Goal: Information Seeking & Learning: Learn about a topic

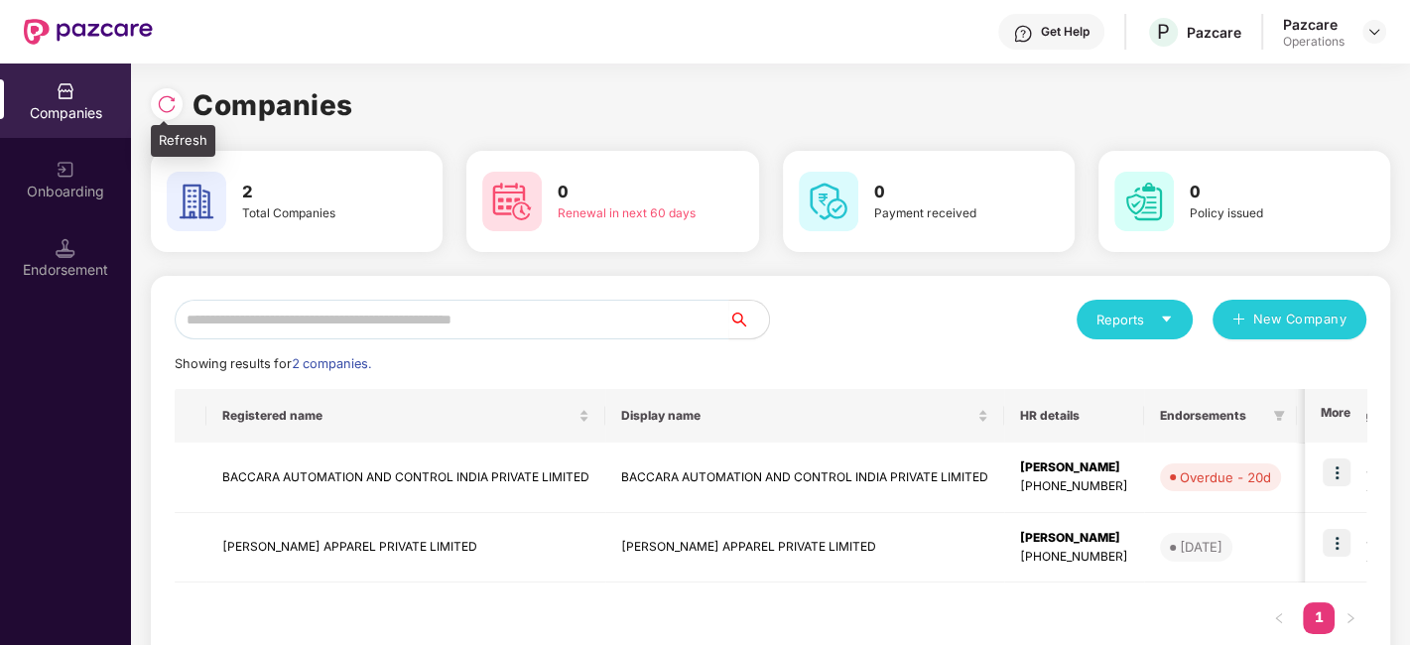
click at [170, 96] on img at bounding box center [167, 104] width 20 height 20
click at [58, 202] on div "Onboarding" at bounding box center [65, 179] width 131 height 74
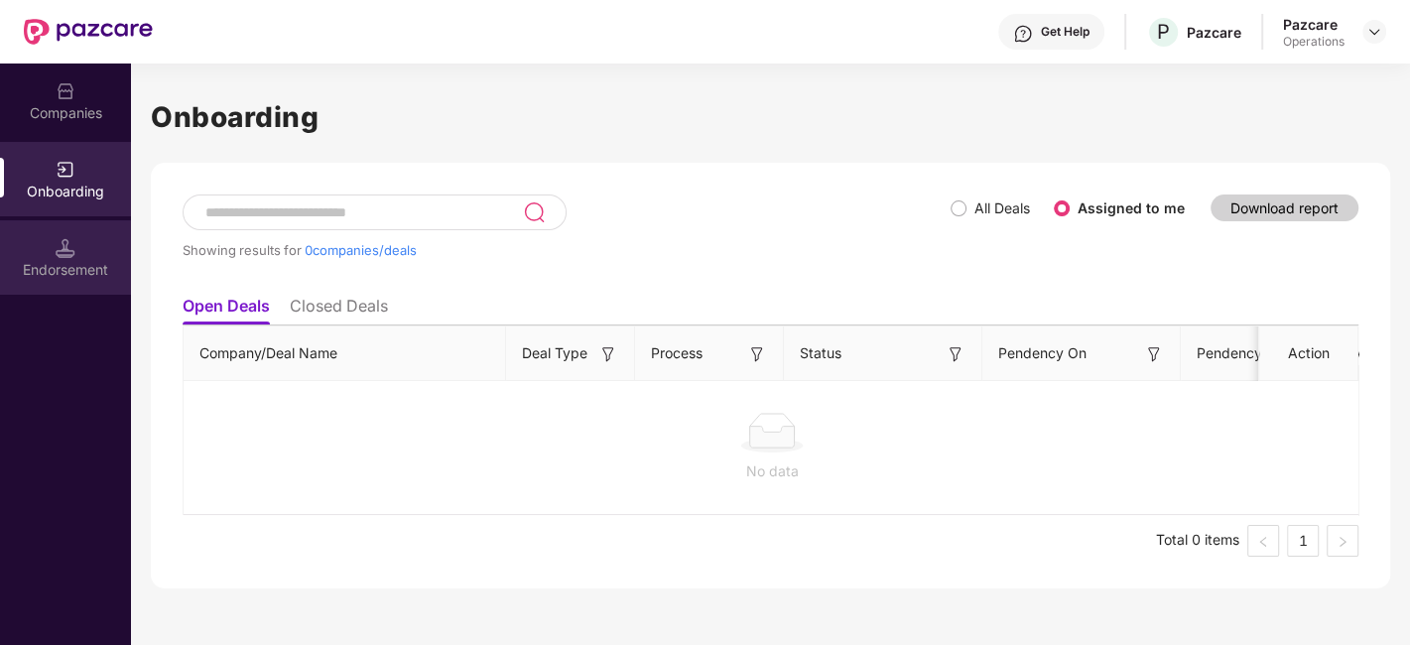
click at [65, 245] on img at bounding box center [66, 248] width 20 height 20
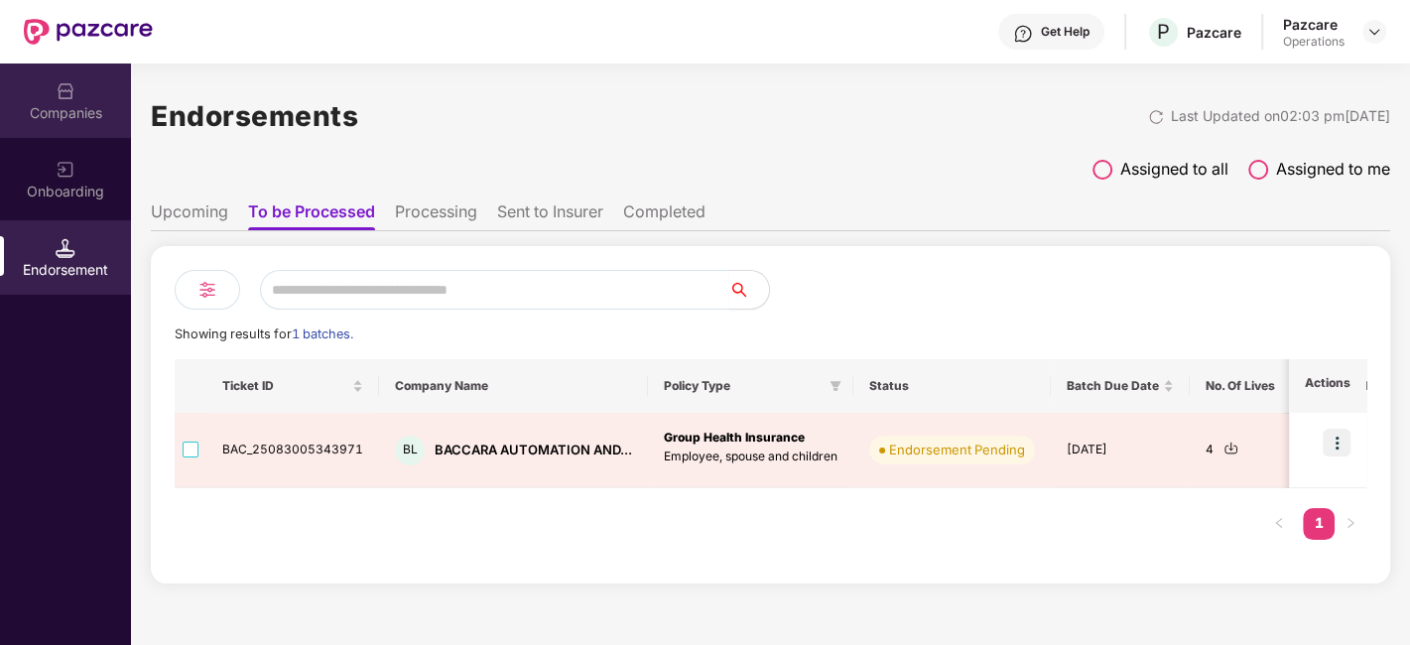
click at [67, 116] on div "Companies" at bounding box center [65, 113] width 131 height 20
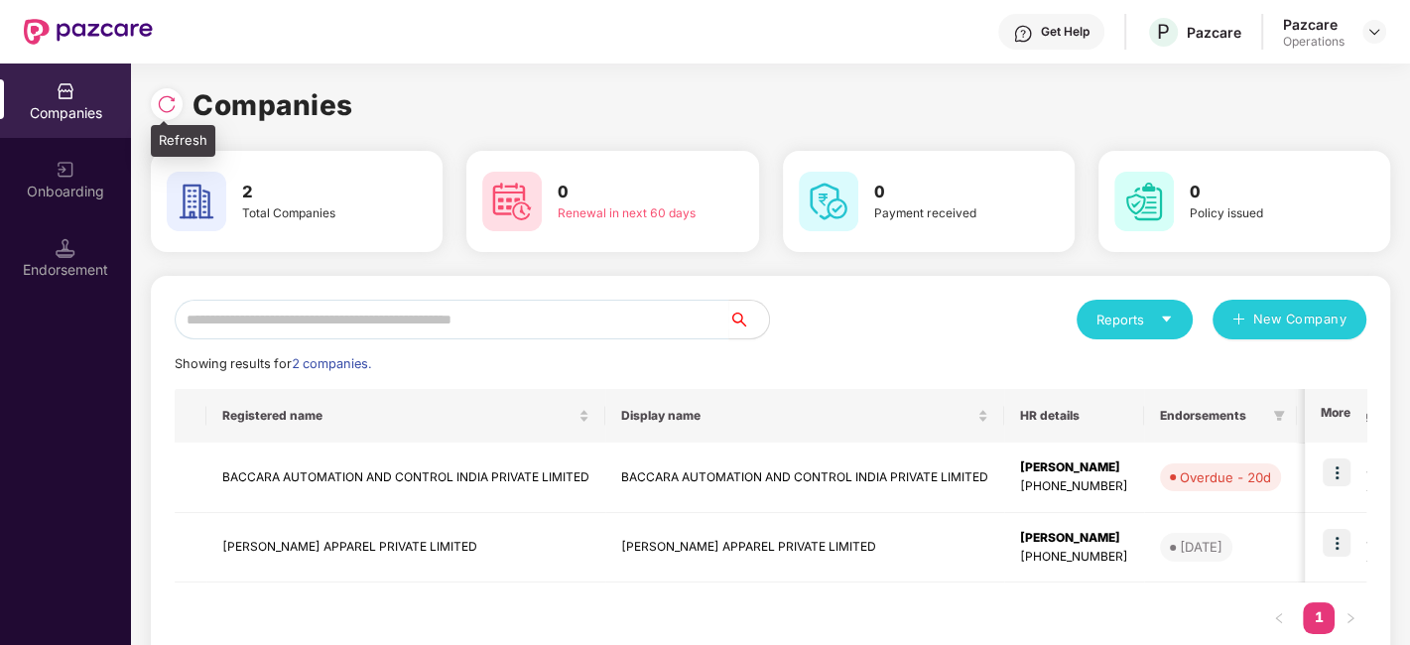
click at [166, 104] on img at bounding box center [167, 104] width 20 height 20
click at [167, 106] on img at bounding box center [167, 104] width 20 height 20
click at [166, 104] on img at bounding box center [167, 104] width 20 height 20
click at [1364, 37] on div at bounding box center [1375, 32] width 24 height 24
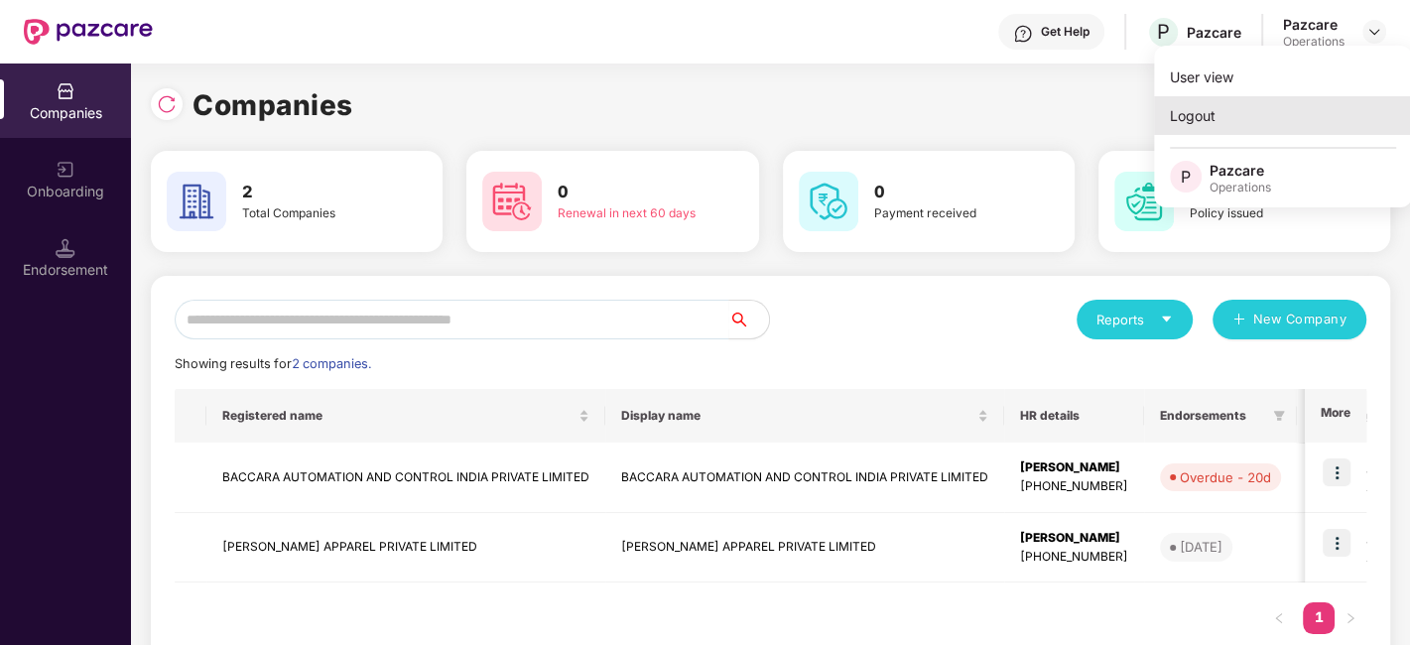
click at [1241, 123] on div "Logout" at bounding box center [1283, 115] width 258 height 39
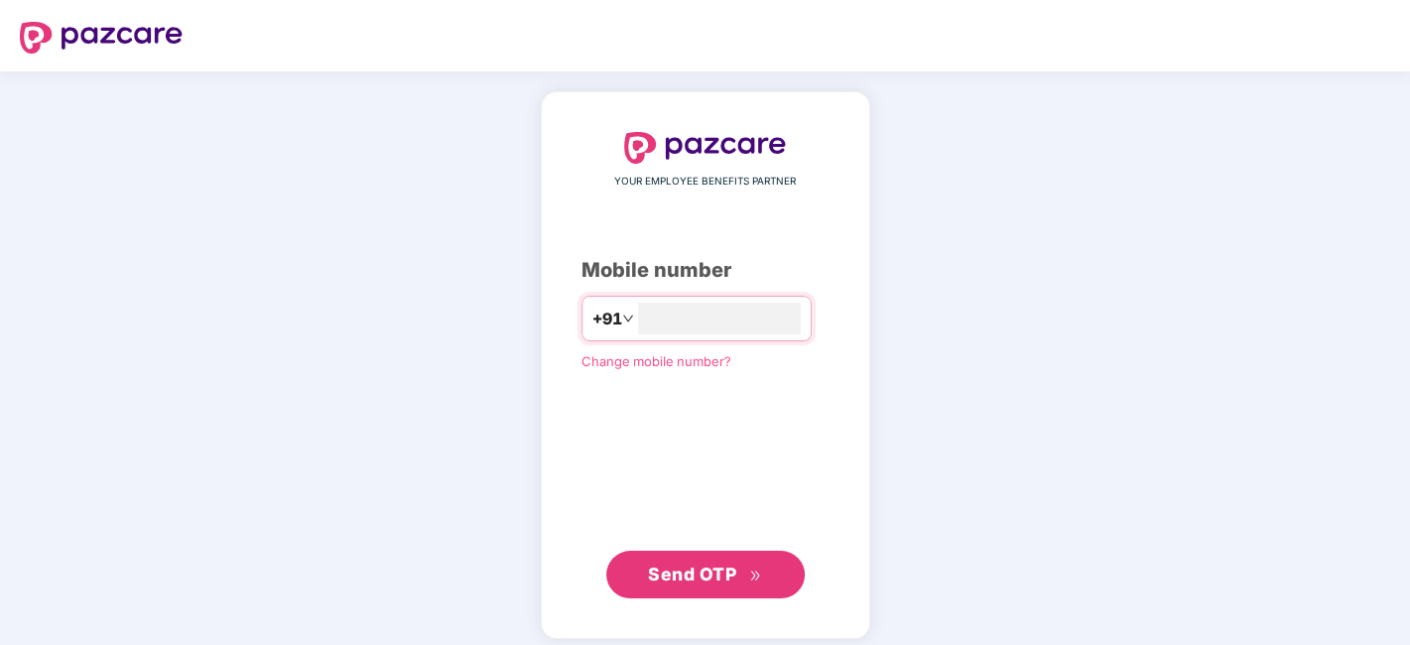
type input "**********"
click at [705, 560] on span "Send OTP" at bounding box center [705, 573] width 114 height 28
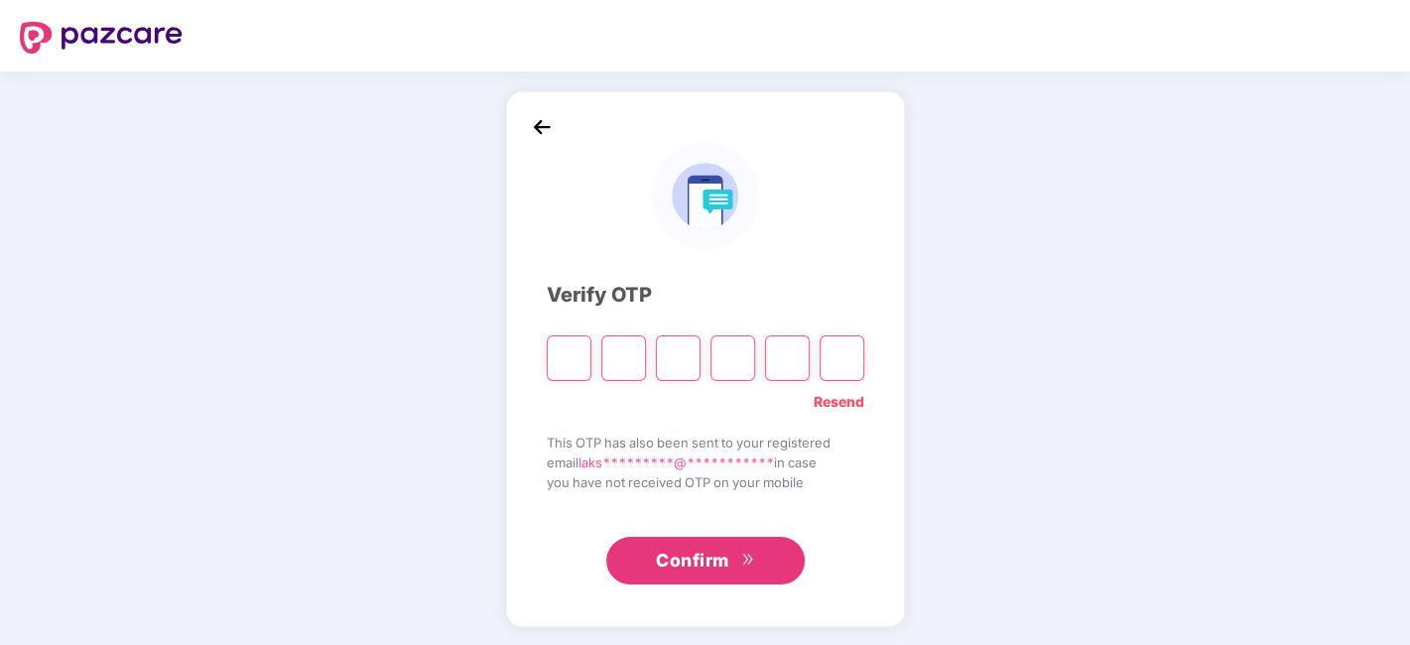
type input "*"
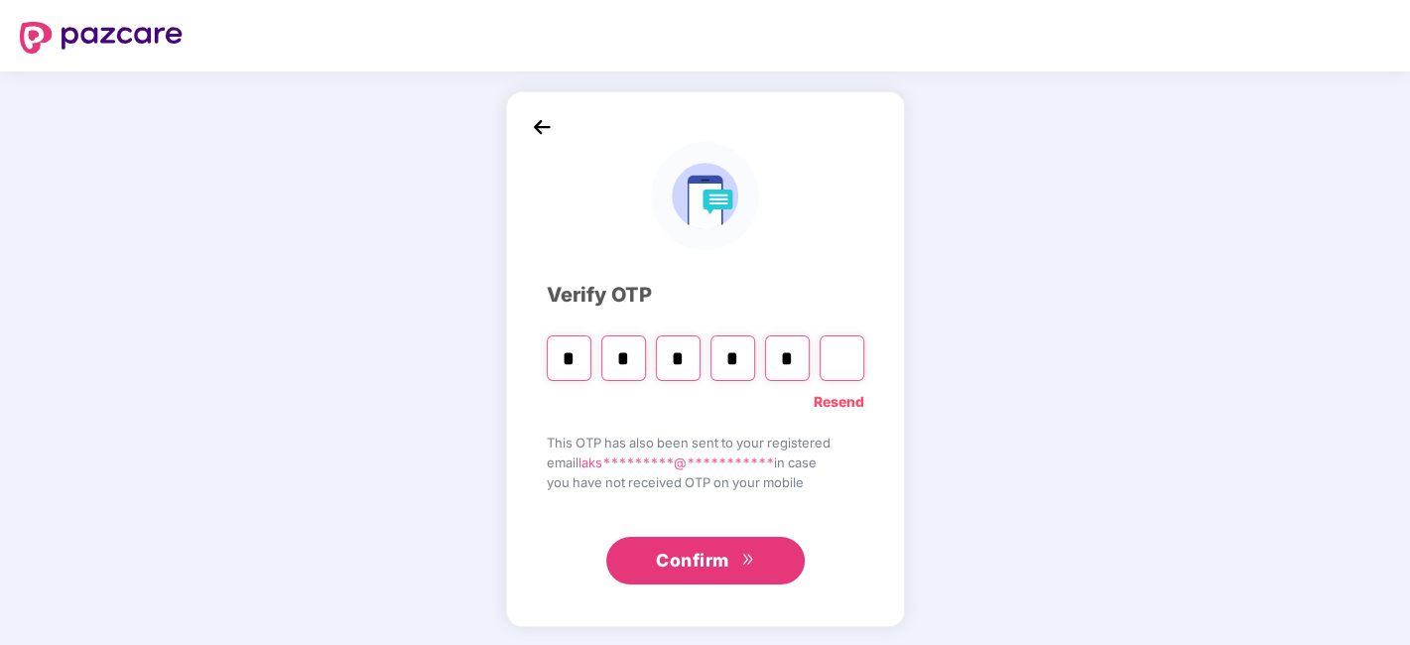
type input "*"
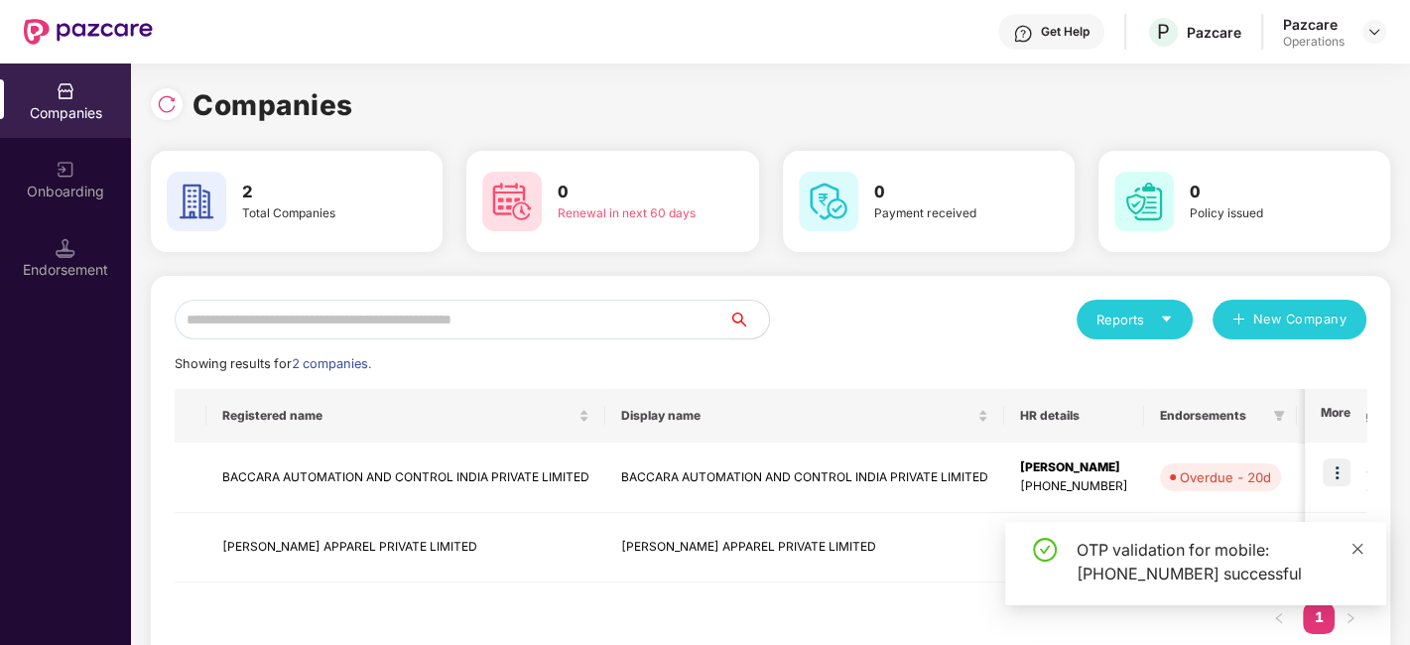
click at [1353, 548] on icon "close" at bounding box center [1358, 549] width 14 height 14
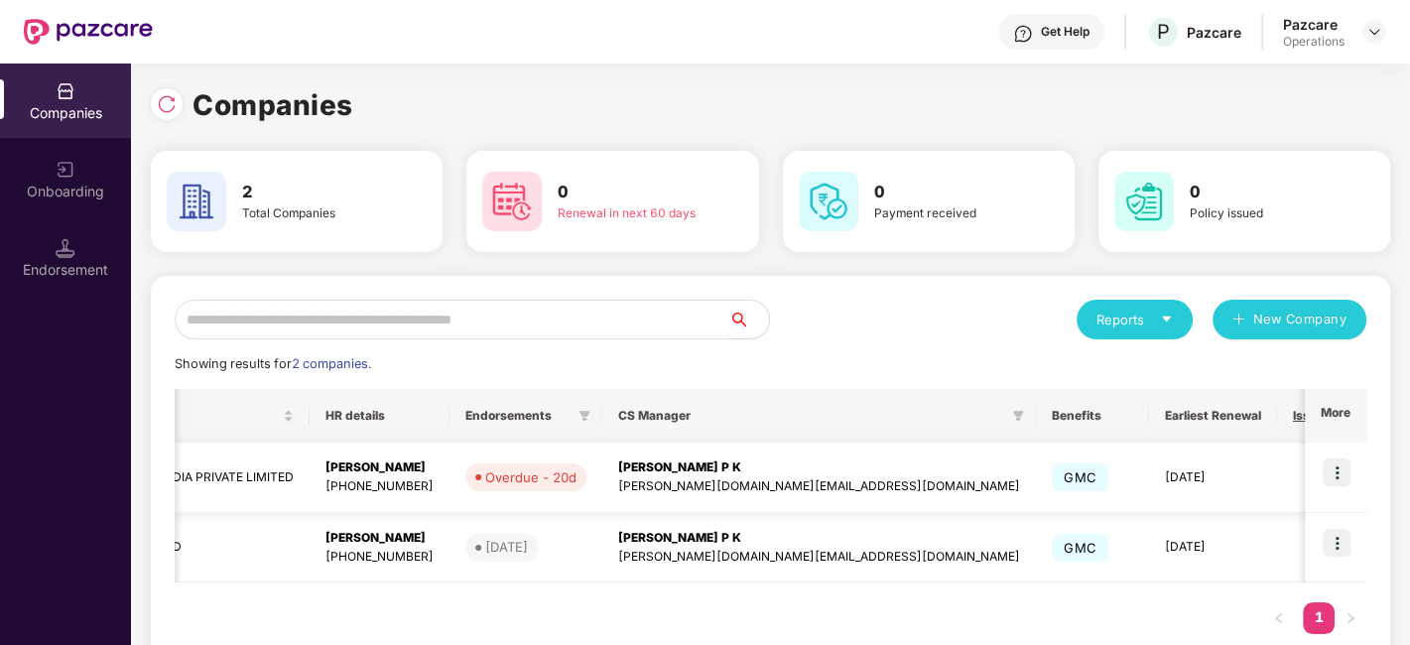
scroll to position [0, 1]
click at [1339, 467] on img at bounding box center [1337, 472] width 28 height 28
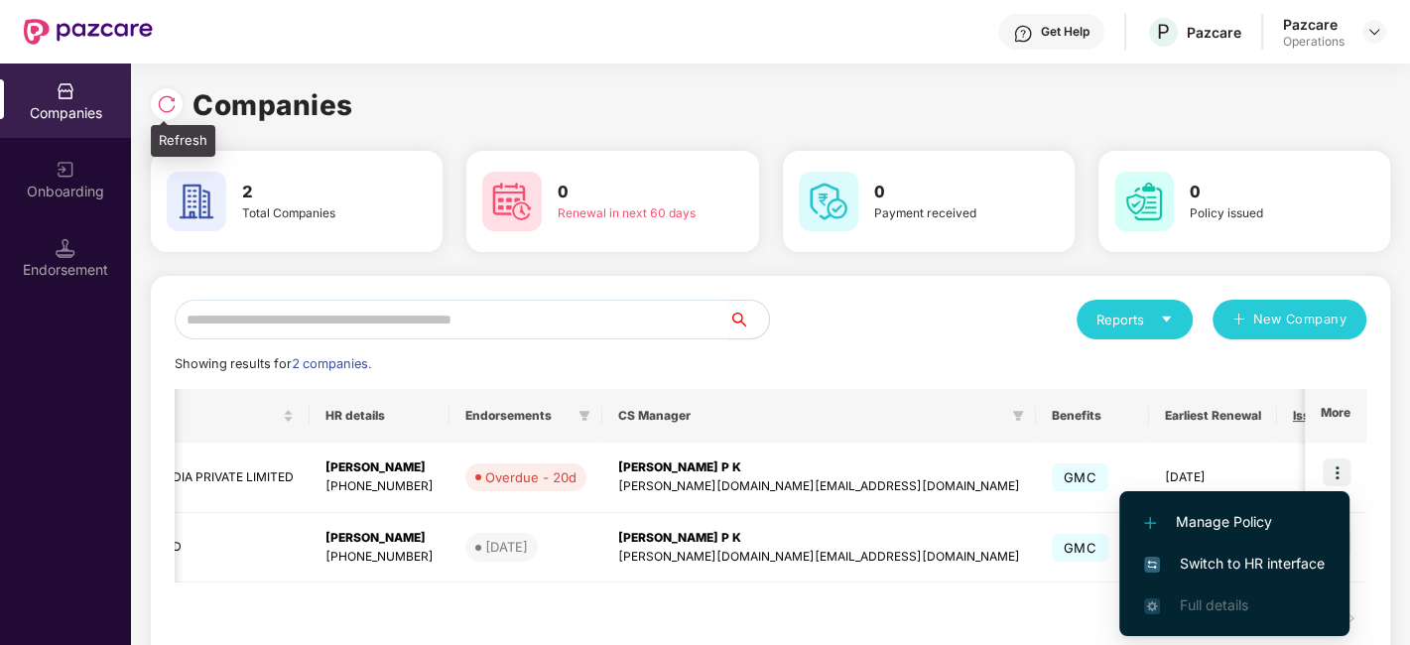
click at [170, 100] on img at bounding box center [167, 104] width 20 height 20
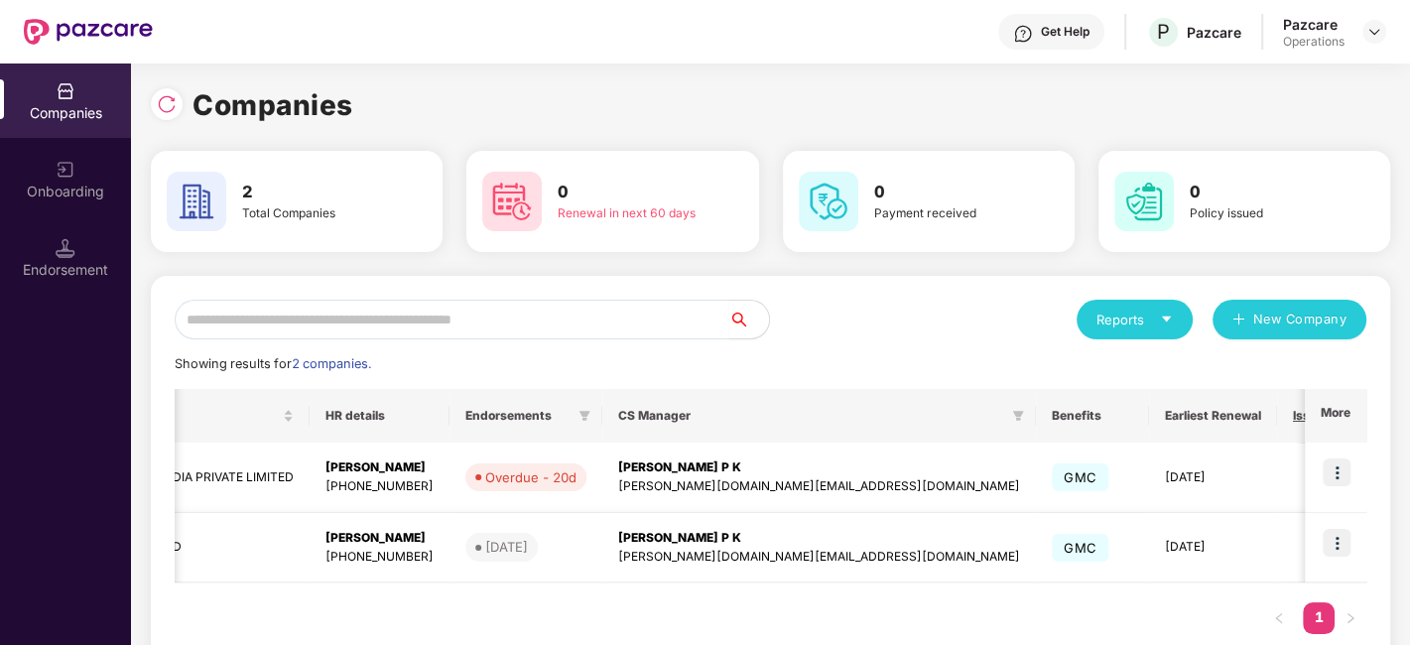
scroll to position [0, 0]
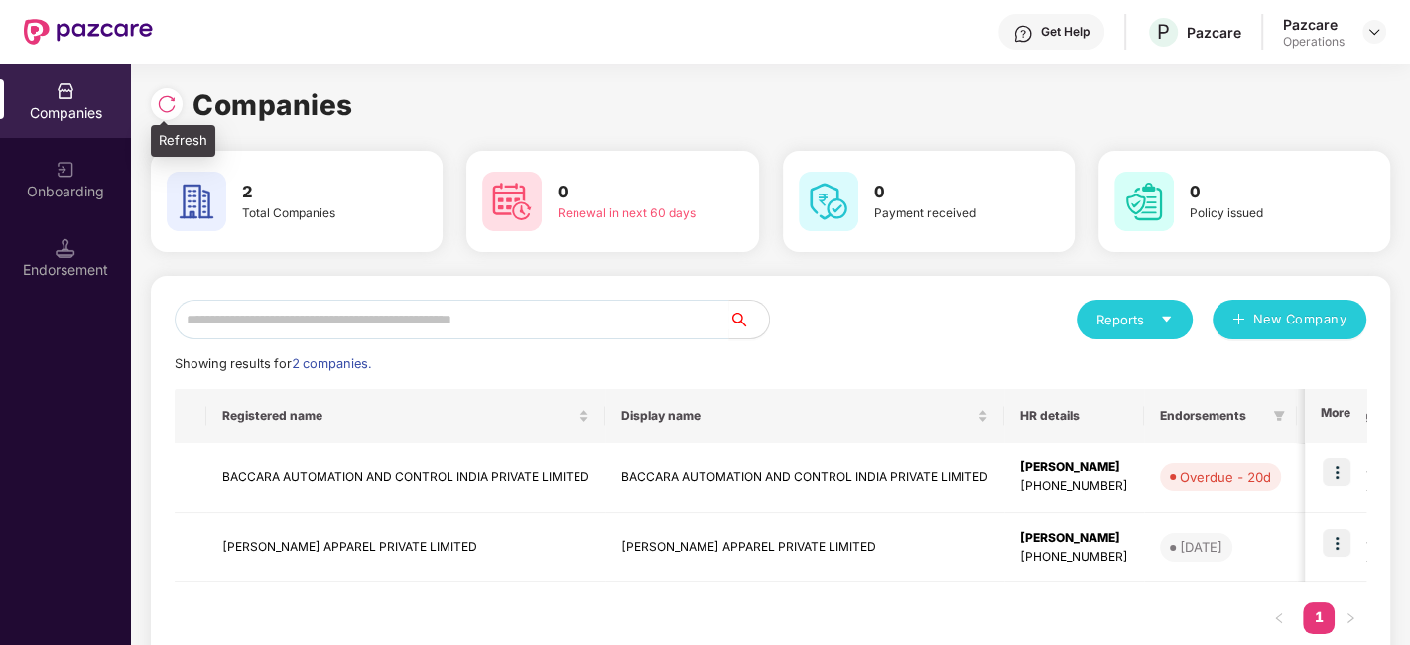
click at [169, 112] on img at bounding box center [167, 104] width 20 height 20
click at [173, 106] on img at bounding box center [167, 104] width 20 height 20
click at [166, 104] on img at bounding box center [167, 104] width 20 height 20
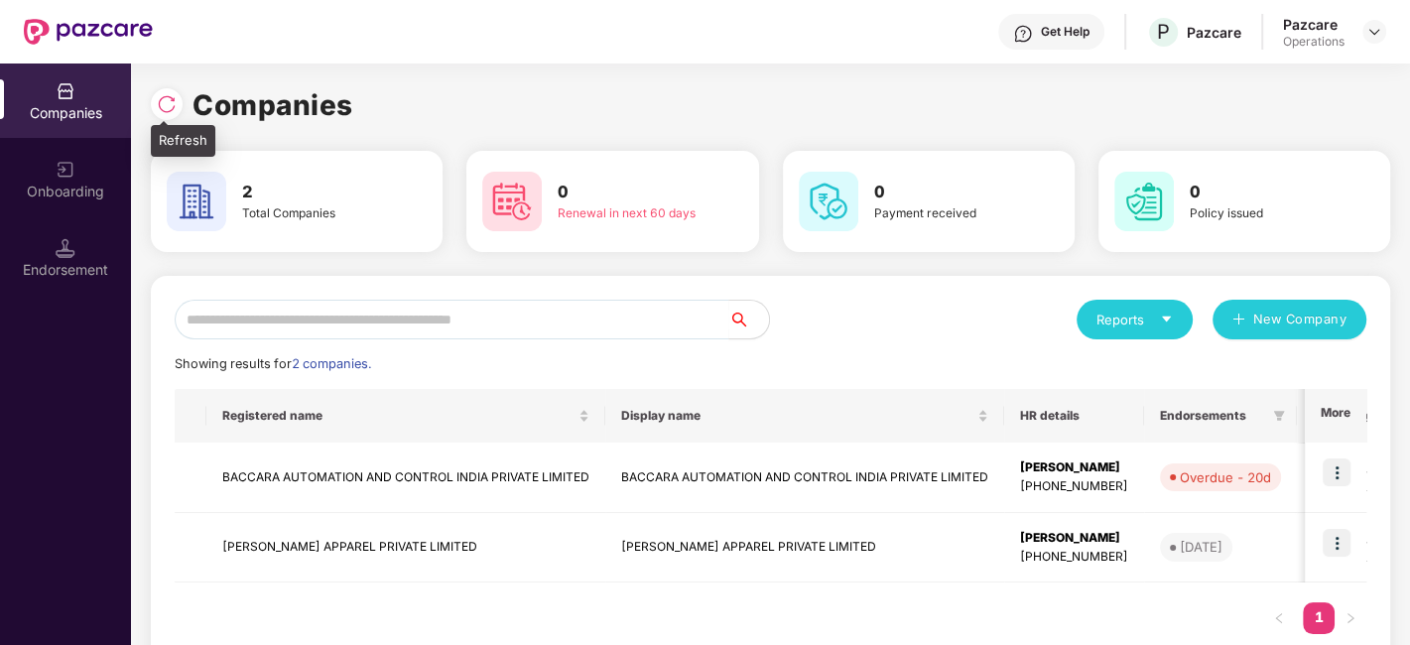
click at [159, 111] on img at bounding box center [167, 104] width 20 height 20
click at [170, 101] on img at bounding box center [167, 104] width 20 height 20
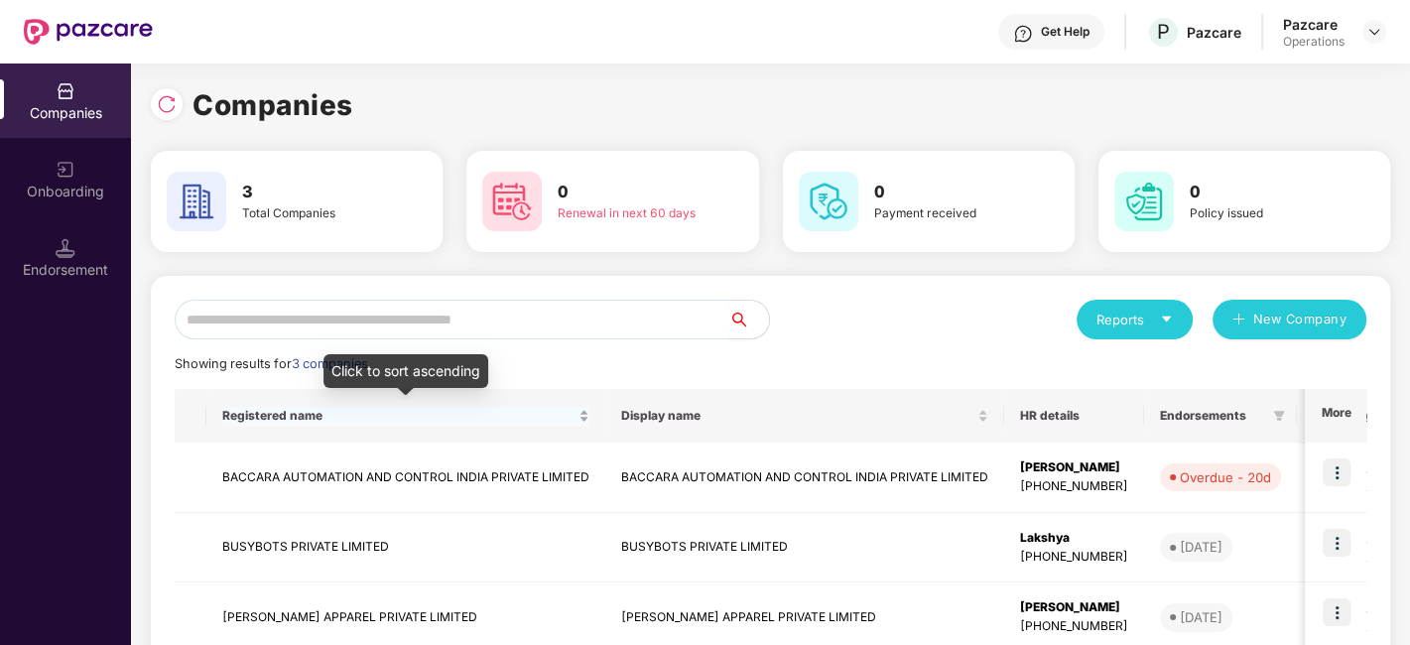
scroll to position [117, 0]
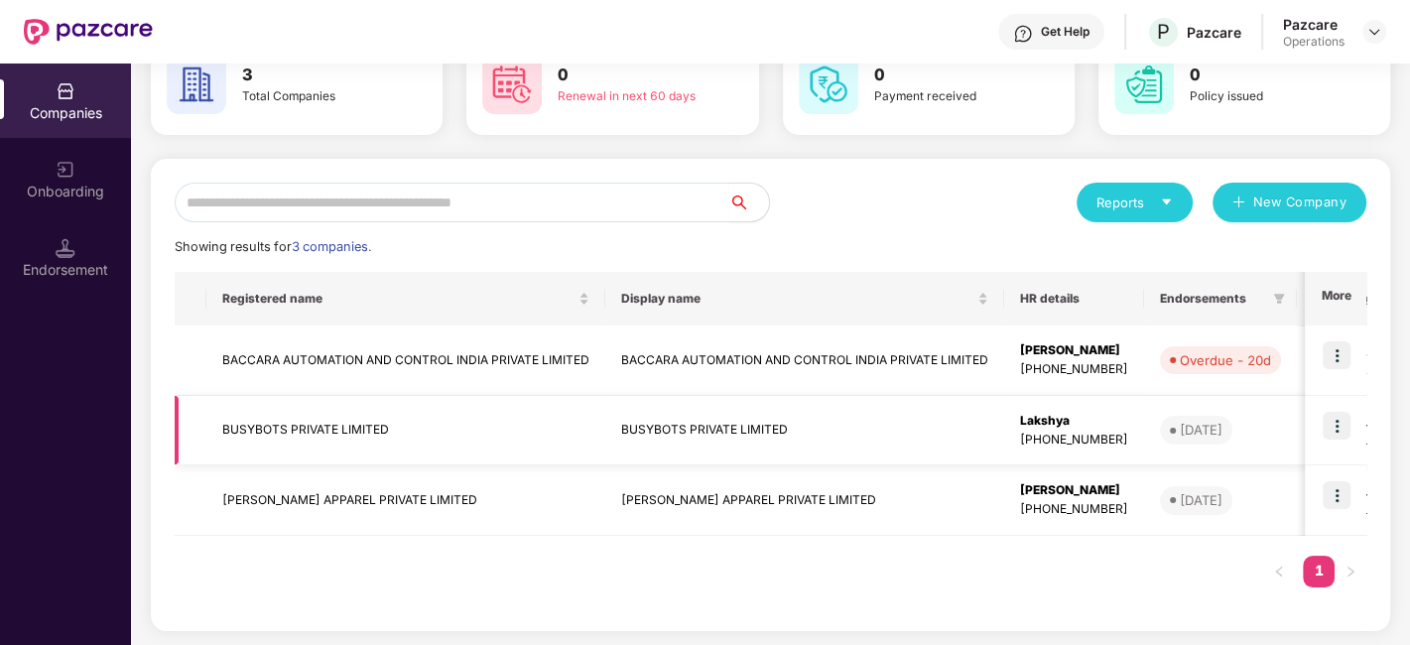
click at [339, 426] on td "BUSYBOTS PRIVATE LIMITED" at bounding box center [405, 431] width 399 height 70
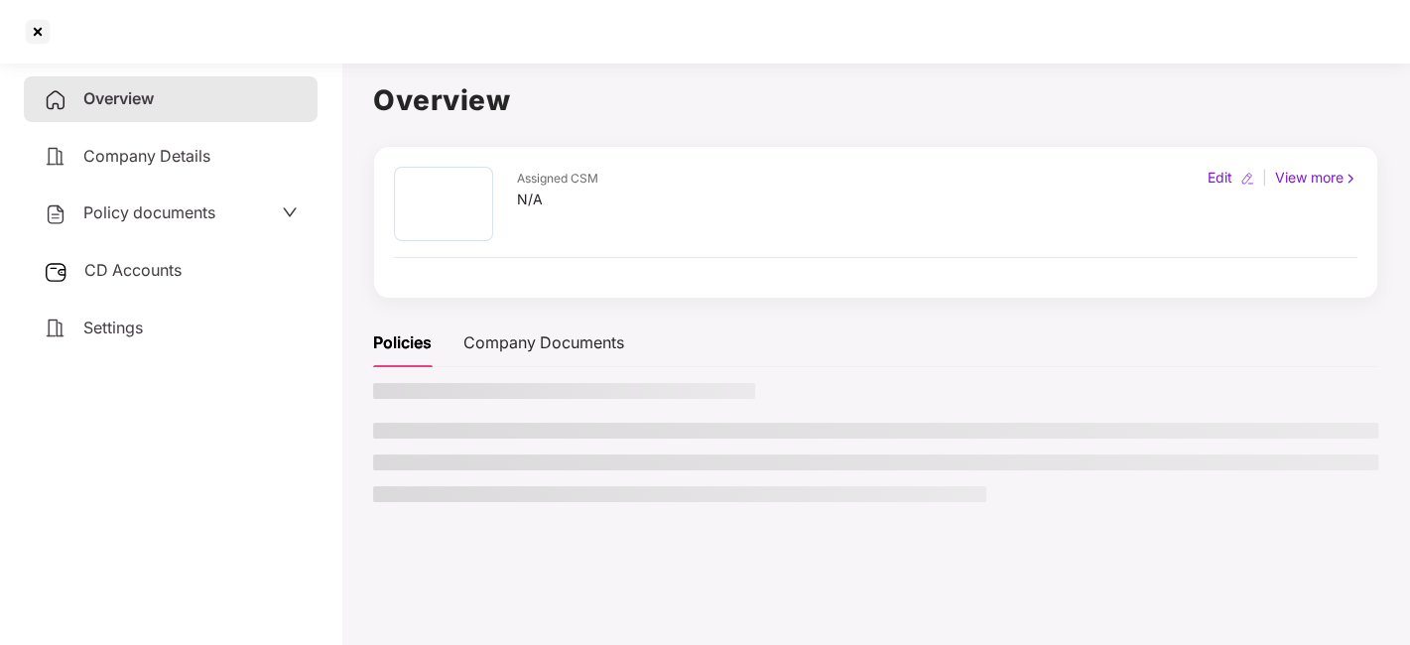
scroll to position [0, 0]
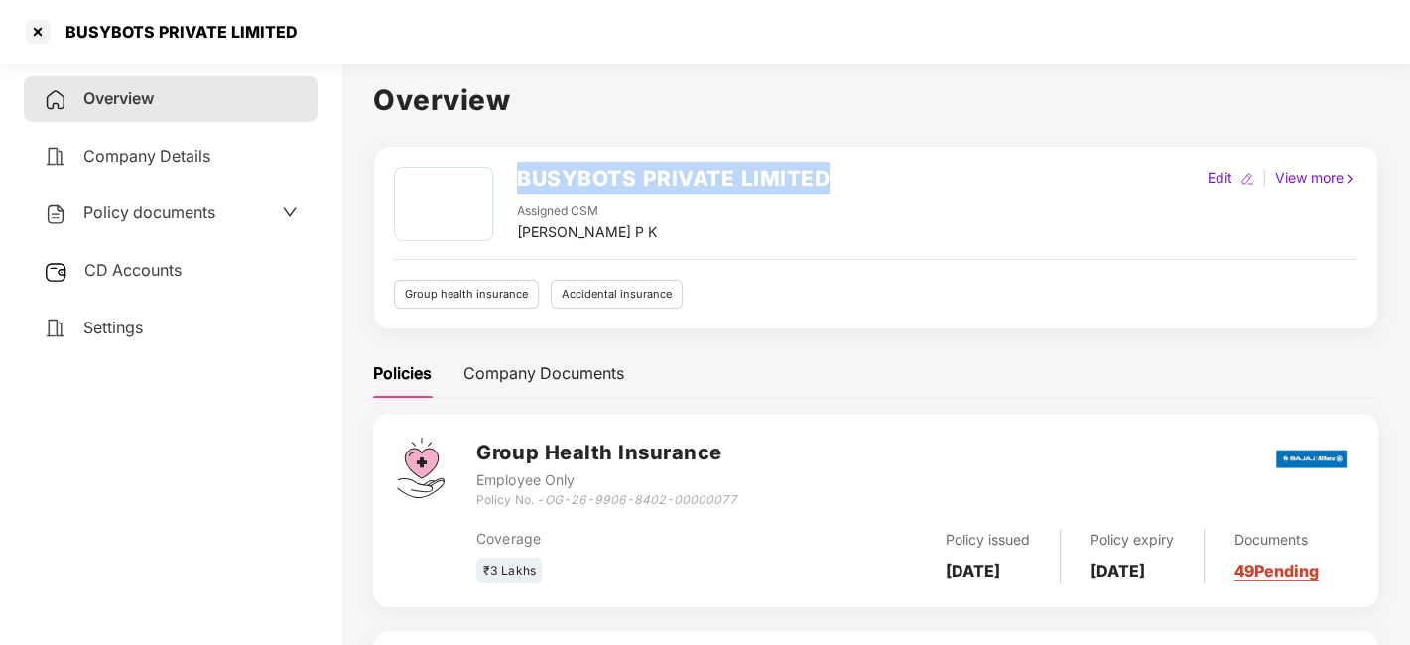
drag, startPoint x: 521, startPoint y: 172, endPoint x: 943, endPoint y: 134, distance: 423.4
click at [943, 134] on div "Overview BUSYBOTS PRIVATE LIMITED Assigned CSM Deeksha P K Edit | View more Gro…" at bounding box center [875, 463] width 1005 height 770
copy h2 "BUSYBOTS PRIVATE LIMITED"
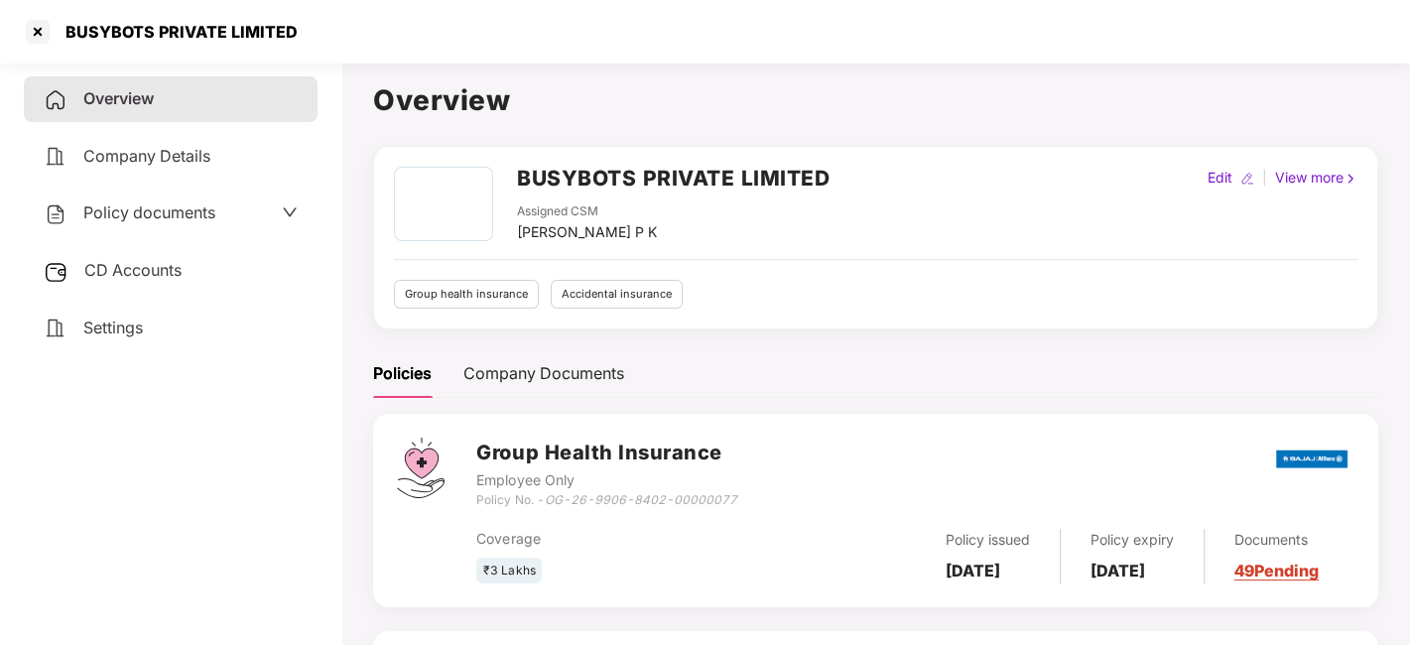
click at [179, 216] on span "Policy documents" at bounding box center [149, 212] width 132 height 20
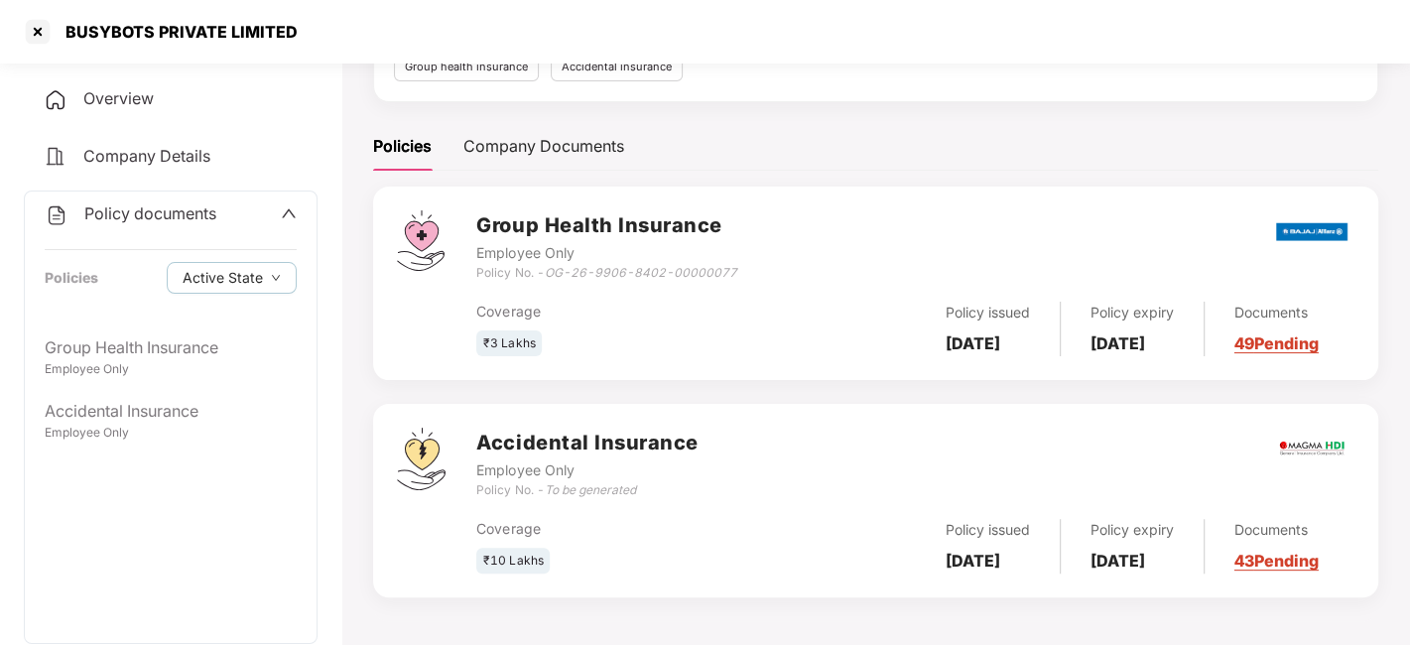
scroll to position [235, 0]
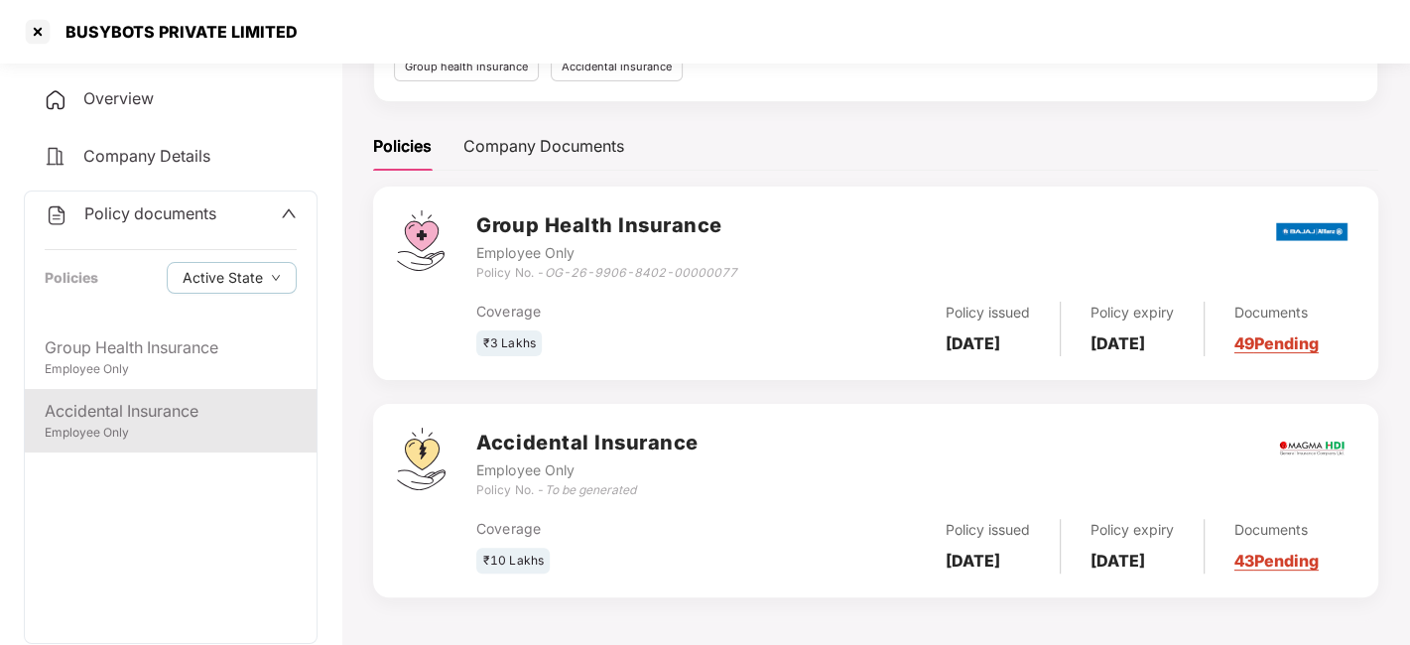
click at [221, 436] on div "Employee Only" at bounding box center [171, 433] width 252 height 19
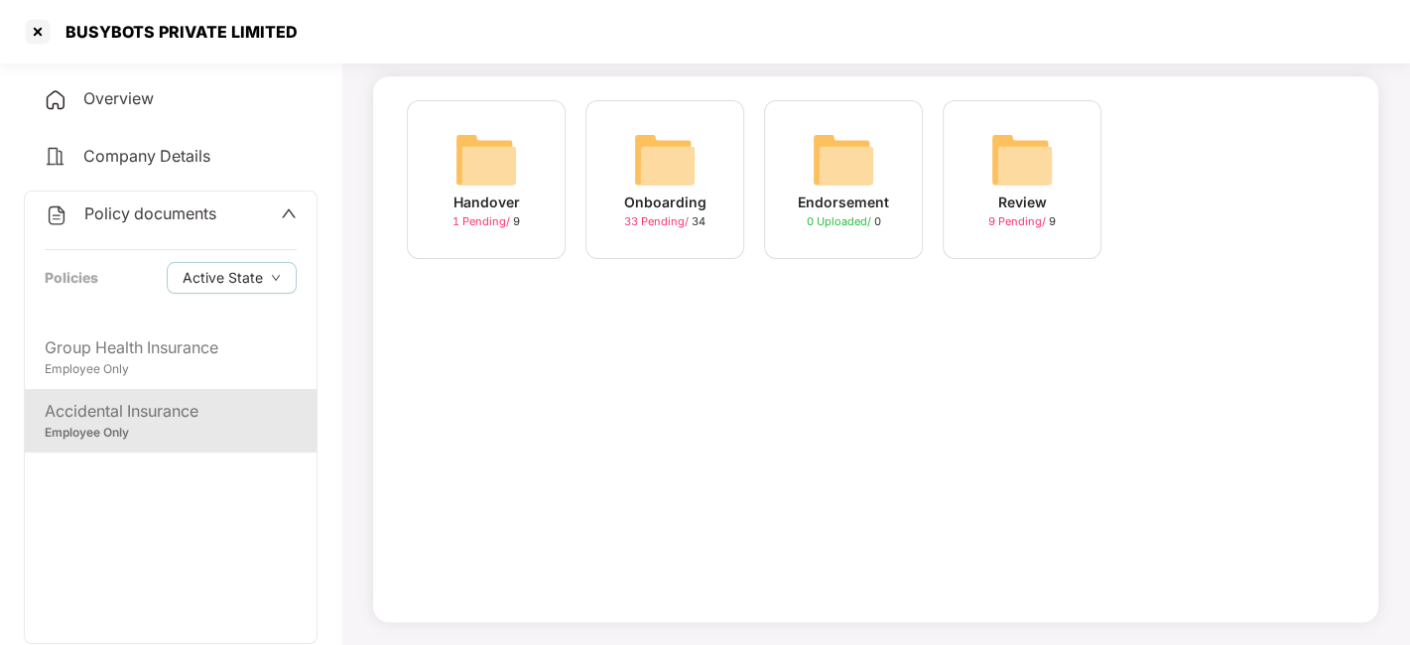
scroll to position [0, 0]
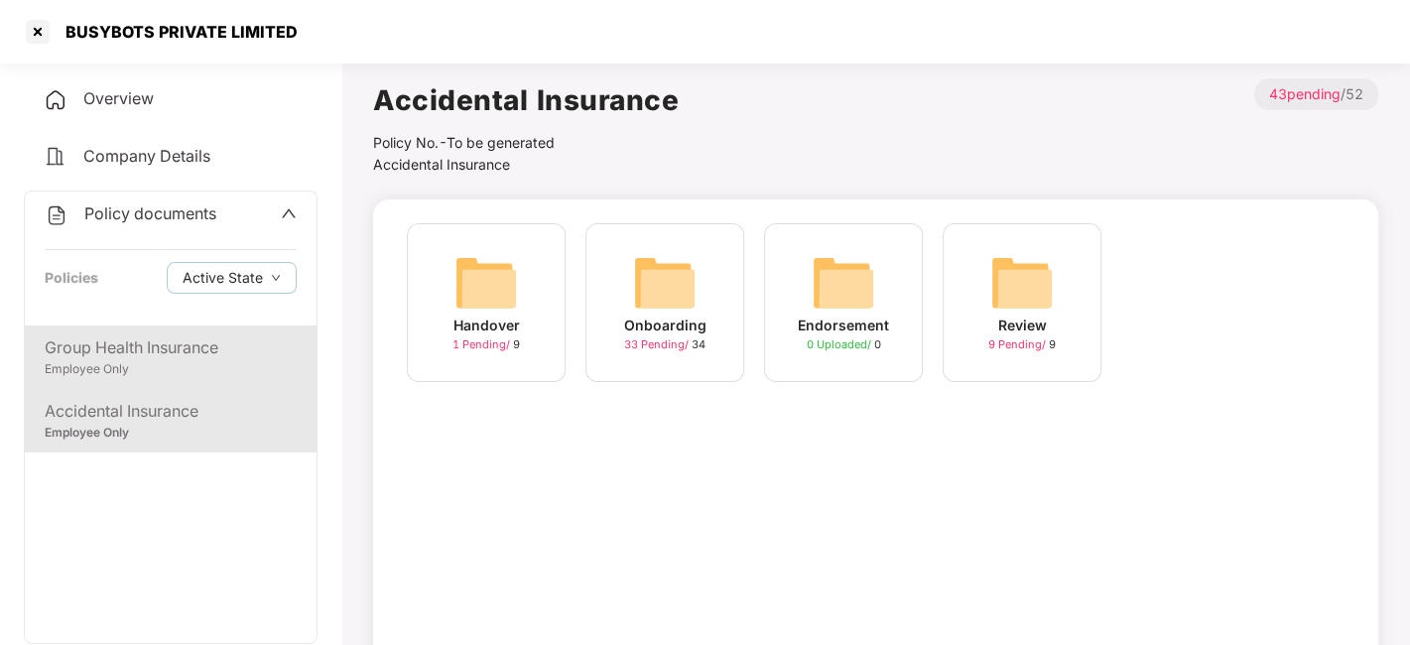
click at [118, 338] on div "Group Health Insurance" at bounding box center [171, 347] width 252 height 25
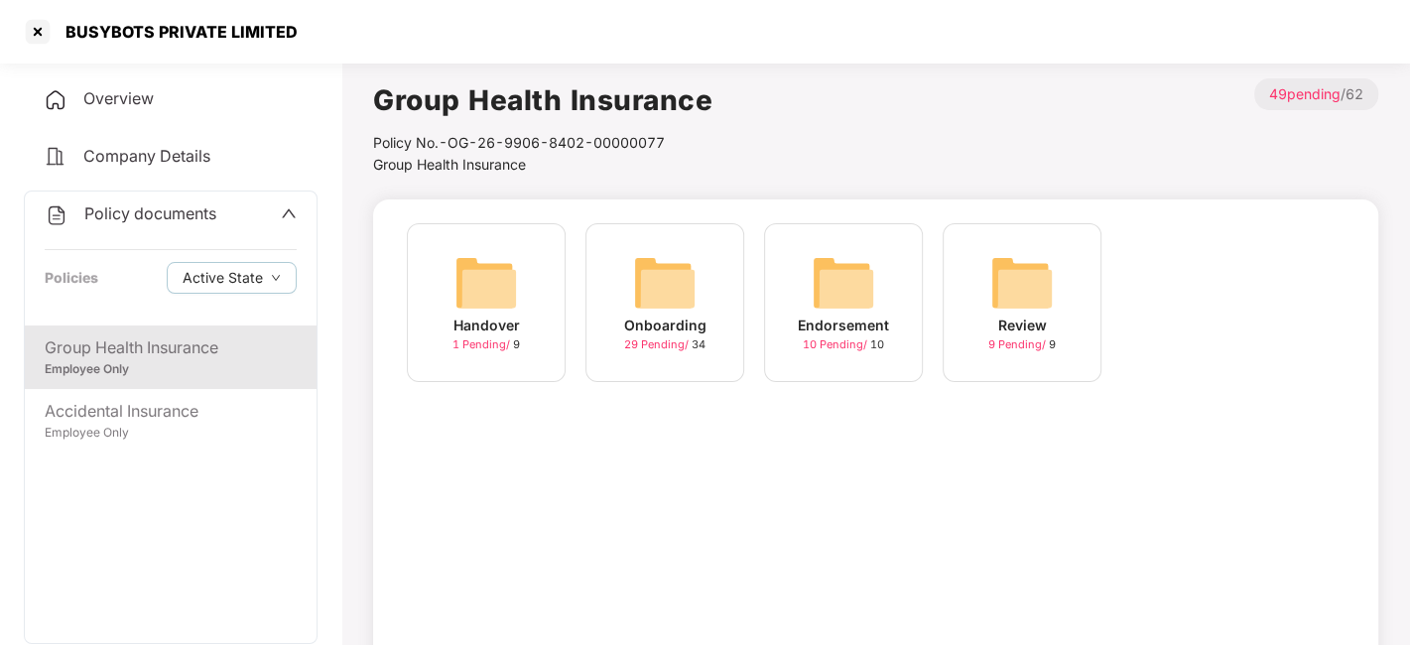
click at [662, 341] on span "29 Pending /" at bounding box center [657, 344] width 67 height 14
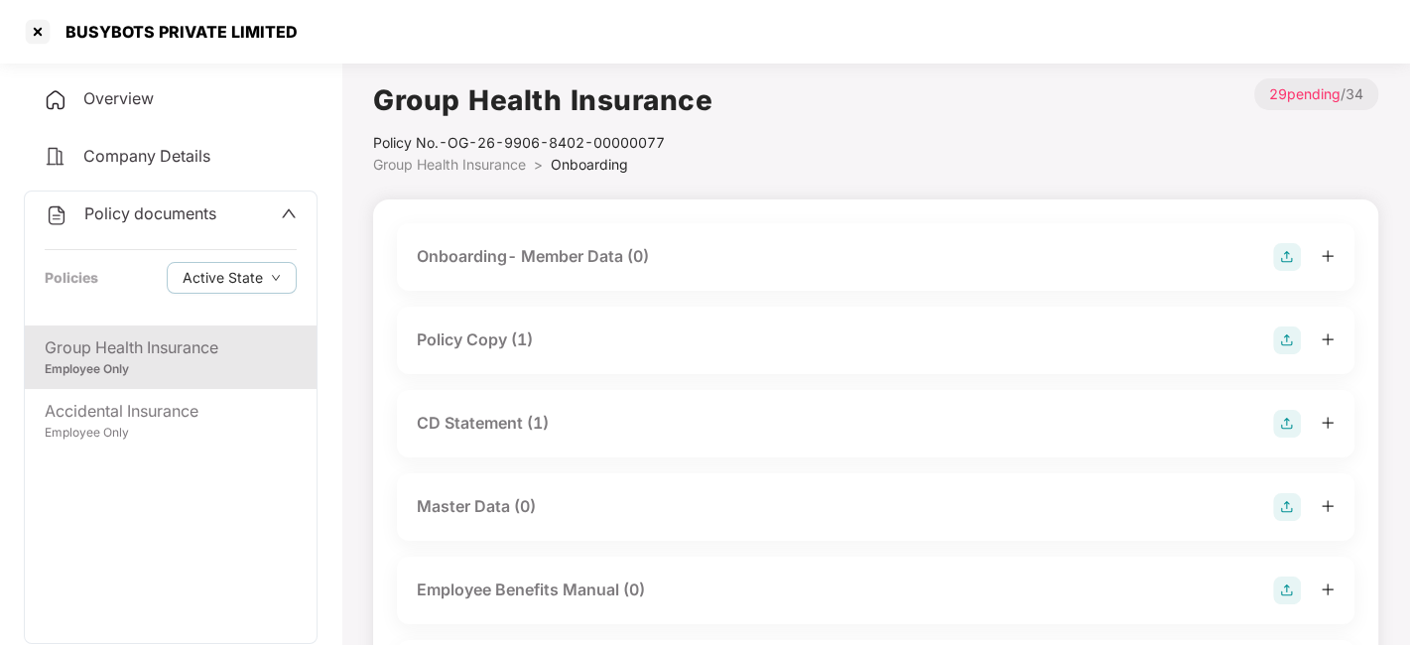
click at [575, 334] on div "Policy Copy (1)" at bounding box center [876, 340] width 918 height 28
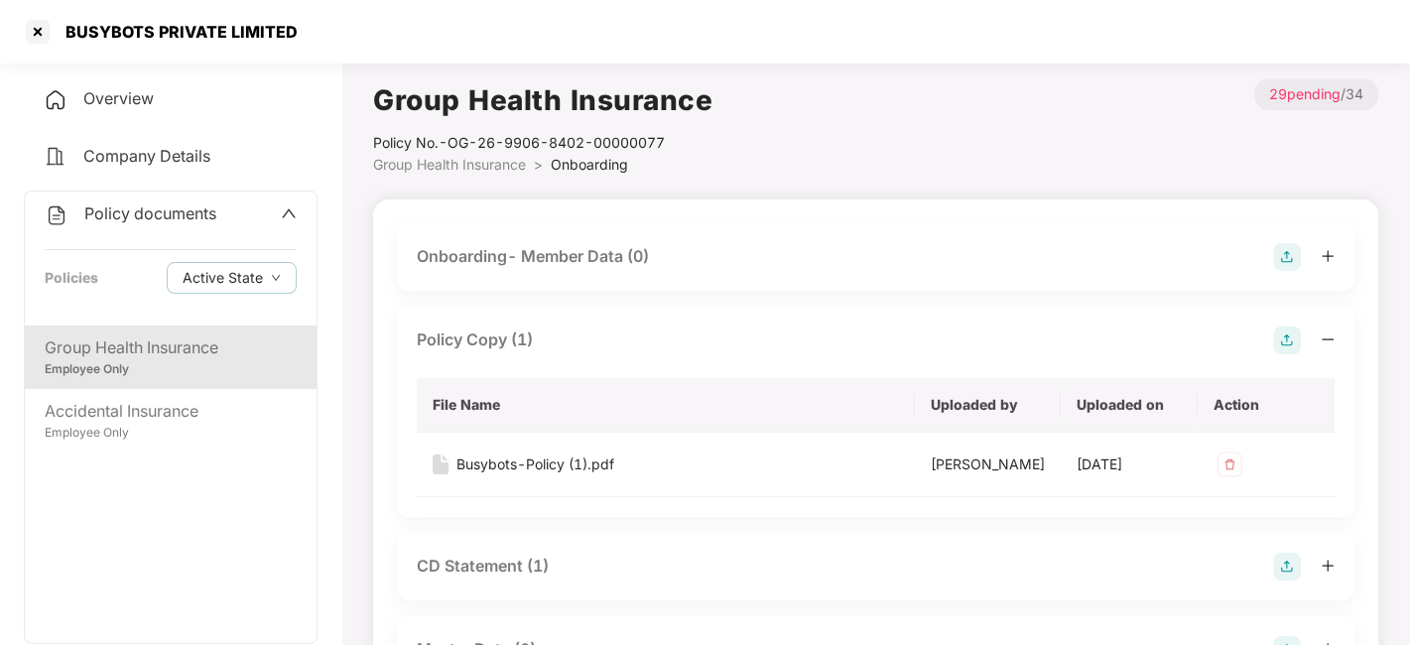
click at [170, 583] on div "Group Health Insurance Employee Only Accidental Insurance Employee Only" at bounding box center [171, 485] width 292 height 318
click at [543, 468] on div "Busybots-Policy (1).pdf" at bounding box center [535, 465] width 158 height 22
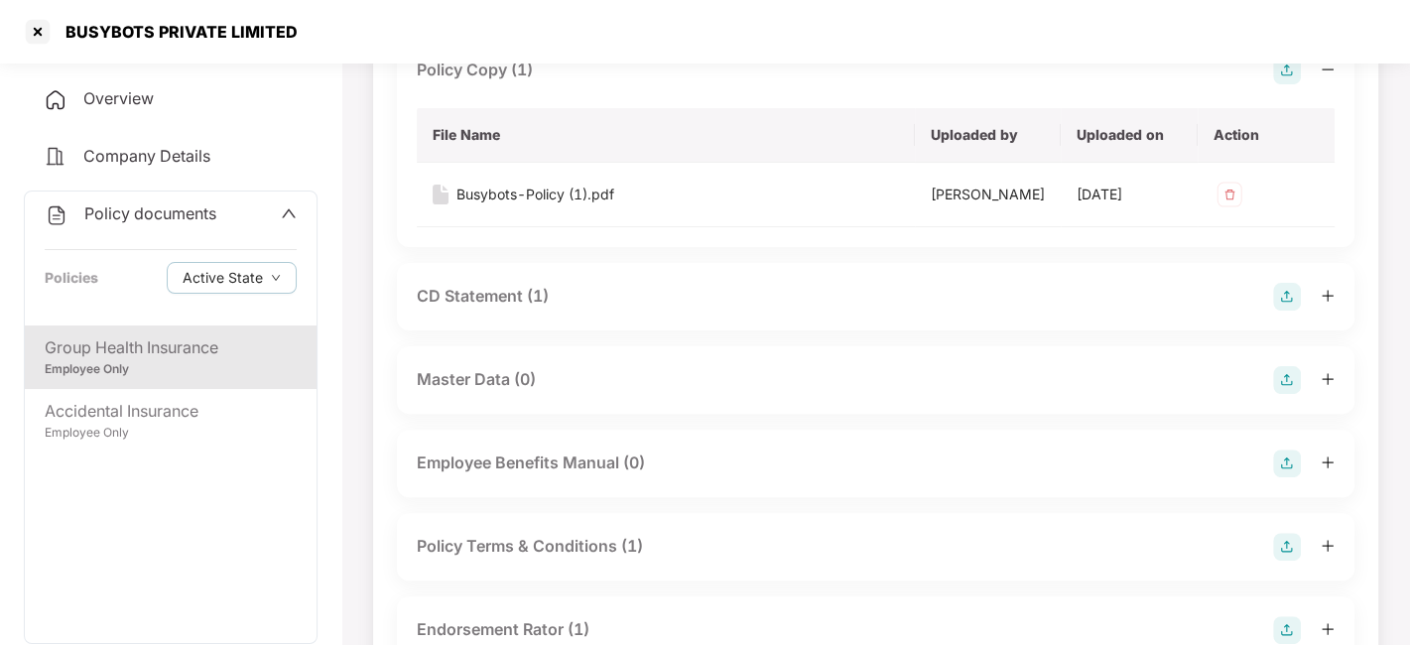
scroll to position [271, 0]
click at [517, 290] on div "CD Statement (1)" at bounding box center [483, 295] width 132 height 25
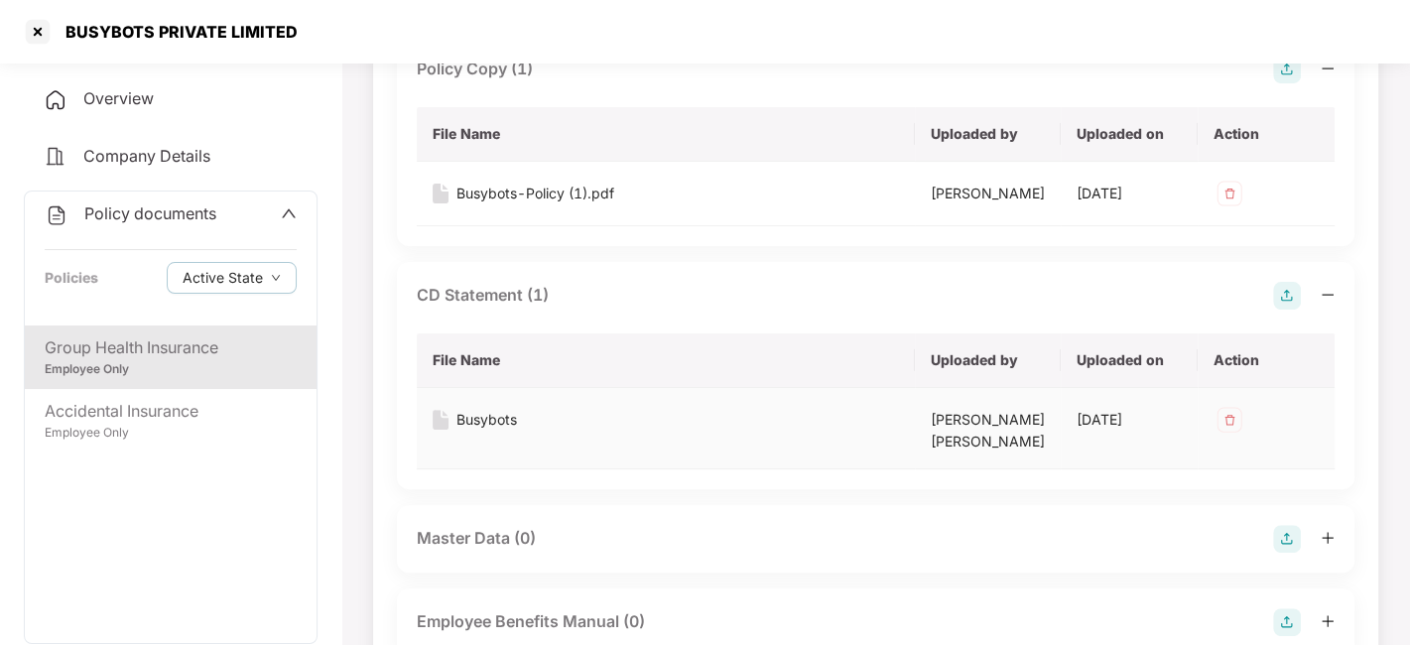
click at [486, 418] on div "Busybots" at bounding box center [486, 420] width 61 height 22
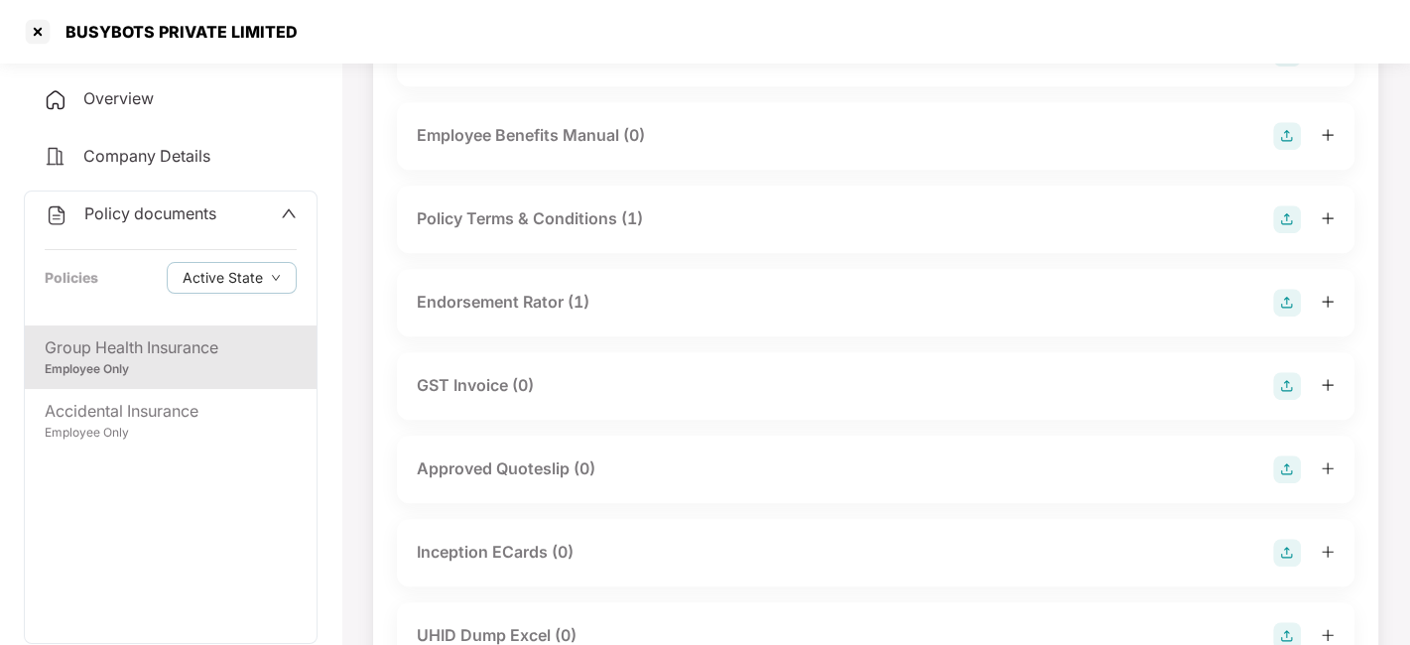
scroll to position [764, 0]
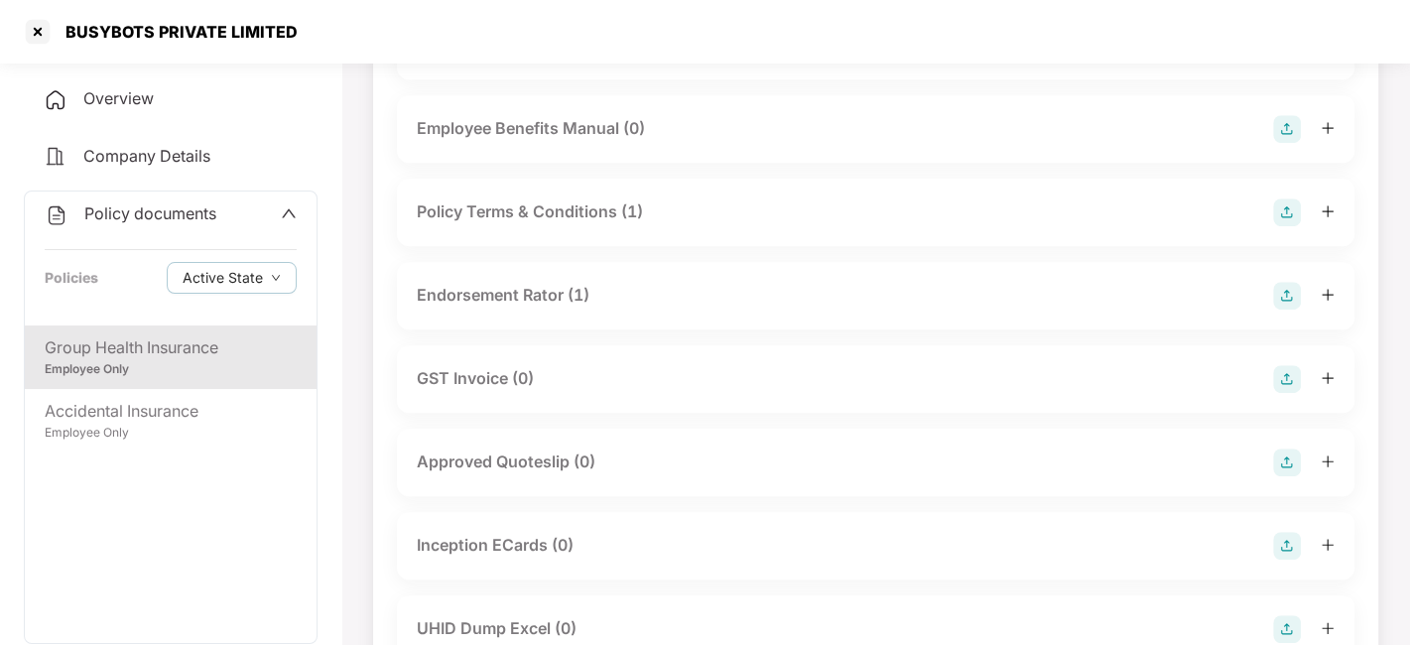
click at [533, 295] on div "Endorsement Rator (1)" at bounding box center [503, 295] width 173 height 25
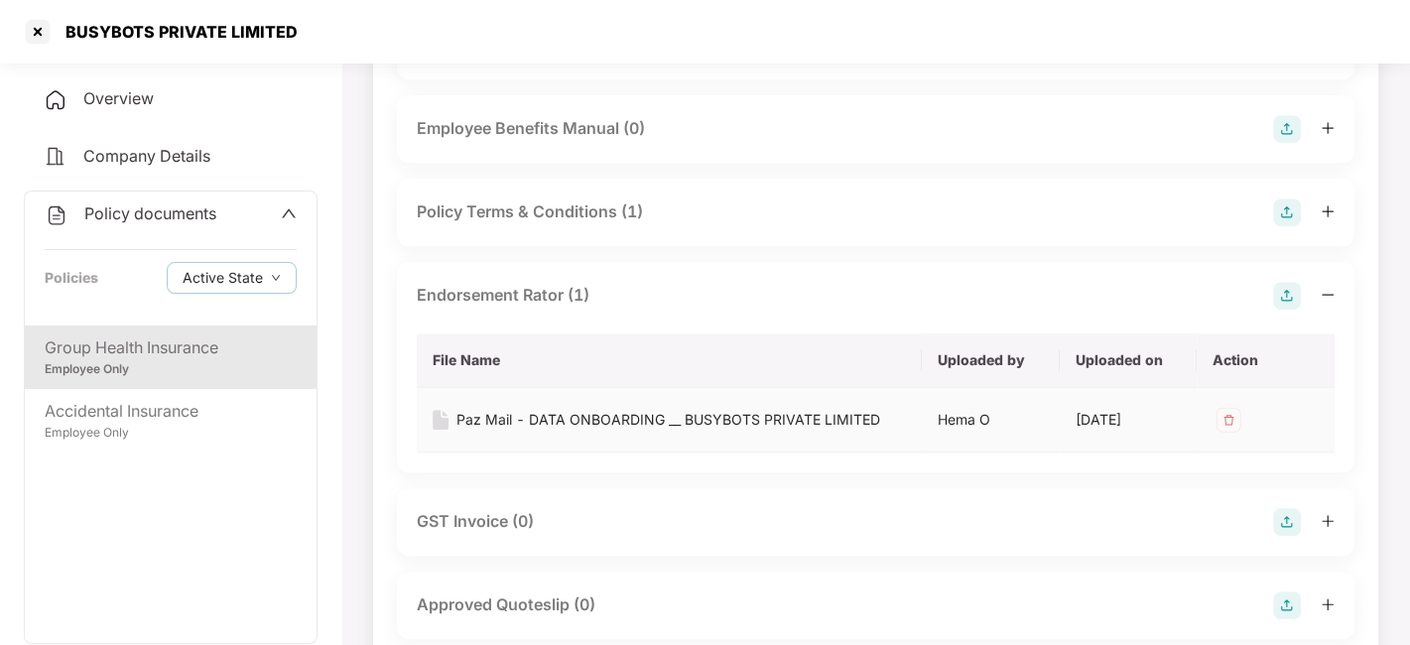
click at [513, 409] on div "Paz Mail - DATA ONBOARDING __ BUSYBOTS PRIVATE LIMITED" at bounding box center [668, 420] width 424 height 22
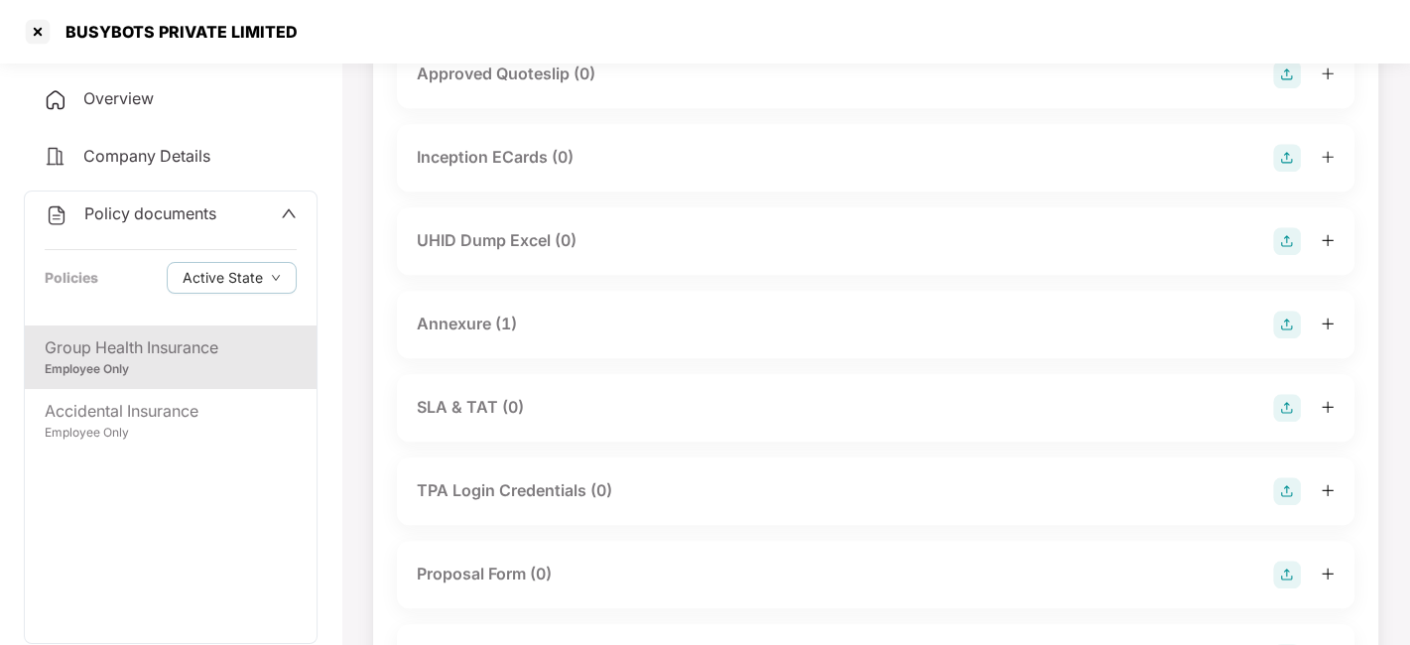
scroll to position [1314, 0]
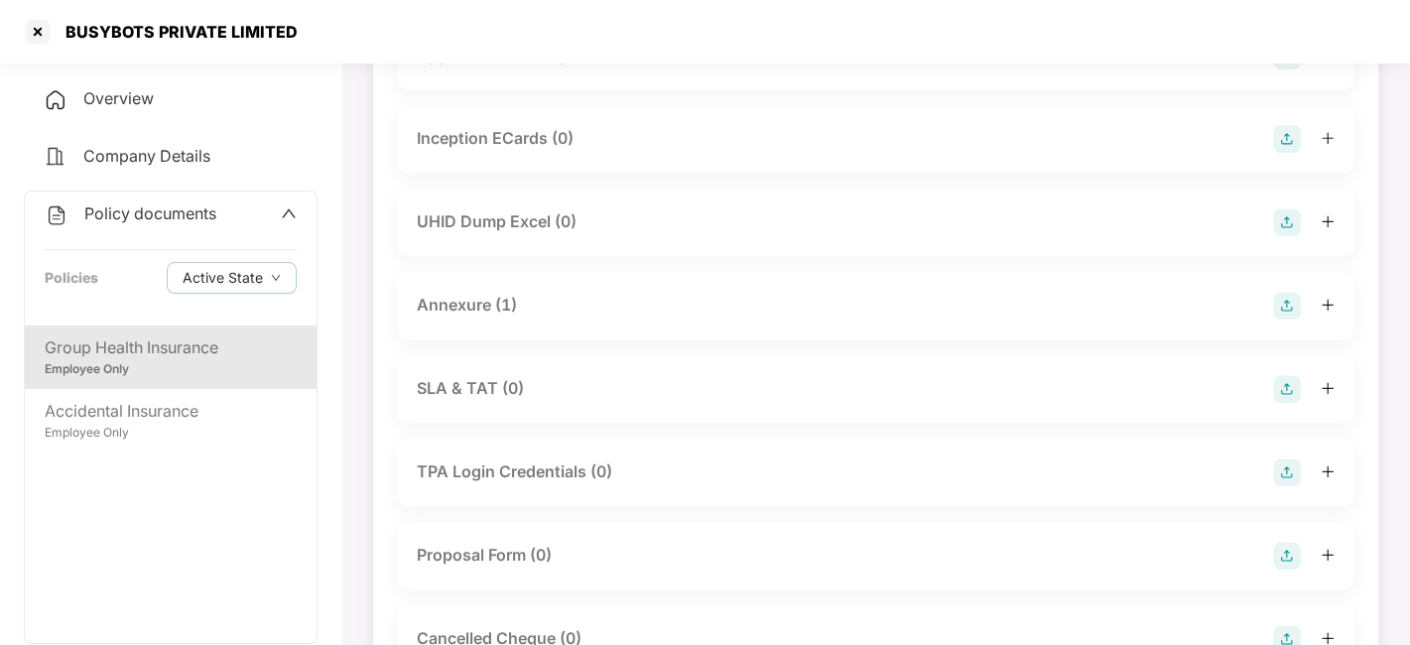
click at [537, 295] on div "Annexure (1)" at bounding box center [876, 306] width 918 height 28
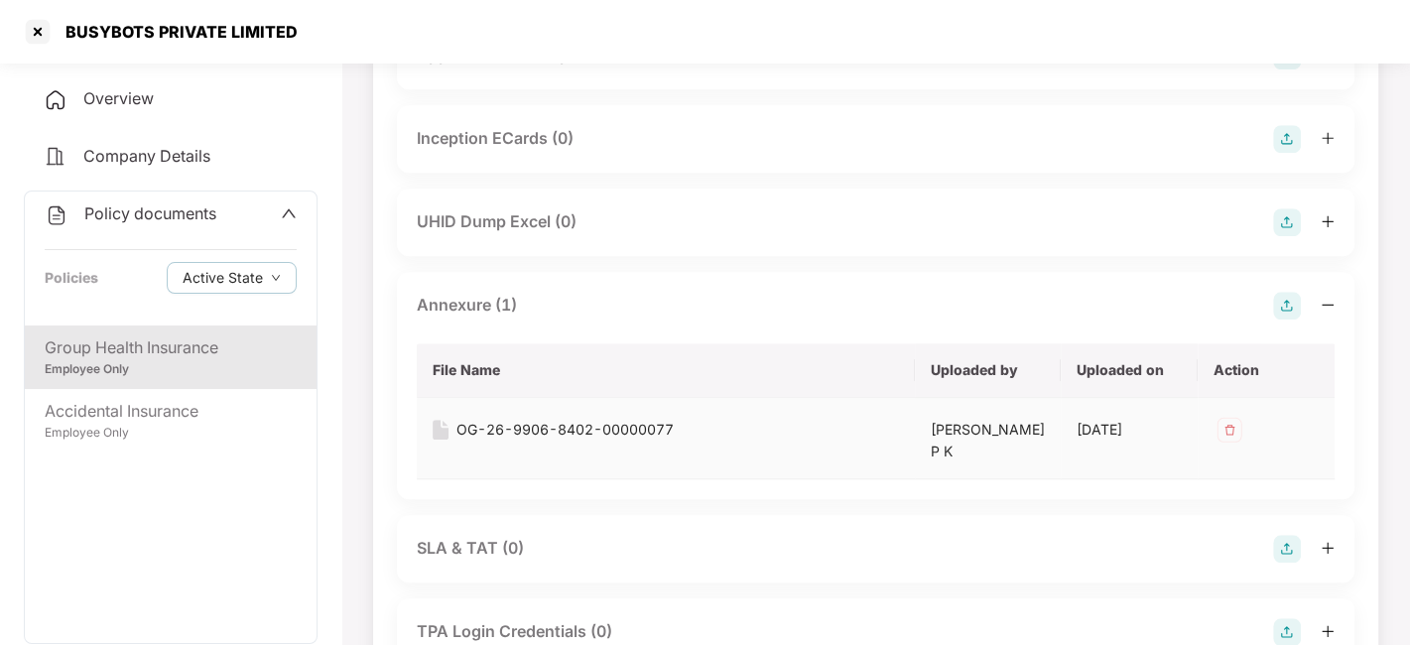
click at [527, 420] on div "OG-26-9906-8402-00000077" at bounding box center [564, 430] width 217 height 22
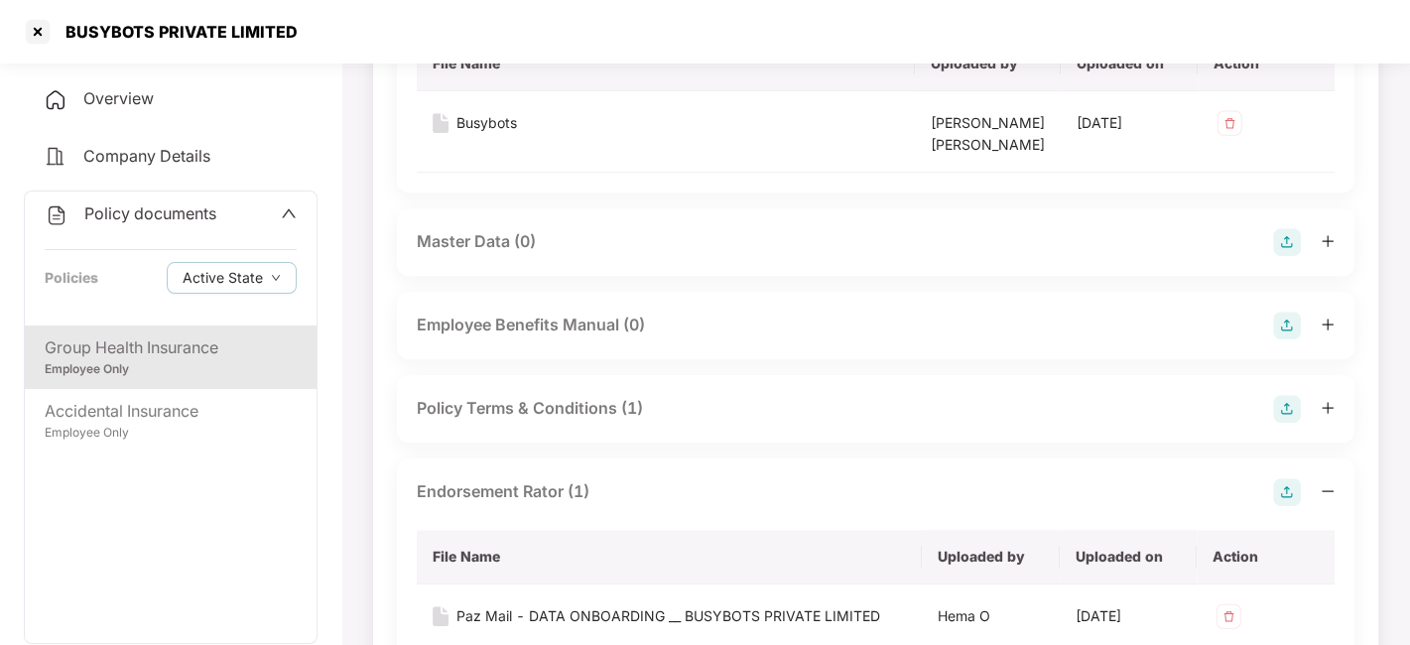
scroll to position [616, 0]
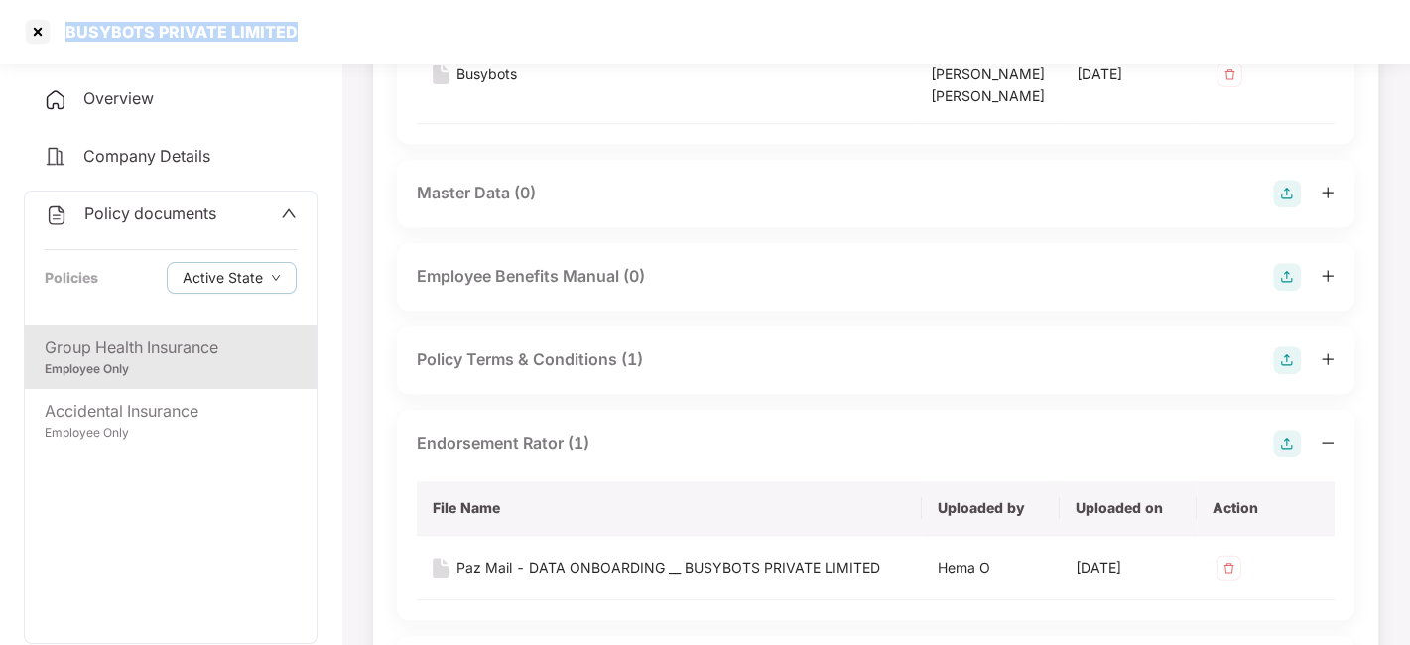
drag, startPoint x: 292, startPoint y: 30, endPoint x: 62, endPoint y: 25, distance: 230.3
click at [62, 25] on div "BUSYBOTS PRIVATE LIMITED" at bounding box center [176, 32] width 244 height 20
copy div "BUSYBOTS PRIVATE LIMITED"
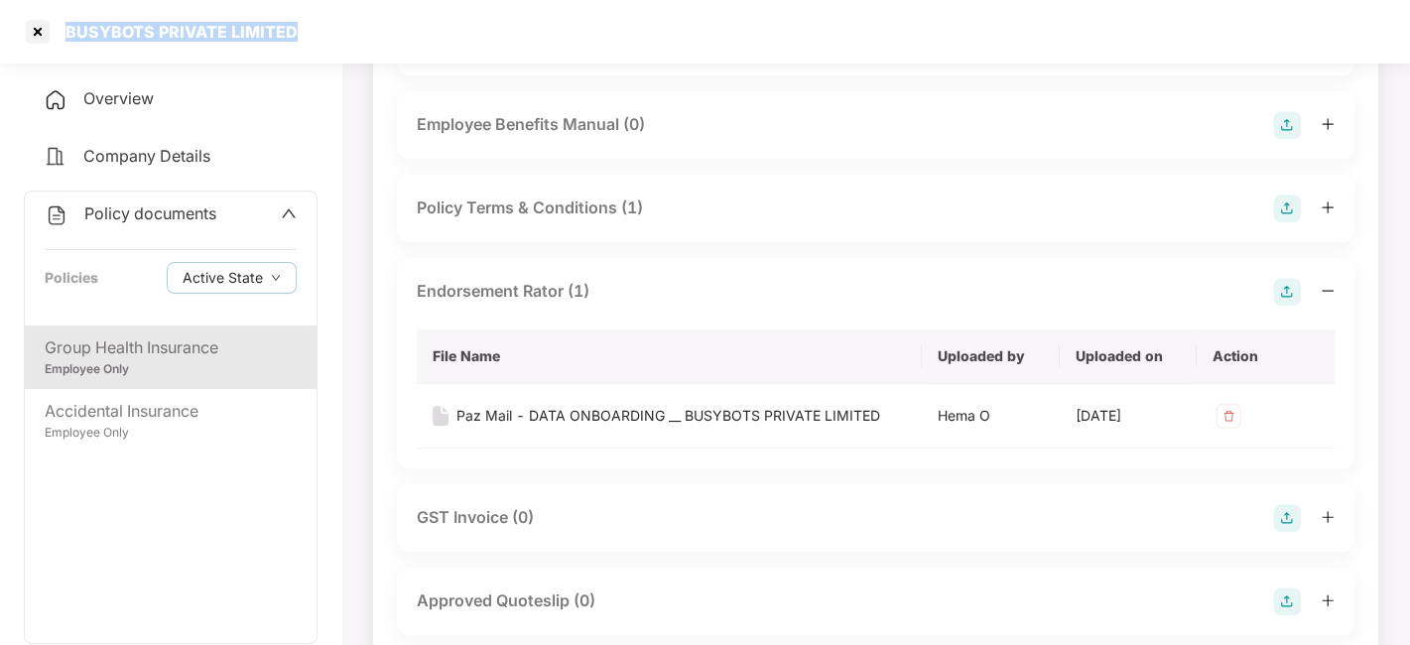
scroll to position [768, 0]
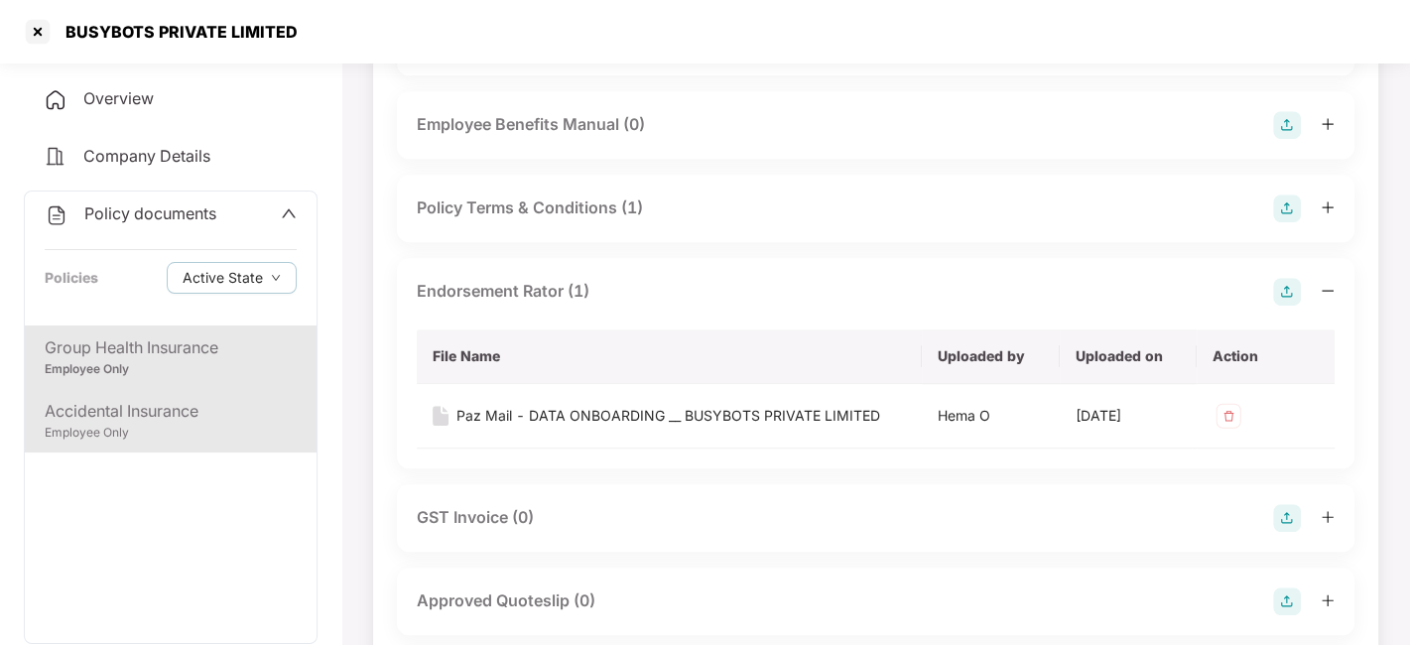
click at [112, 411] on div "Accidental Insurance" at bounding box center [171, 411] width 252 height 25
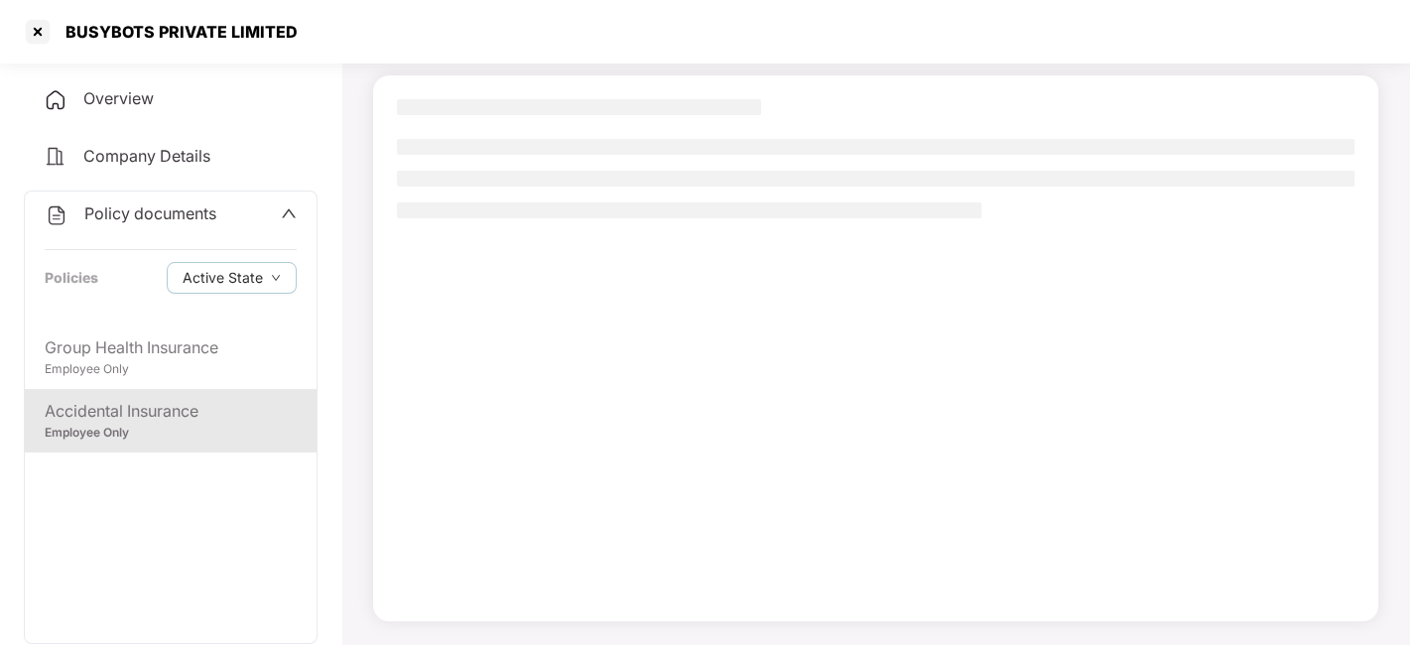
scroll to position [123, 0]
click at [112, 411] on div "Accidental Insurance" at bounding box center [171, 411] width 252 height 25
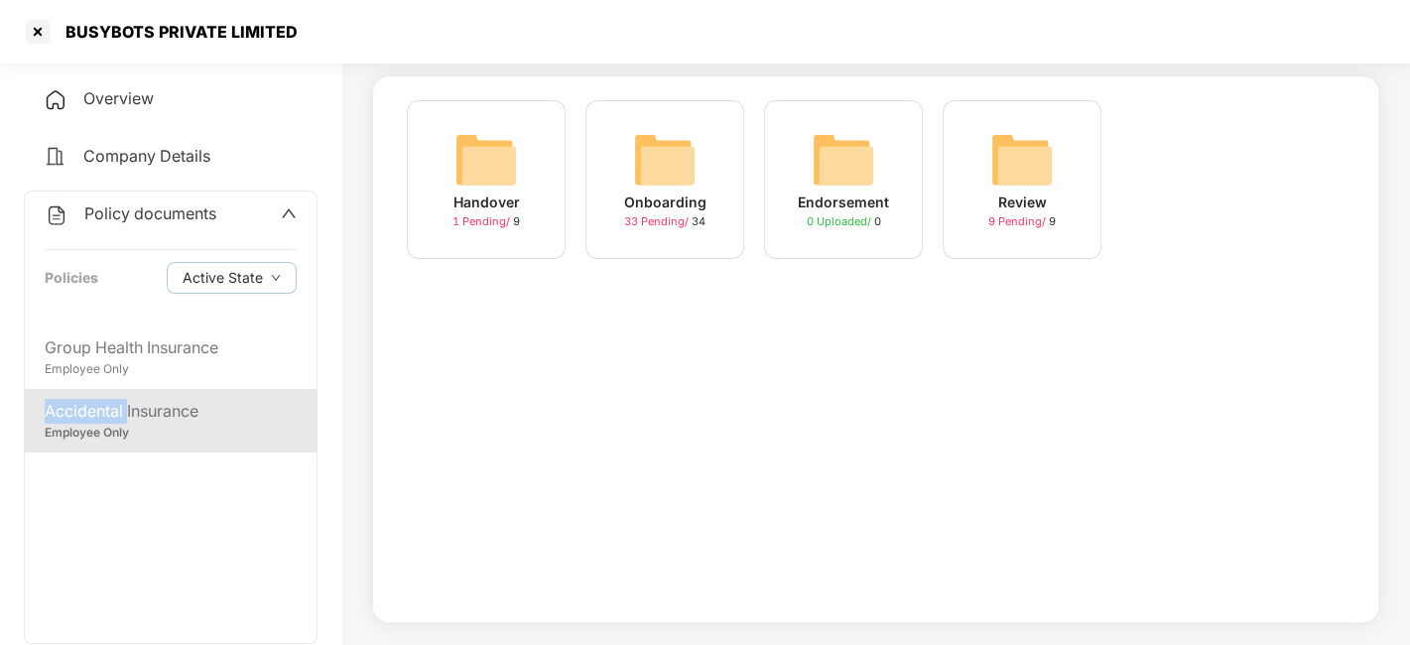
scroll to position [0, 0]
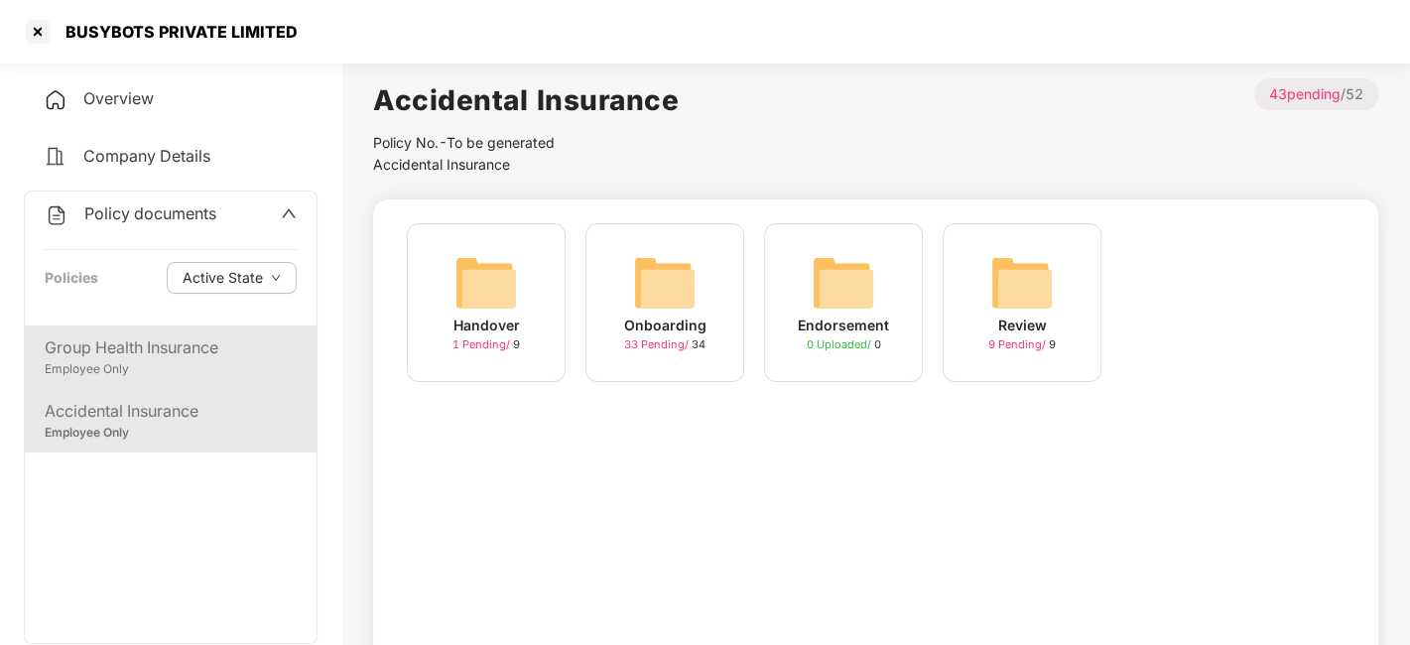
click at [201, 355] on div "Group Health Insurance" at bounding box center [171, 347] width 252 height 25
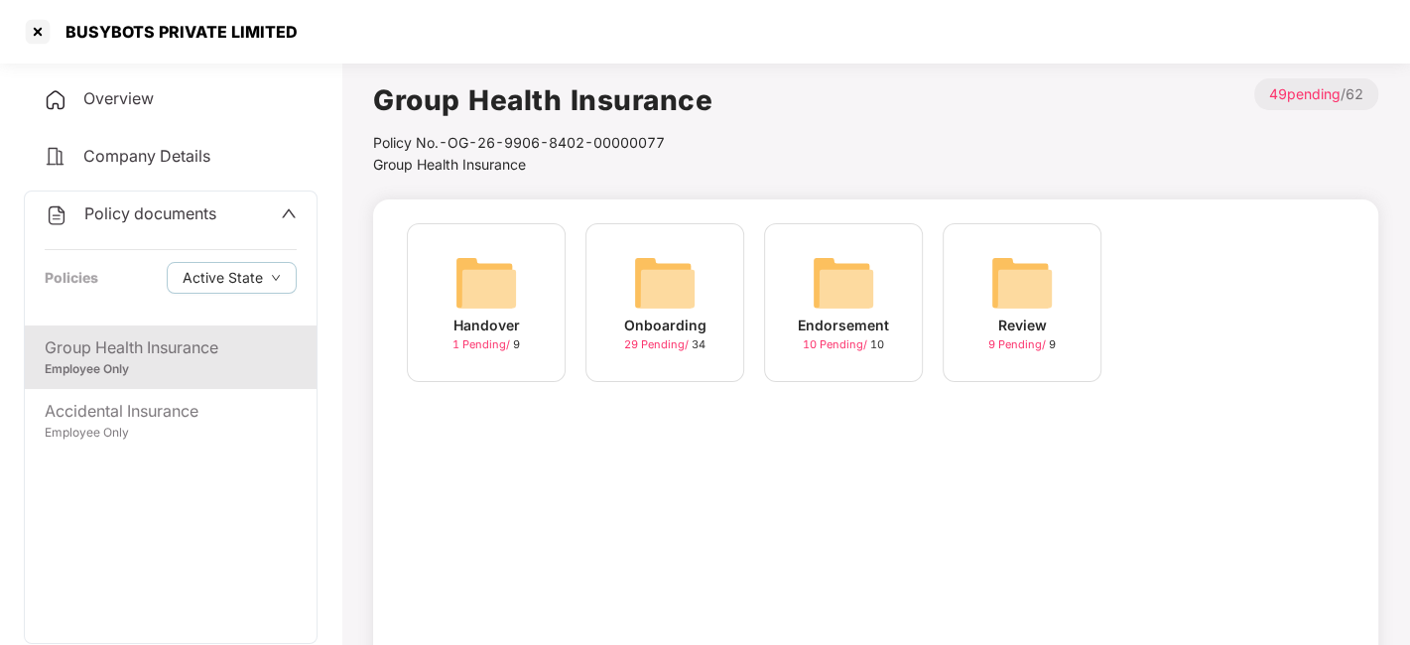
click at [133, 376] on div "Employee Only" at bounding box center [171, 369] width 252 height 19
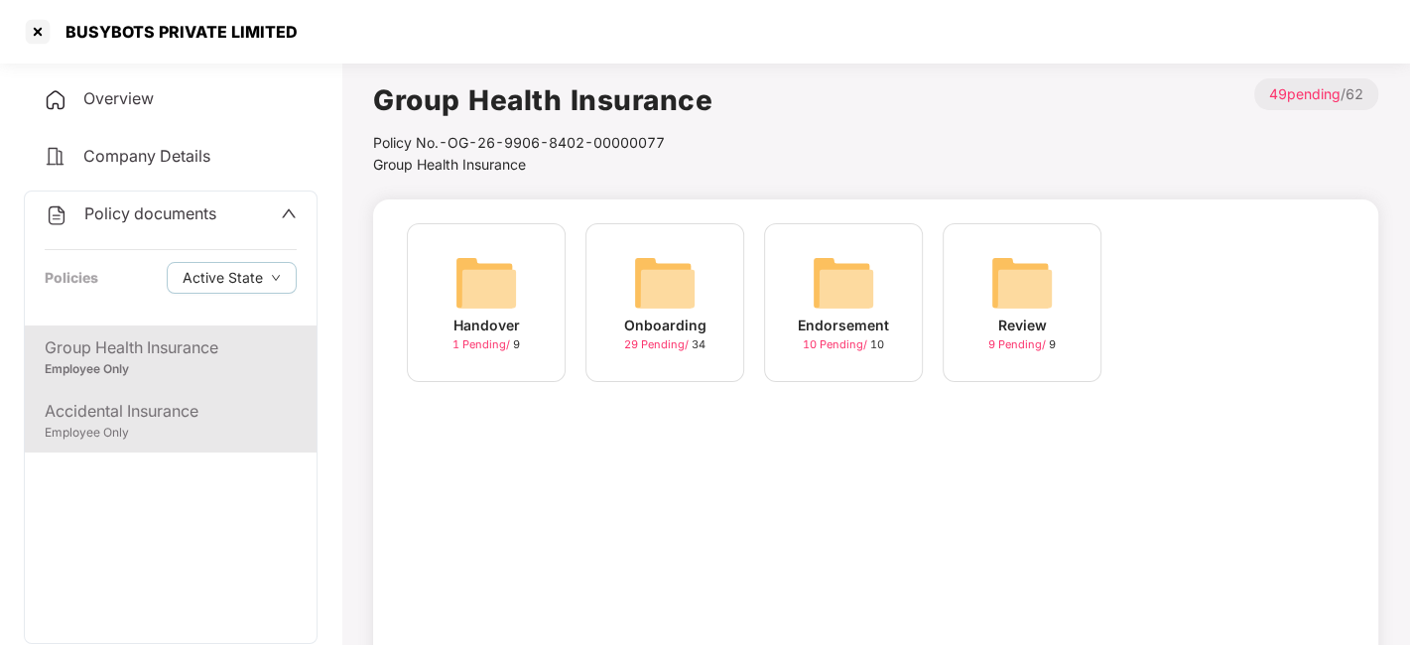
click at [122, 414] on div "Accidental Insurance" at bounding box center [171, 411] width 252 height 25
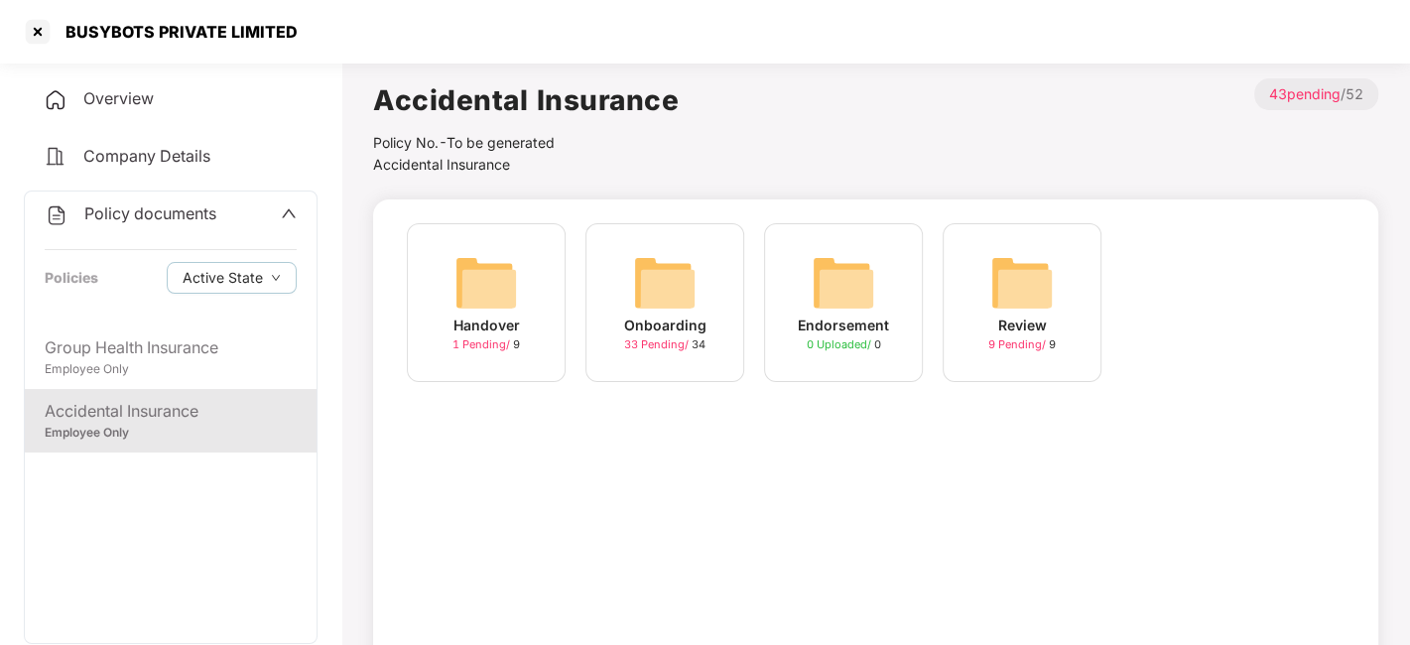
click at [646, 338] on span "33 Pending /" at bounding box center [657, 344] width 67 height 14
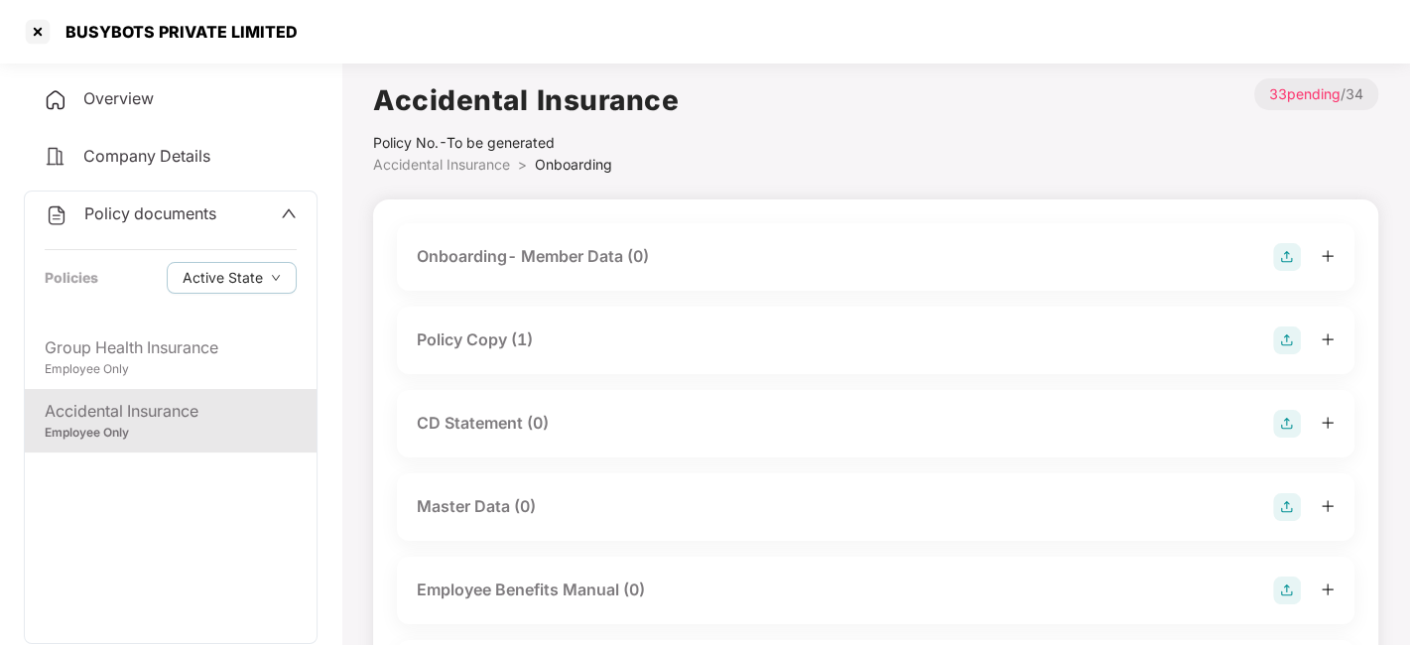
click at [454, 335] on div "Policy Copy (1)" at bounding box center [475, 339] width 116 height 25
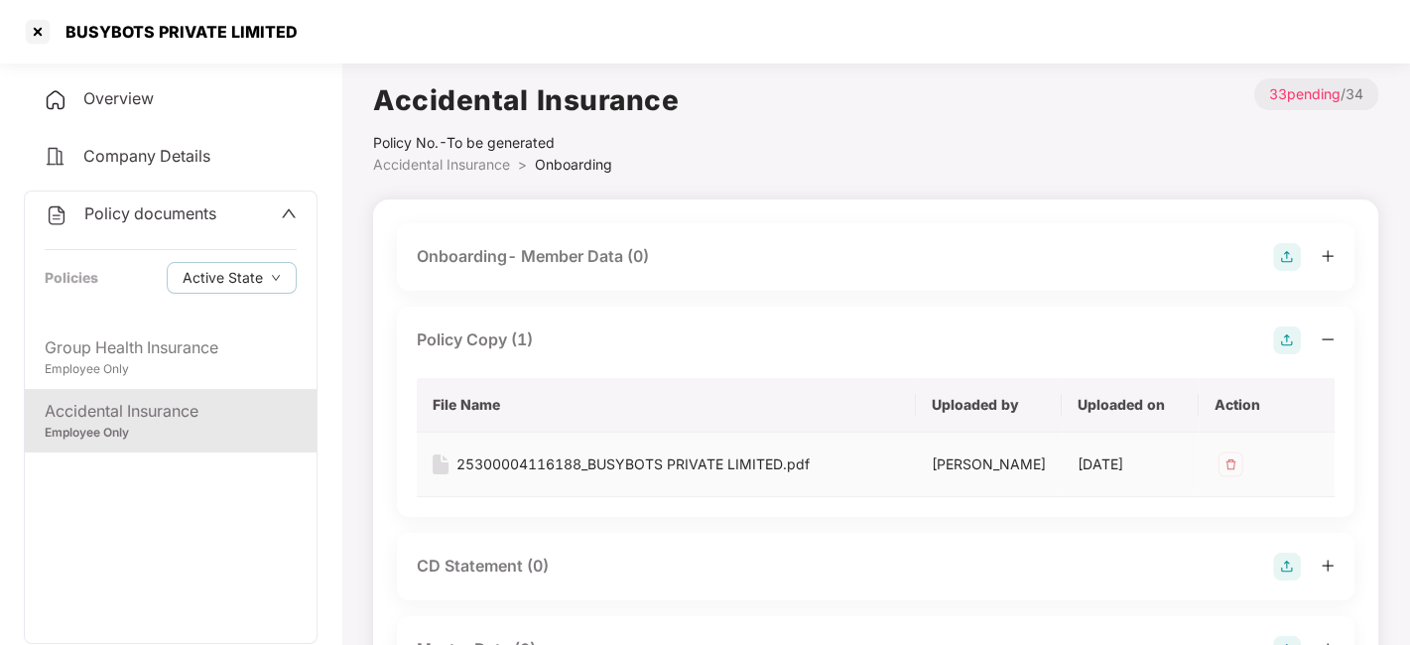
click at [552, 469] on div "25300004116188_BUSYBOTS PRIVATE LIMITED.pdf" at bounding box center [632, 465] width 353 height 22
click at [37, 28] on div at bounding box center [38, 32] width 32 height 32
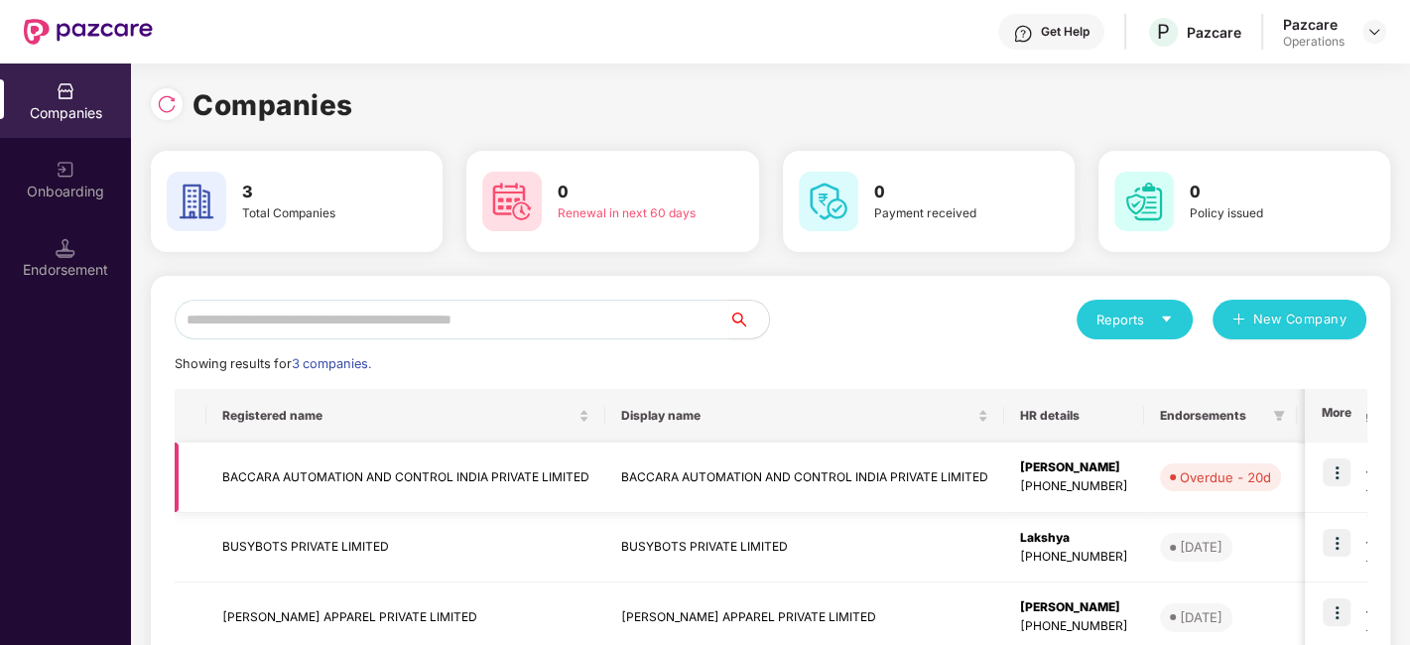
scroll to position [117, 0]
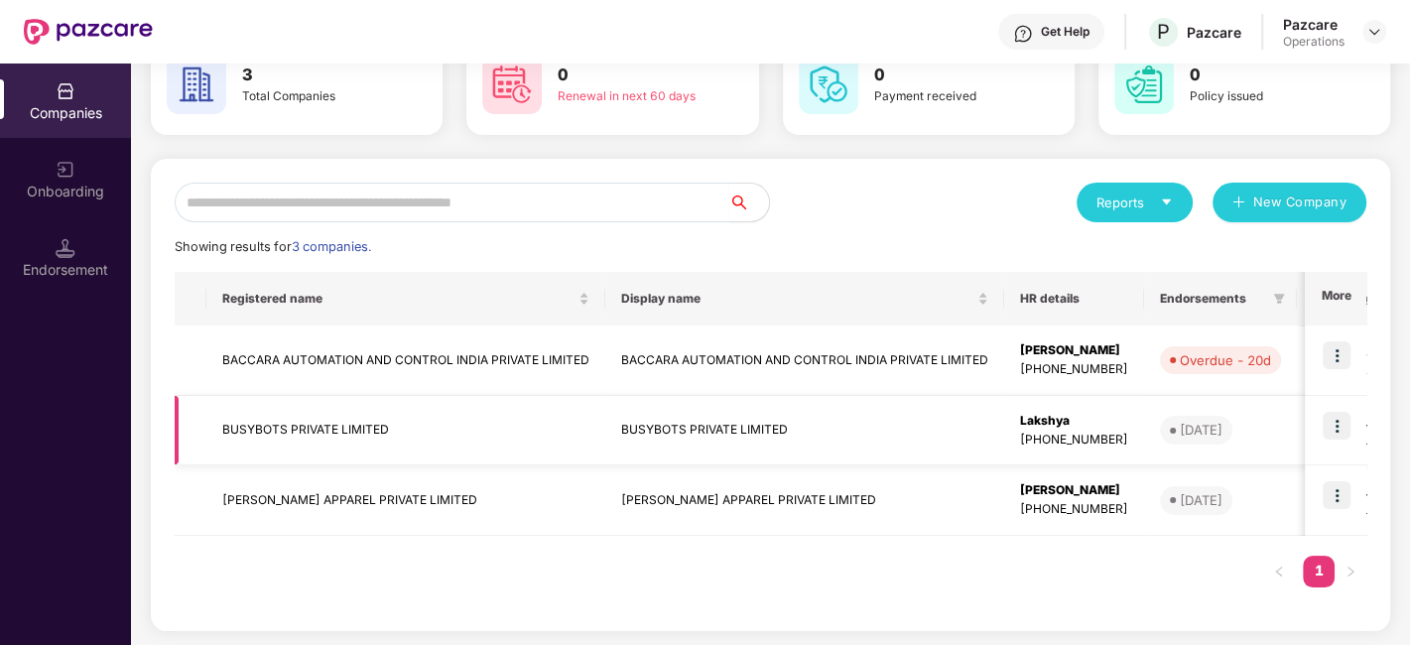
click at [1344, 424] on img at bounding box center [1337, 426] width 28 height 28
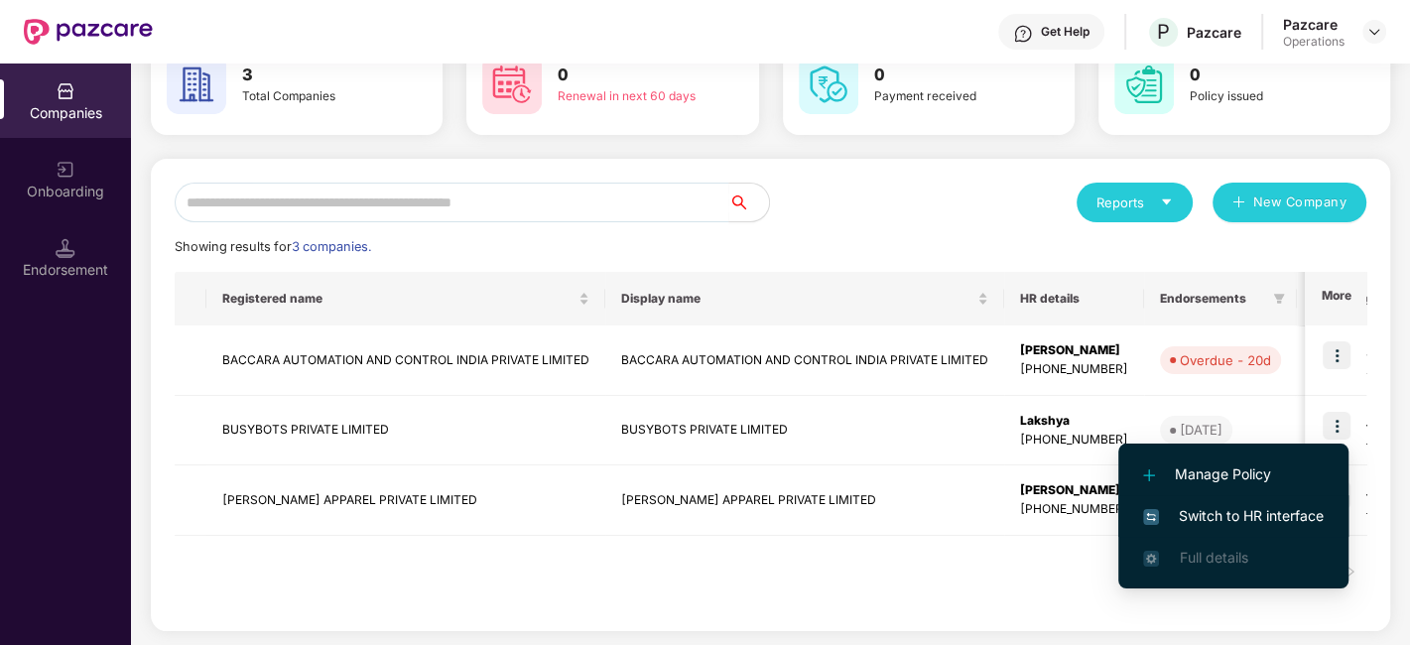
click at [1241, 518] on span "Switch to HR interface" at bounding box center [1233, 516] width 181 height 22
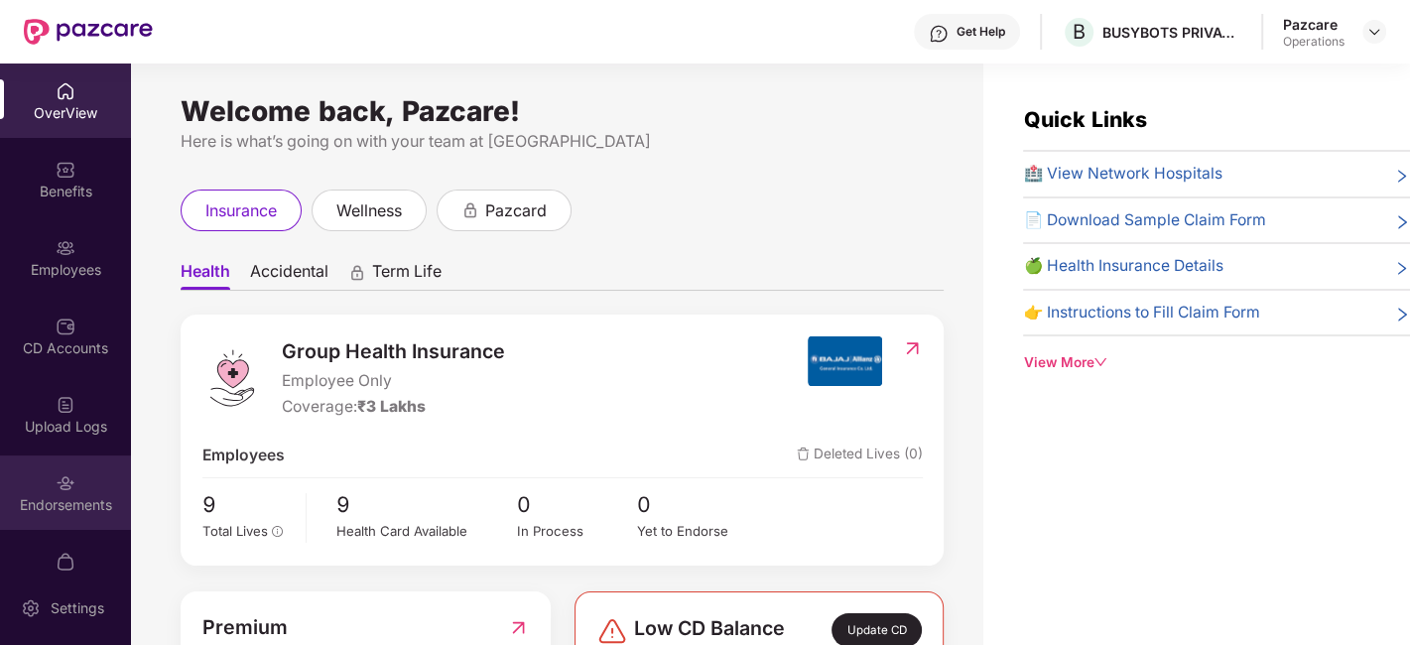
click at [76, 508] on div "Endorsements" at bounding box center [65, 505] width 131 height 20
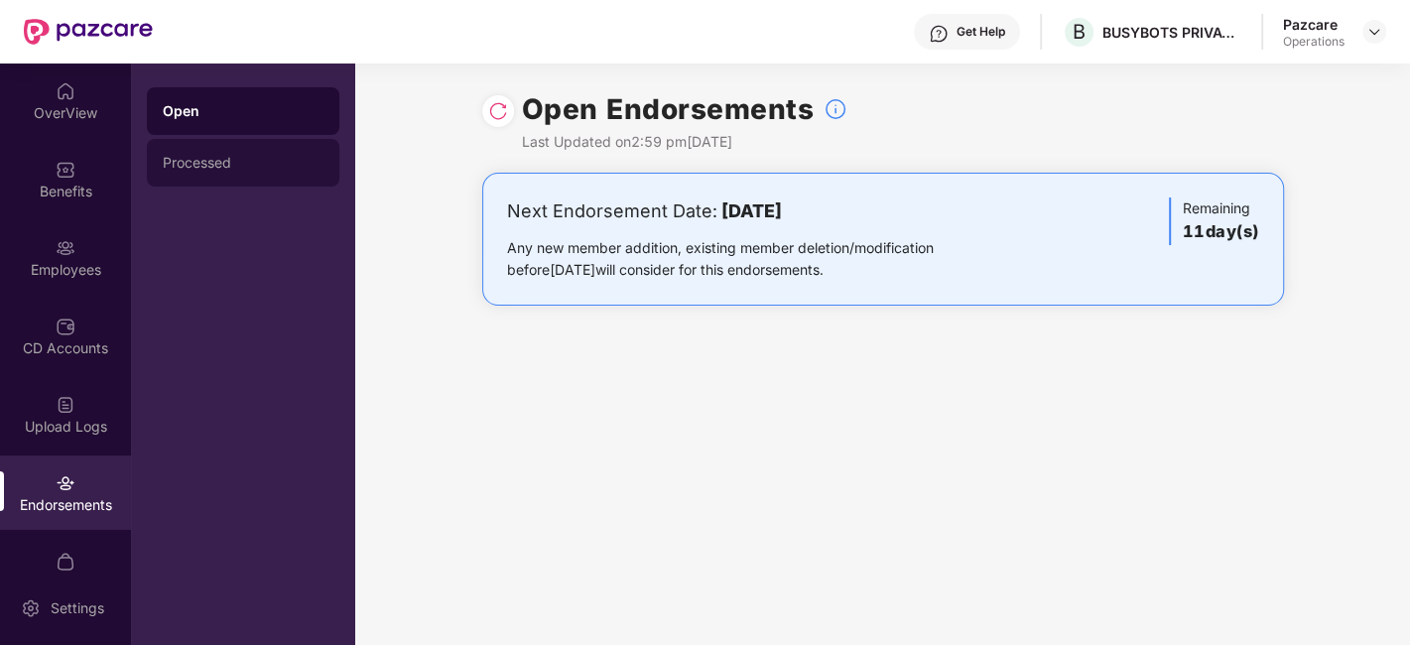
click at [218, 169] on div "Processed" at bounding box center [243, 163] width 161 height 16
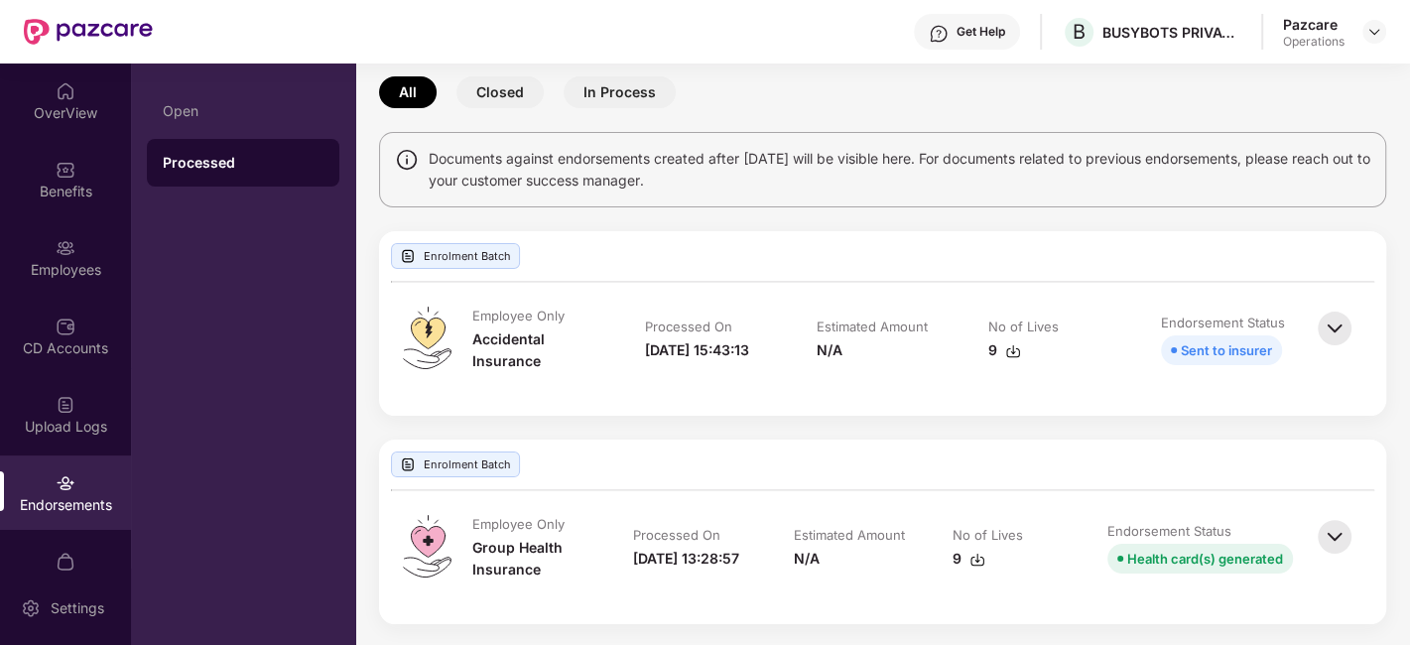
scroll to position [0, 0]
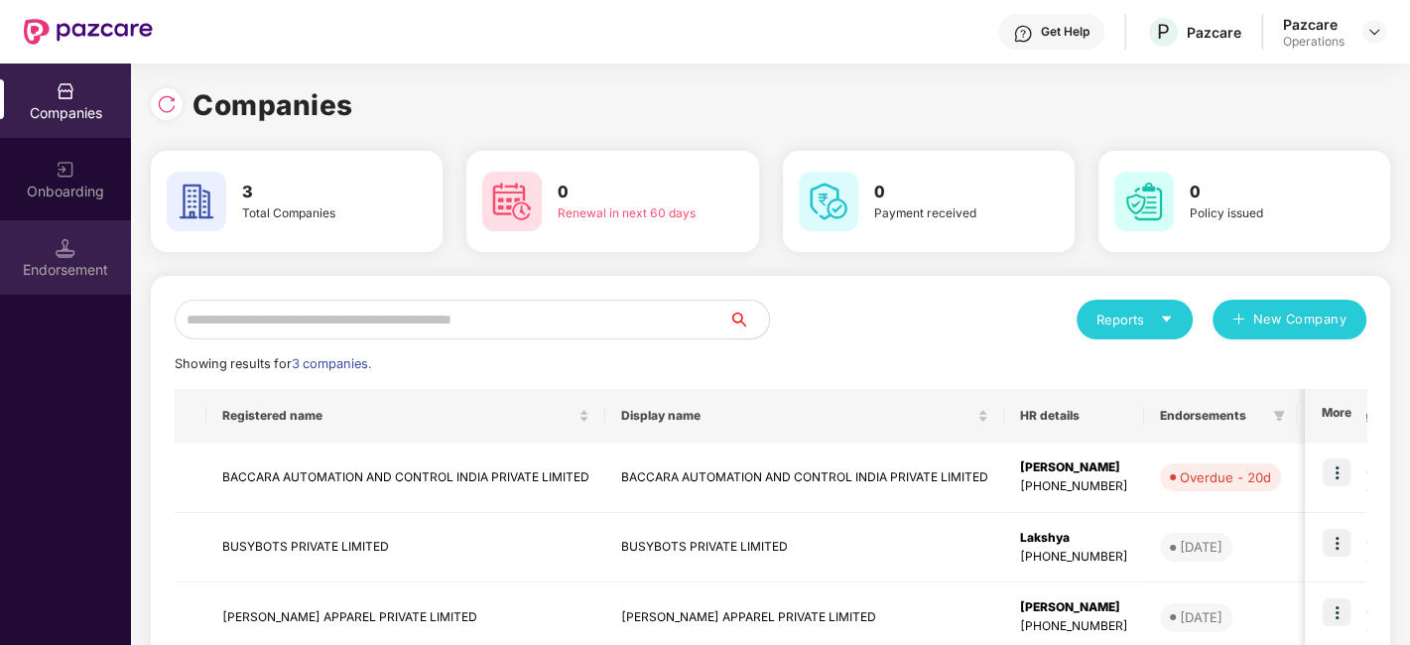
click at [74, 274] on div "Endorsement" at bounding box center [65, 270] width 131 height 20
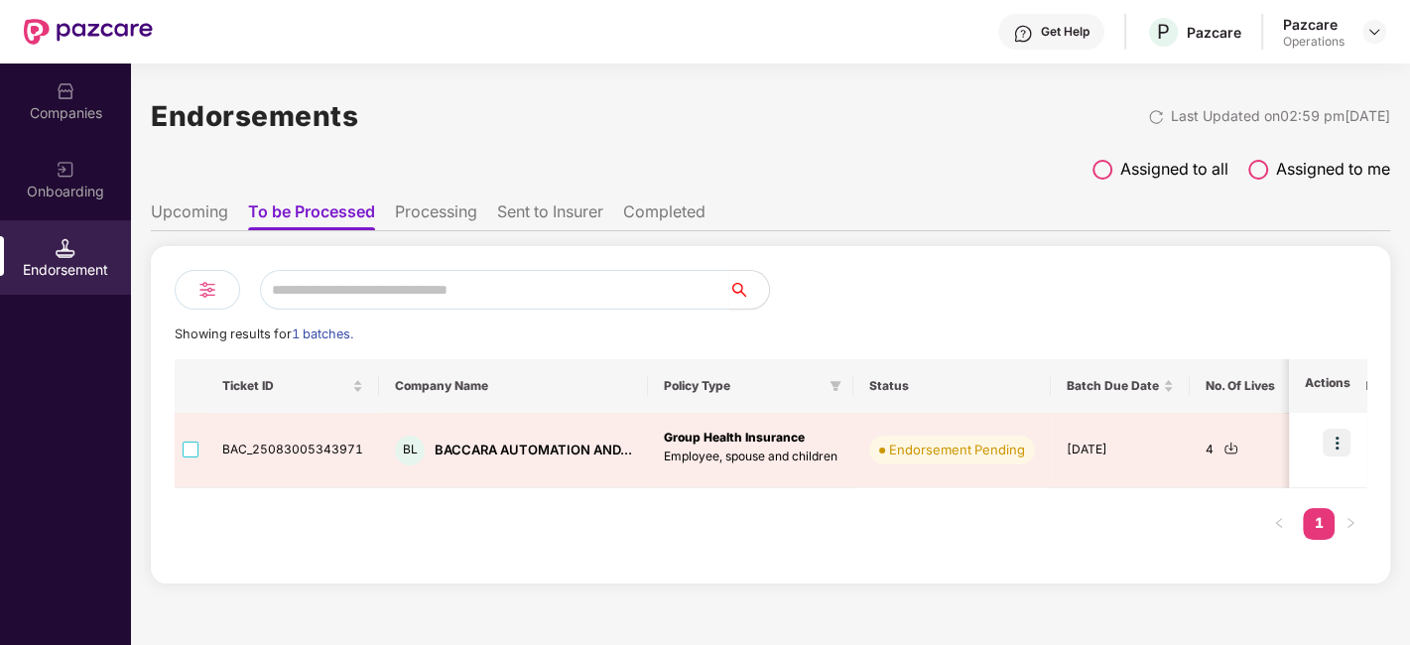
click at [194, 205] on li "Upcoming" at bounding box center [189, 215] width 77 height 29
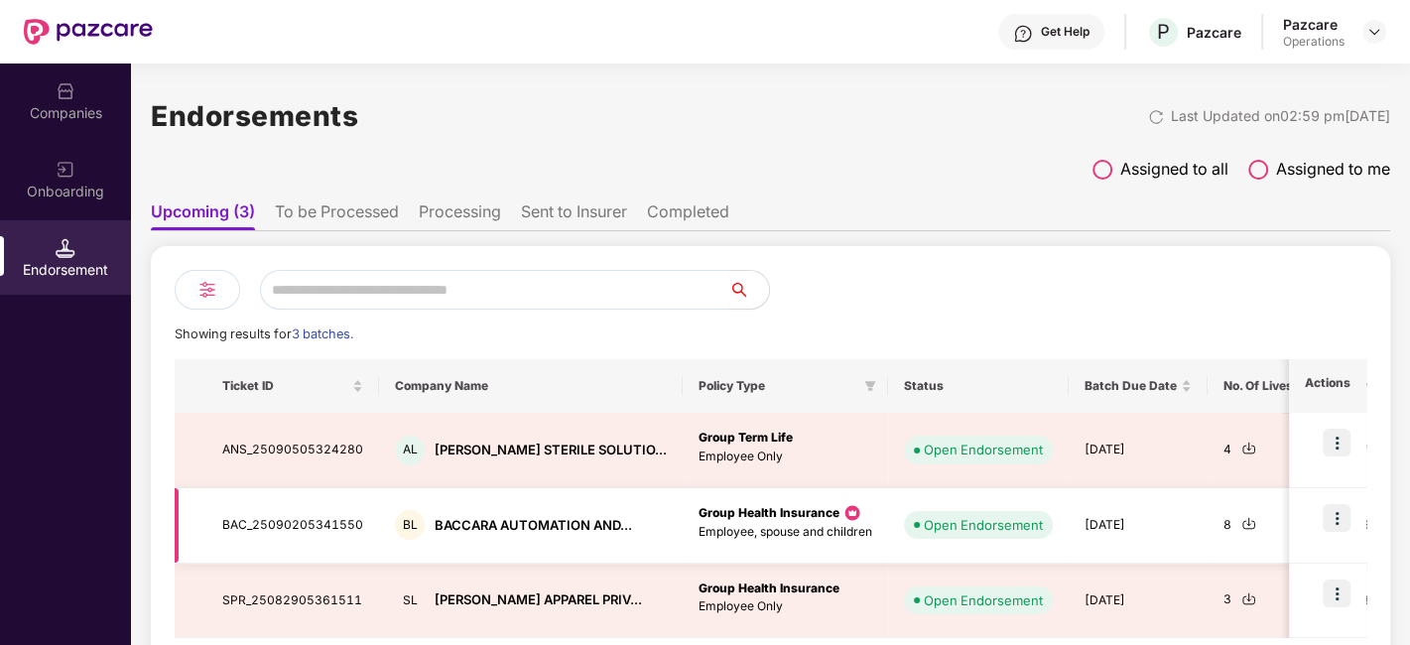
scroll to position [87, 0]
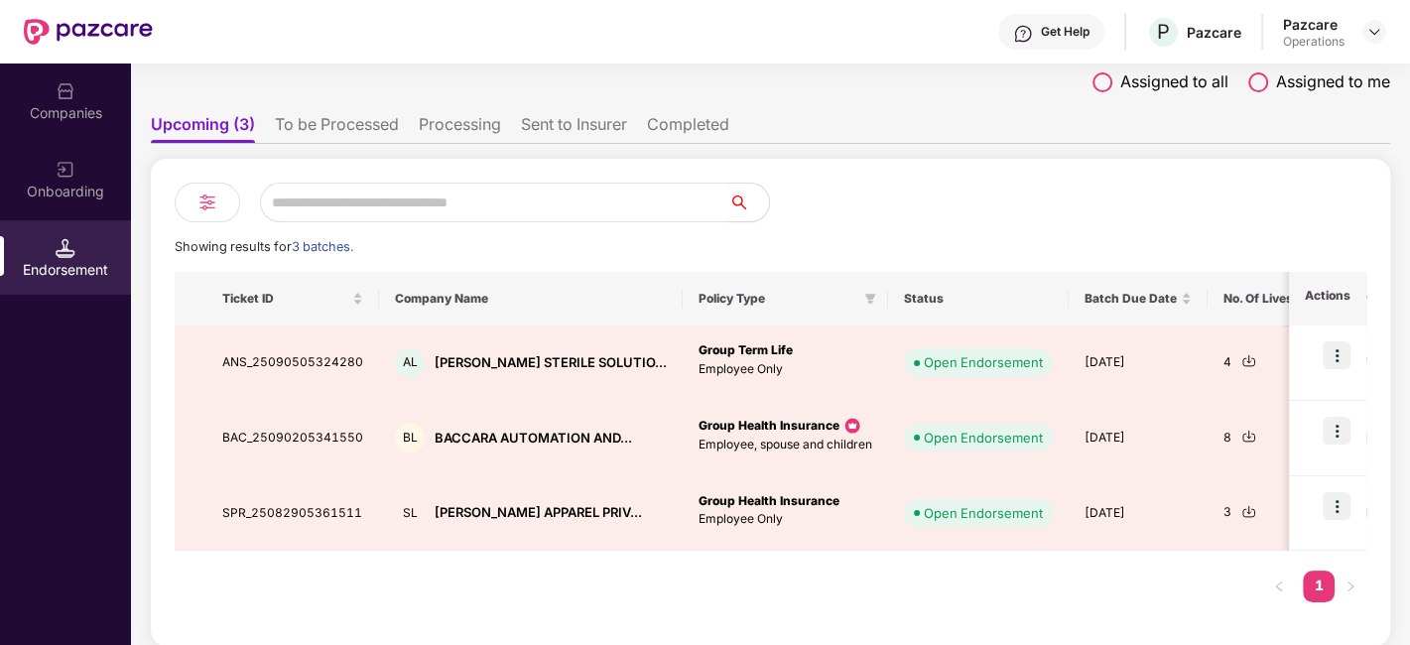
click at [329, 133] on li "To be Processed" at bounding box center [337, 128] width 124 height 29
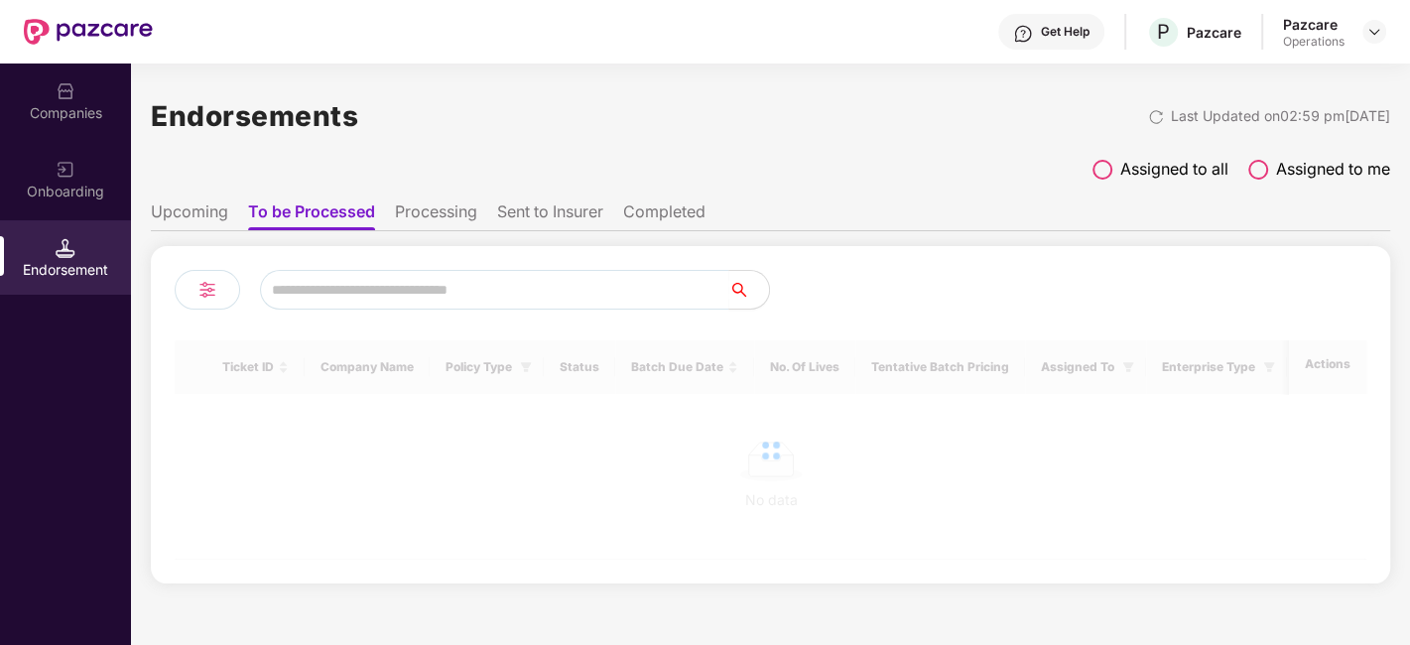
scroll to position [0, 0]
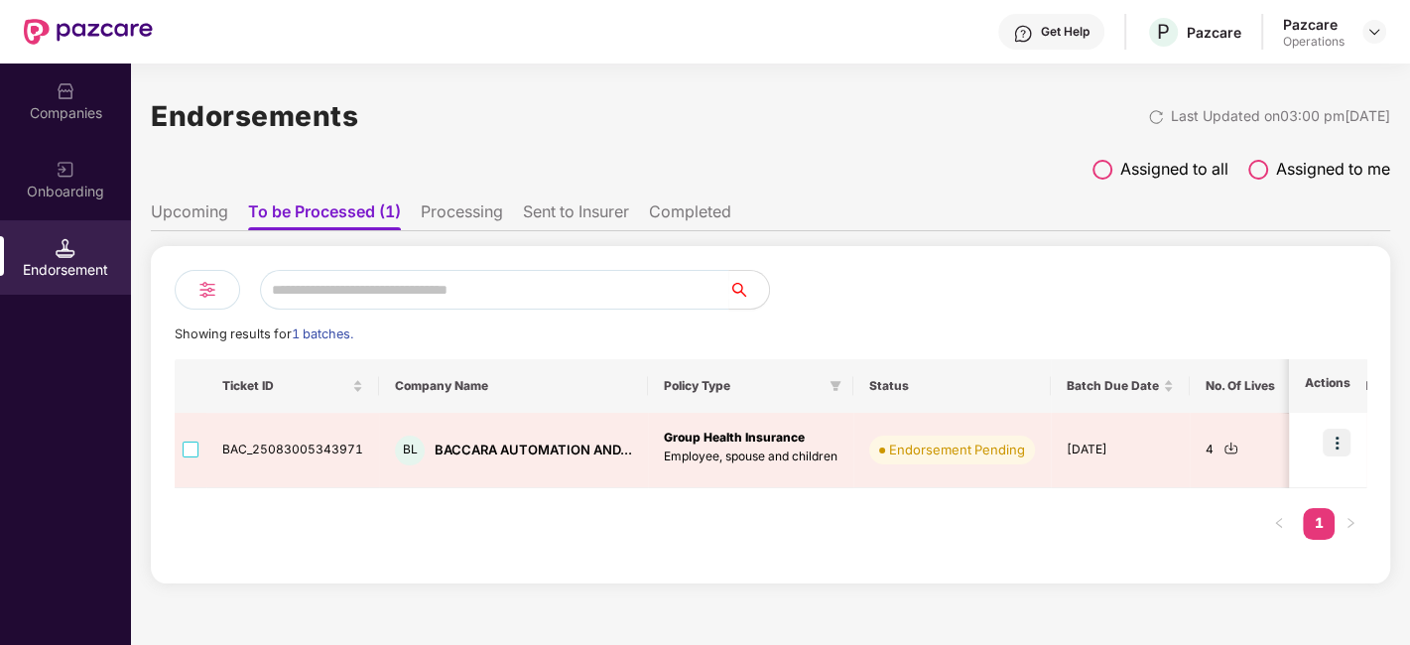
click at [209, 212] on li "Upcoming" at bounding box center [189, 215] width 77 height 29
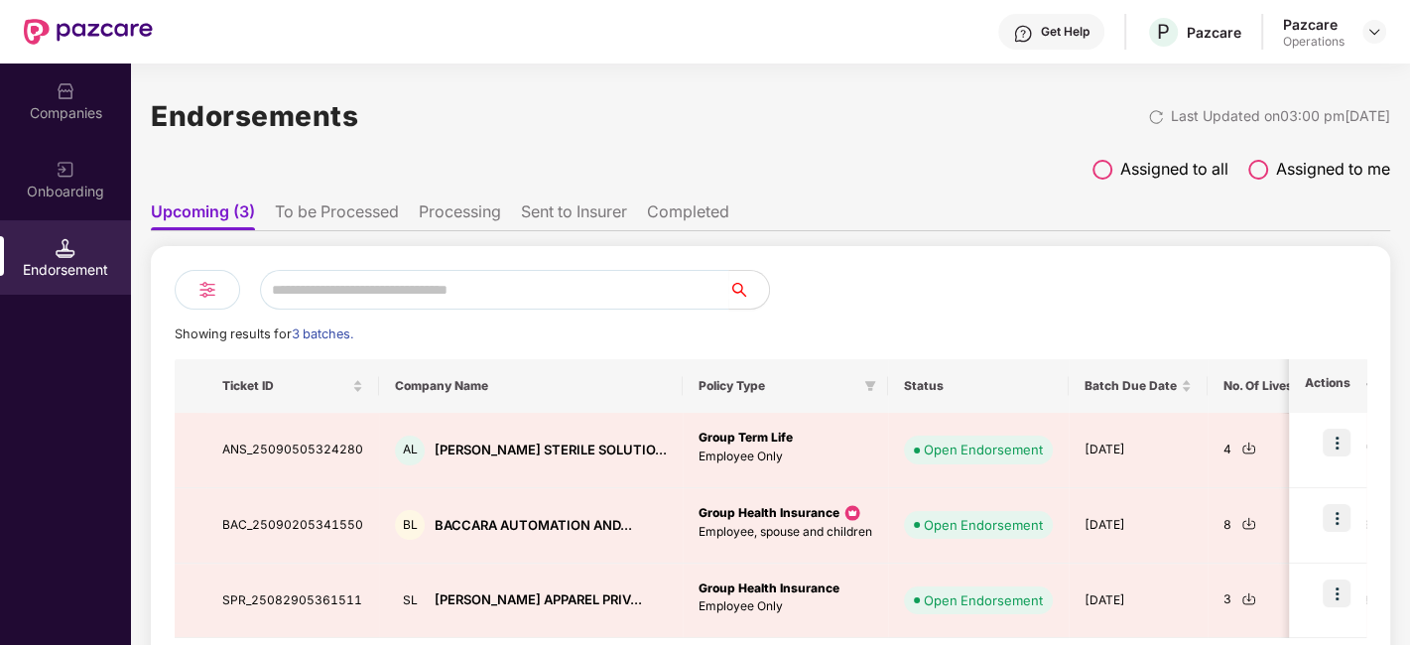
click at [304, 202] on li "To be Processed" at bounding box center [337, 215] width 124 height 29
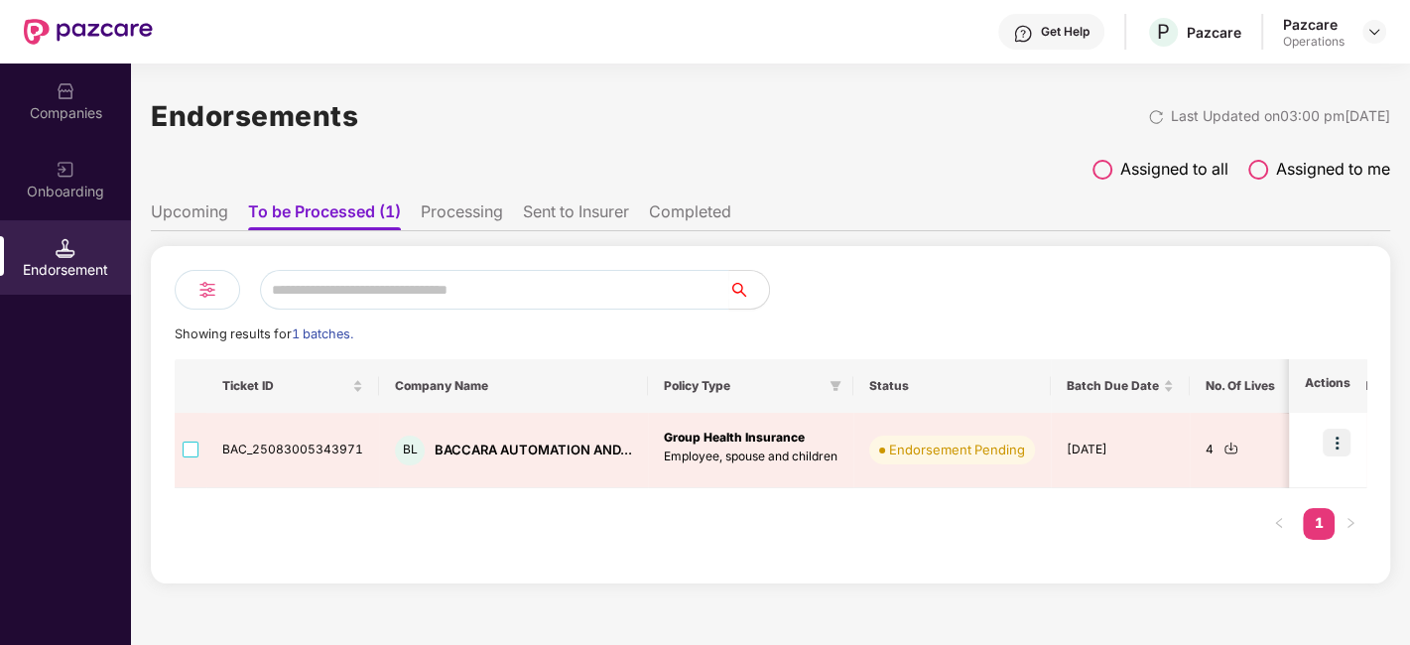
click at [200, 213] on li "Upcoming" at bounding box center [189, 215] width 77 height 29
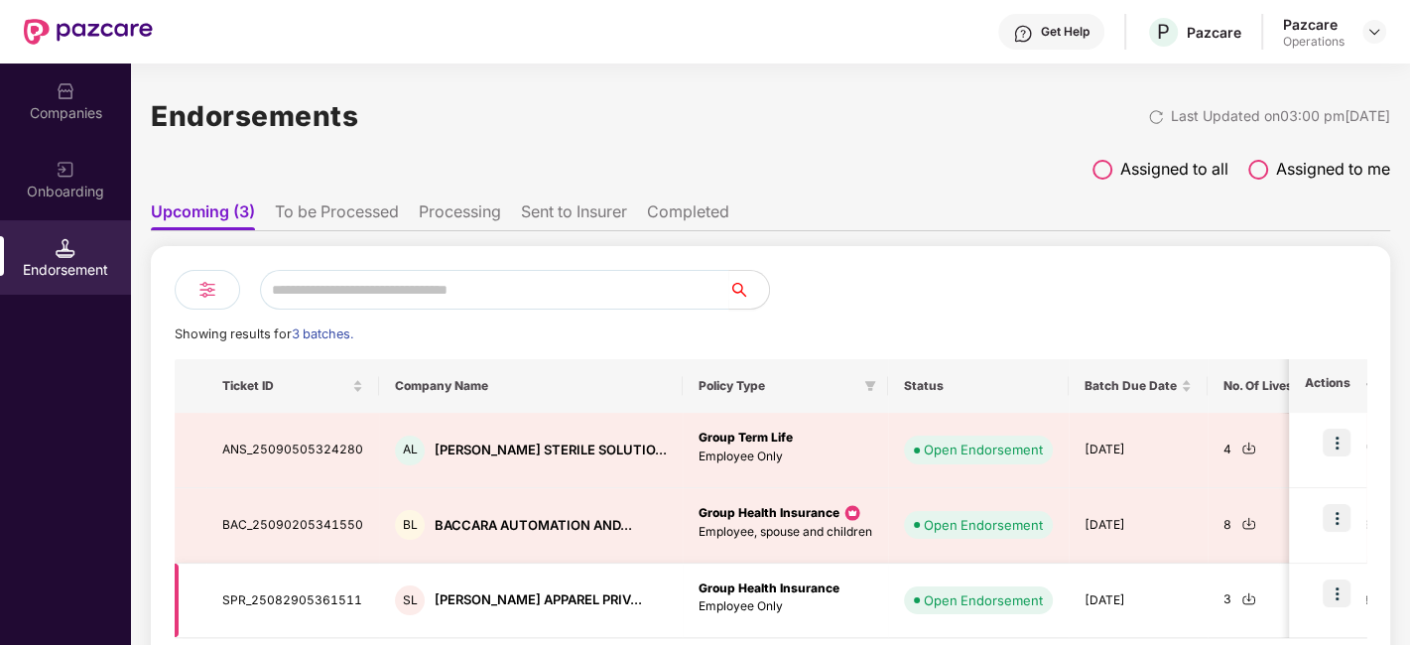
scroll to position [87, 0]
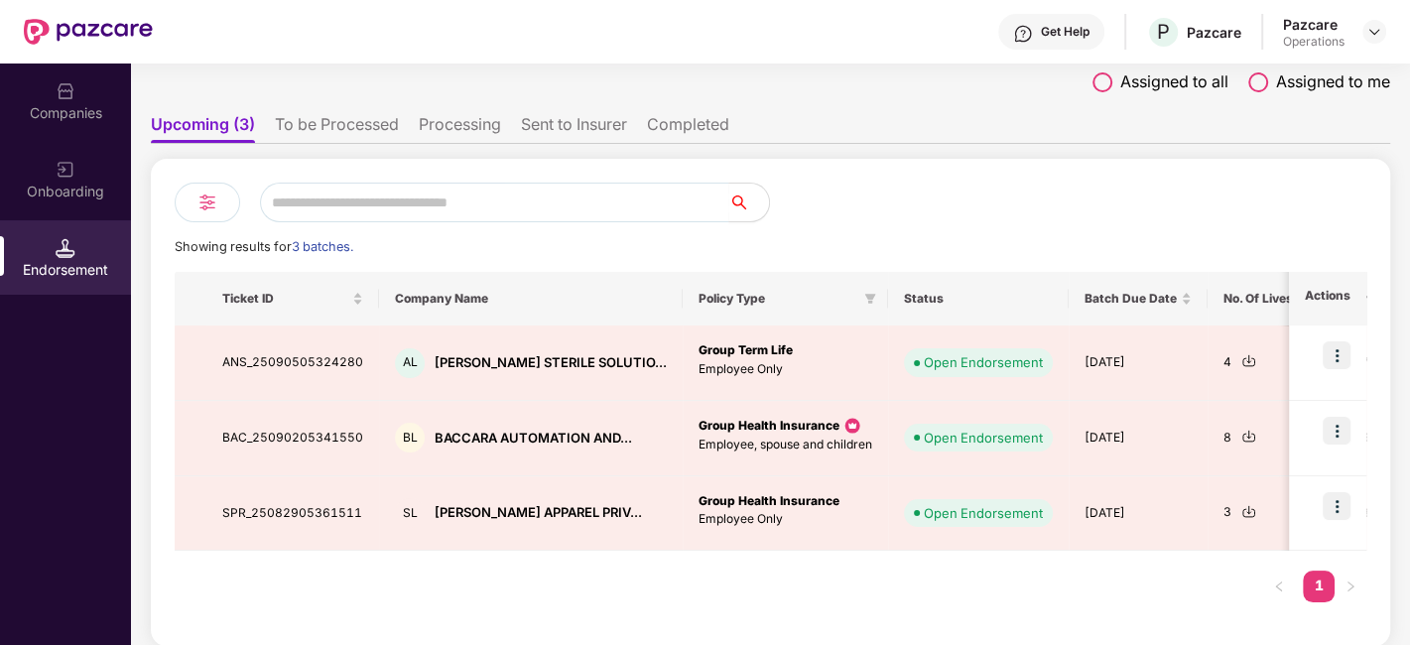
click at [325, 127] on li "To be Processed" at bounding box center [337, 128] width 124 height 29
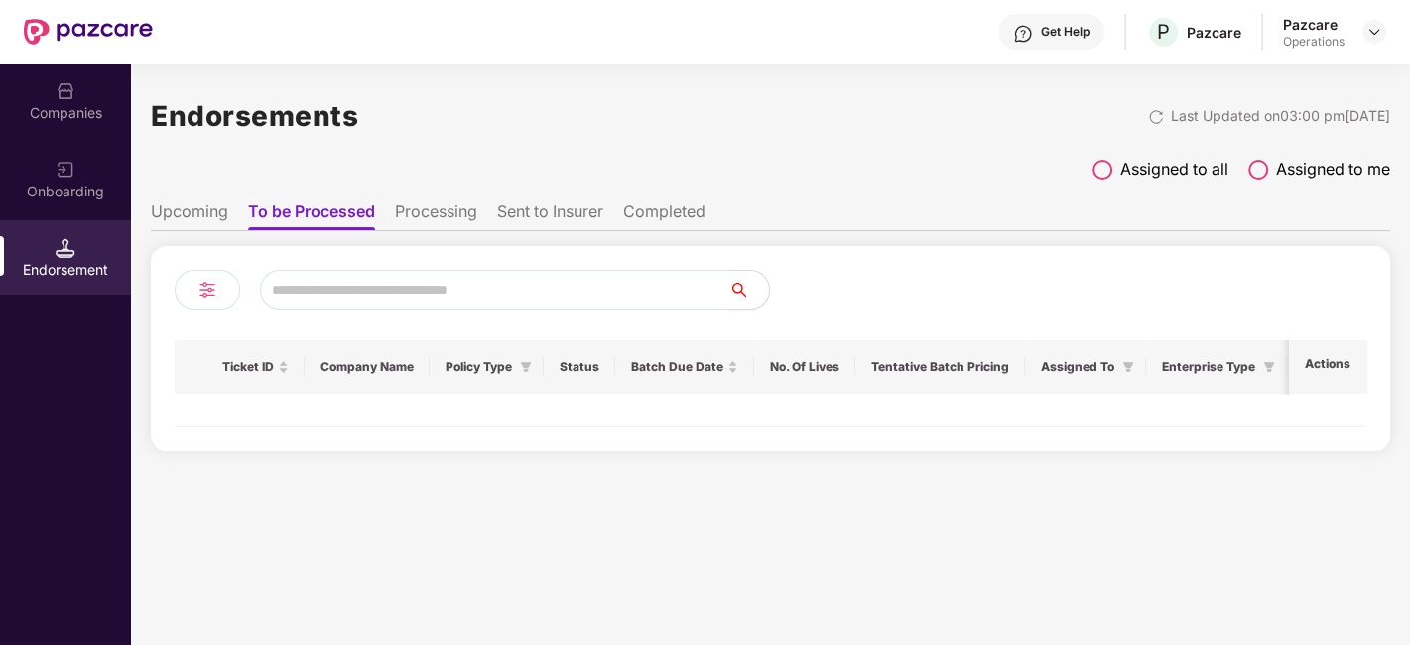
scroll to position [0, 0]
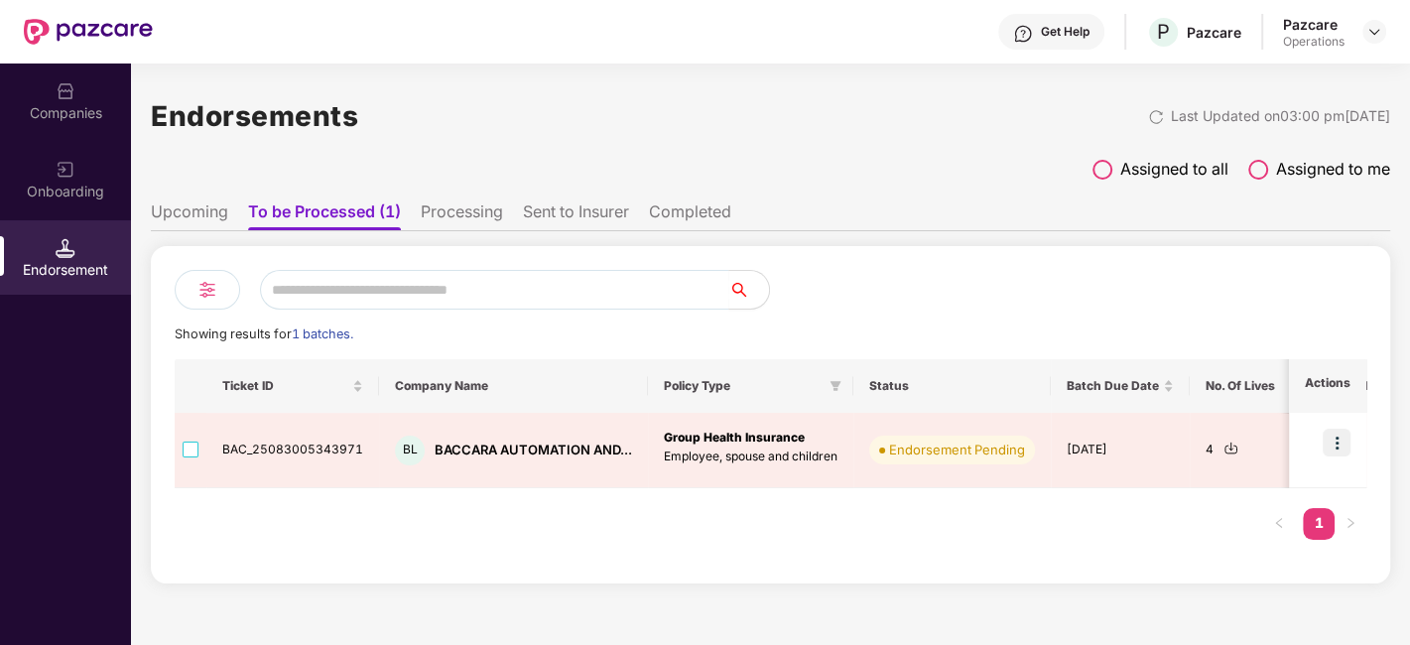
click at [203, 202] on li "Upcoming" at bounding box center [189, 215] width 77 height 29
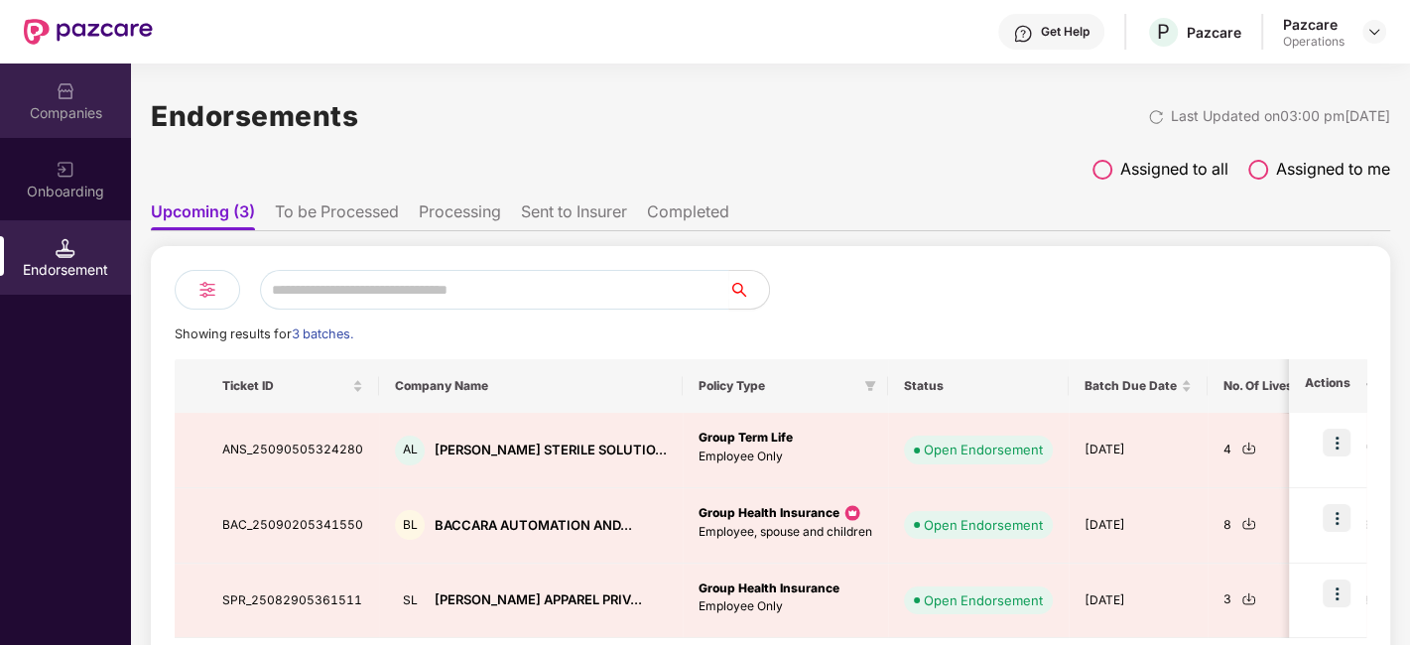
click at [85, 107] on div "Companies" at bounding box center [65, 113] width 131 height 20
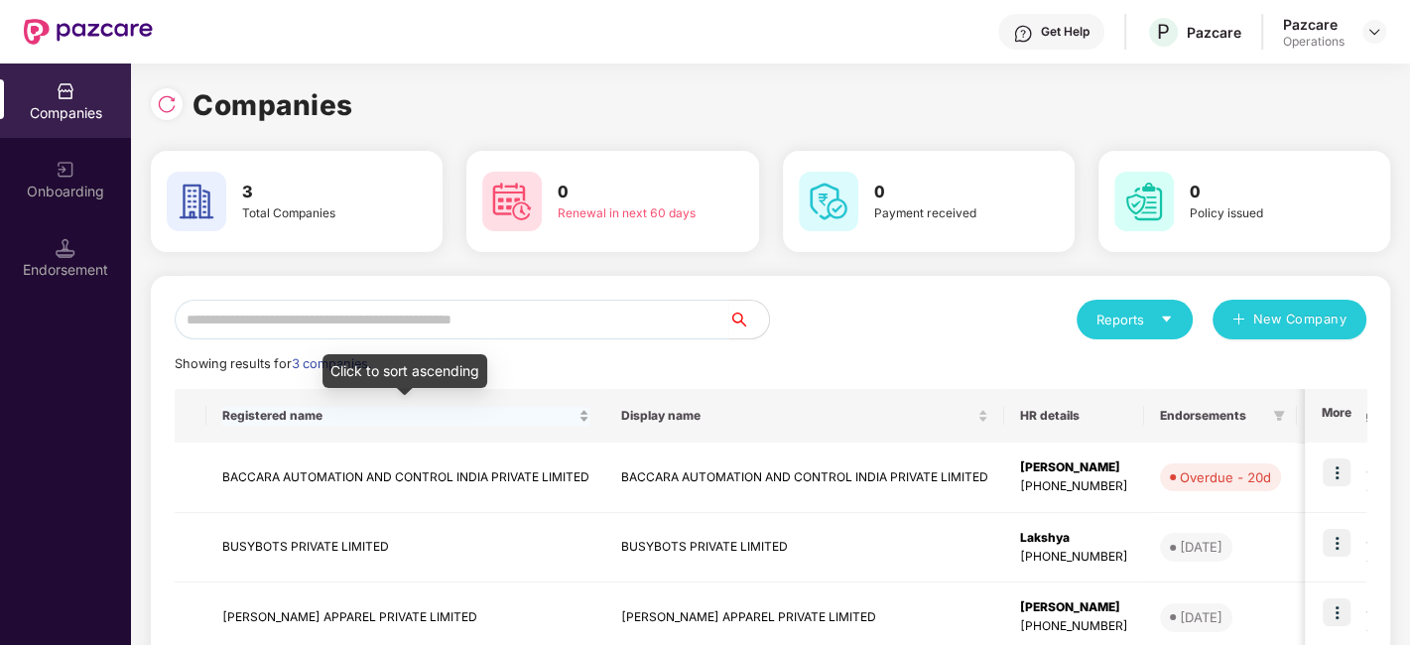
scroll to position [117, 0]
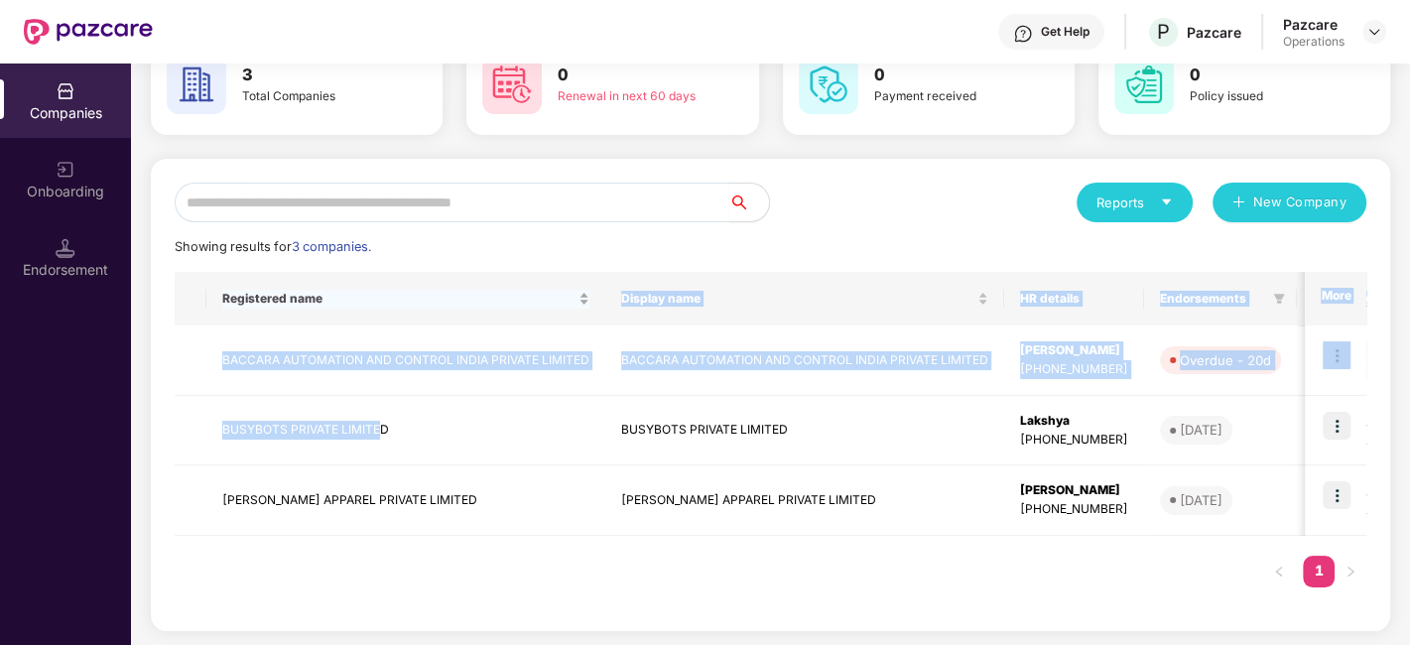
drag, startPoint x: 382, startPoint y: 422, endPoint x: 384, endPoint y: 295, distance: 127.0
click at [384, 295] on table "Registered name Display name HR details Endorsements CS Manager Benefits Earlie…" at bounding box center [1245, 404] width 2140 height 264
click at [384, 295] on span "Registered name" at bounding box center [398, 299] width 352 height 16
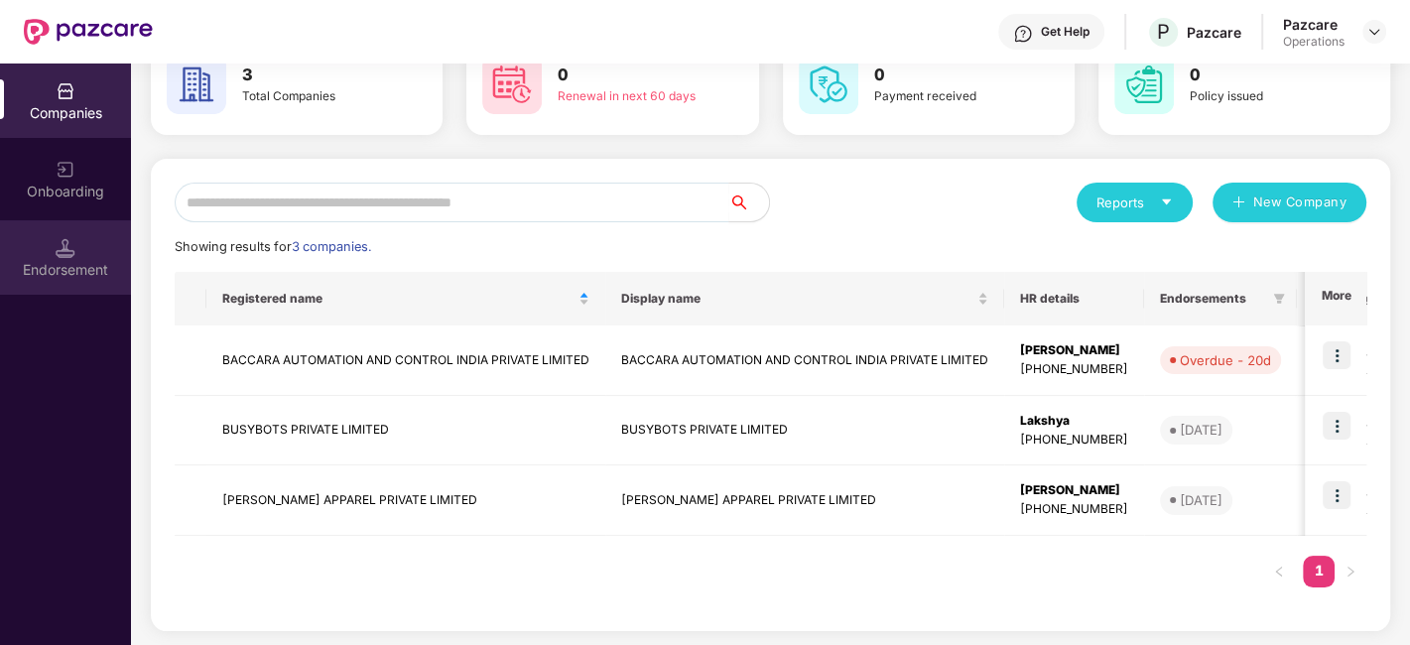
click at [67, 248] on img at bounding box center [66, 248] width 20 height 20
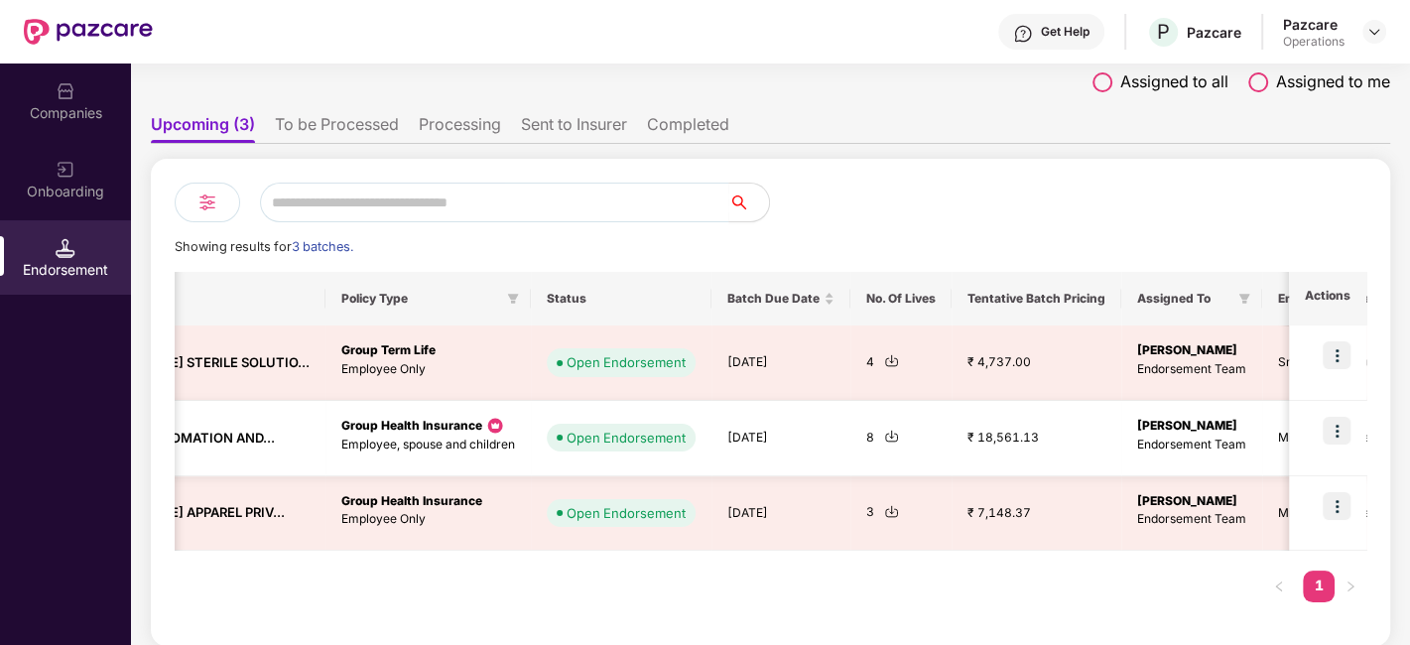
scroll to position [0, 0]
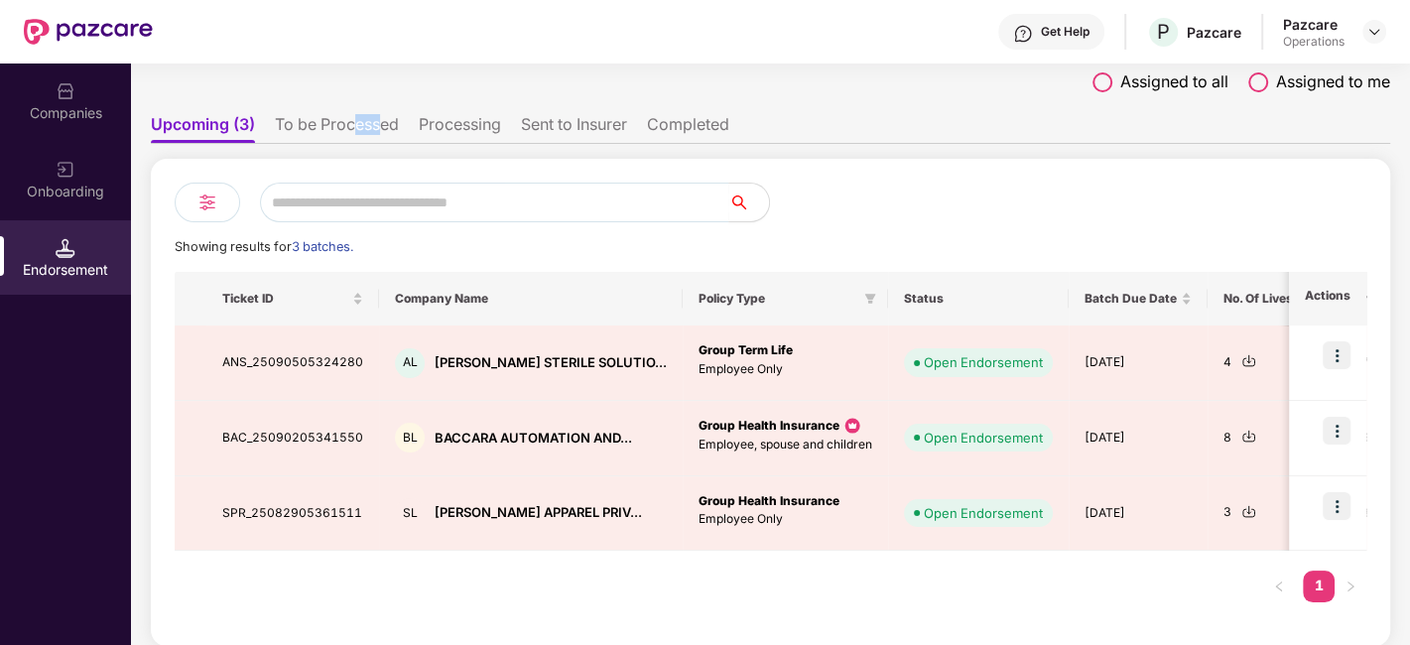
drag, startPoint x: 379, startPoint y: 106, endPoint x: 357, endPoint y: 126, distance: 29.5
click at [357, 126] on ul "Upcoming (3) To be Processed Processing Sent to Insurer Completed" at bounding box center [770, 124] width 1239 height 40
click at [357, 126] on li "To be Processed" at bounding box center [337, 128] width 124 height 29
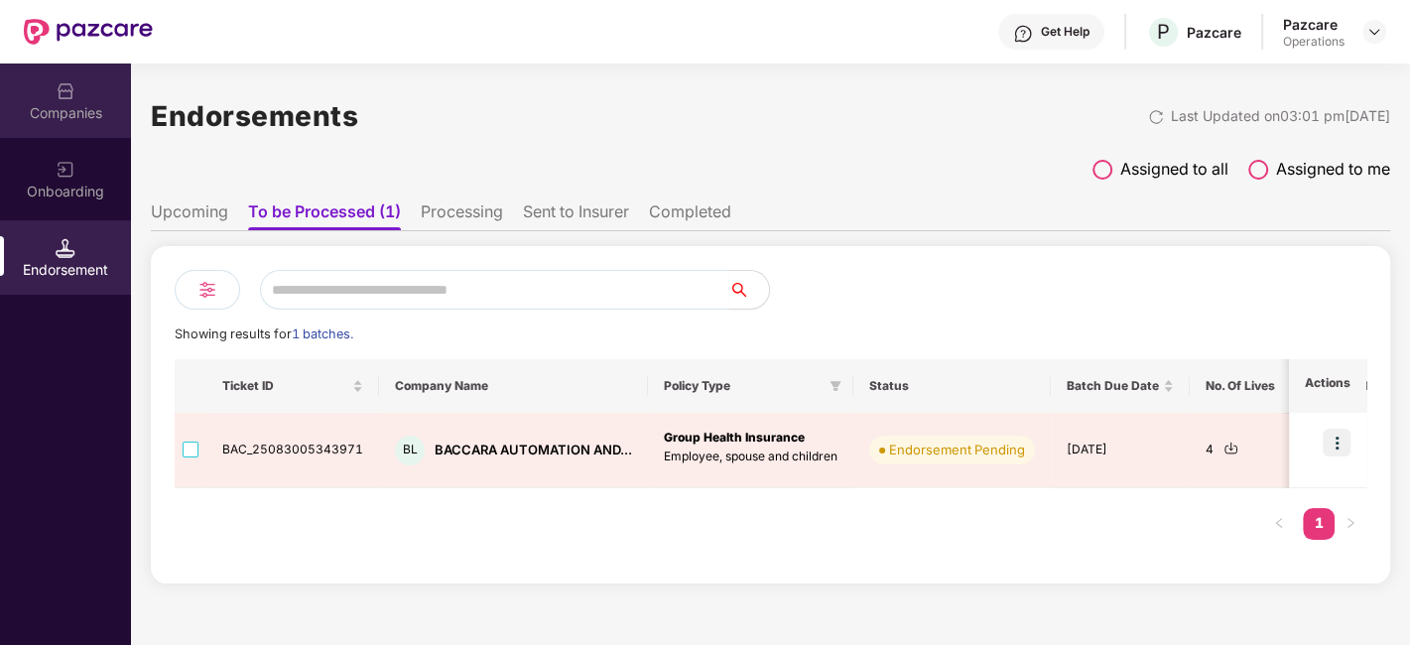
click at [85, 96] on div "Companies" at bounding box center [65, 101] width 131 height 74
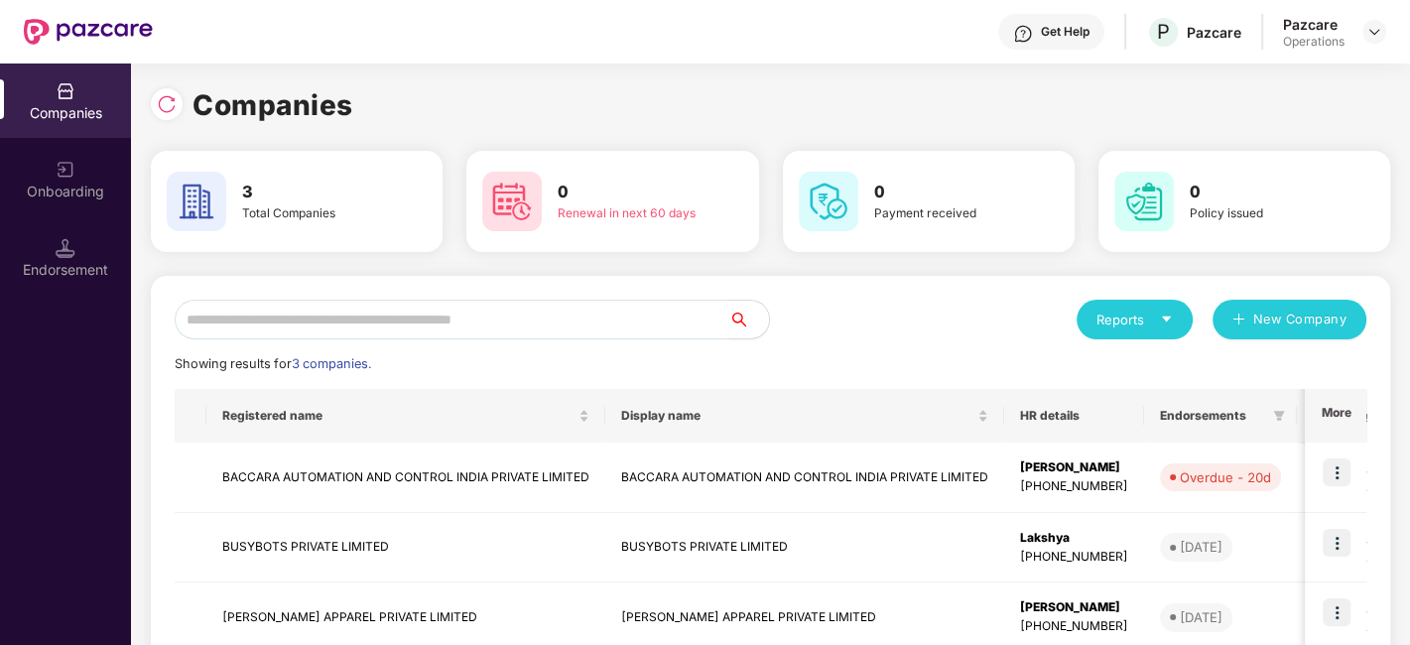
click at [250, 196] on h3 "3" at bounding box center [314, 193] width 145 height 26
drag, startPoint x: 273, startPoint y: 543, endPoint x: 252, endPoint y: 544, distance: 20.9
click at [252, 544] on td "BUSYBOTS PRIVATE LIMITED" at bounding box center [405, 548] width 399 height 70
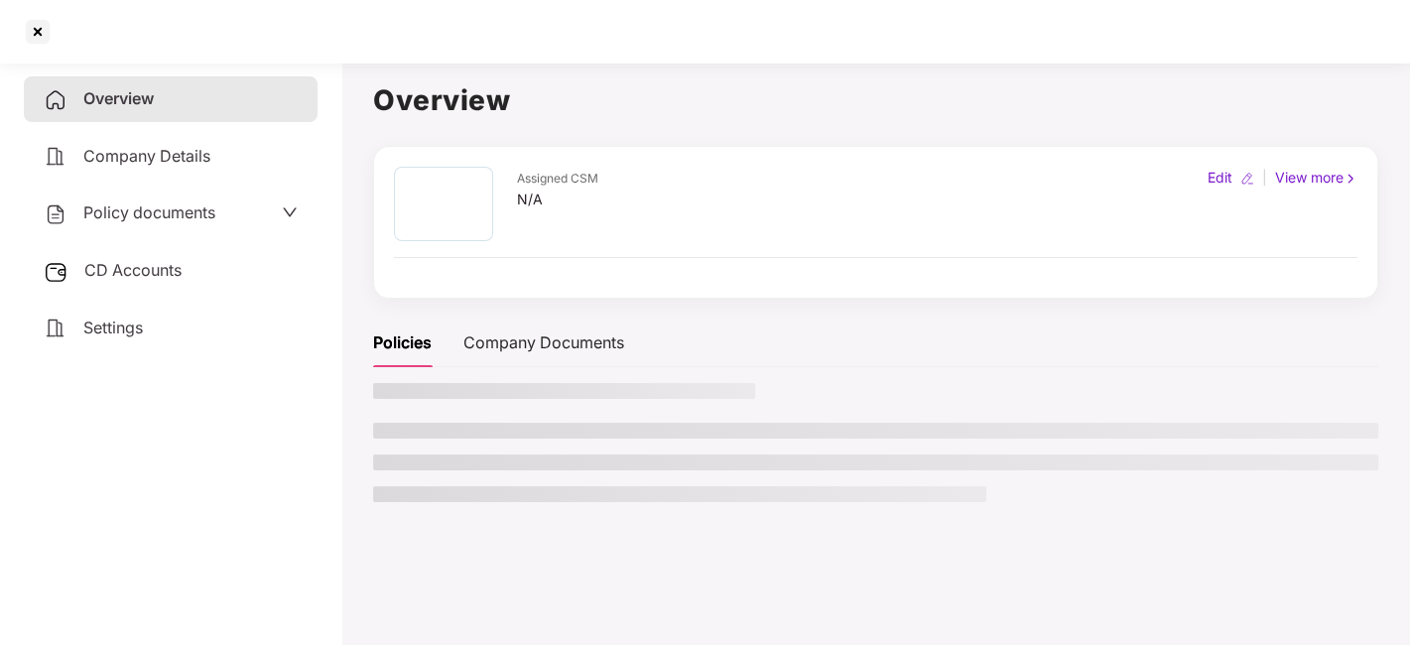
click at [252, 544] on div "Overview Company Details Policy documents CD Accounts Settings" at bounding box center [171, 349] width 294 height 547
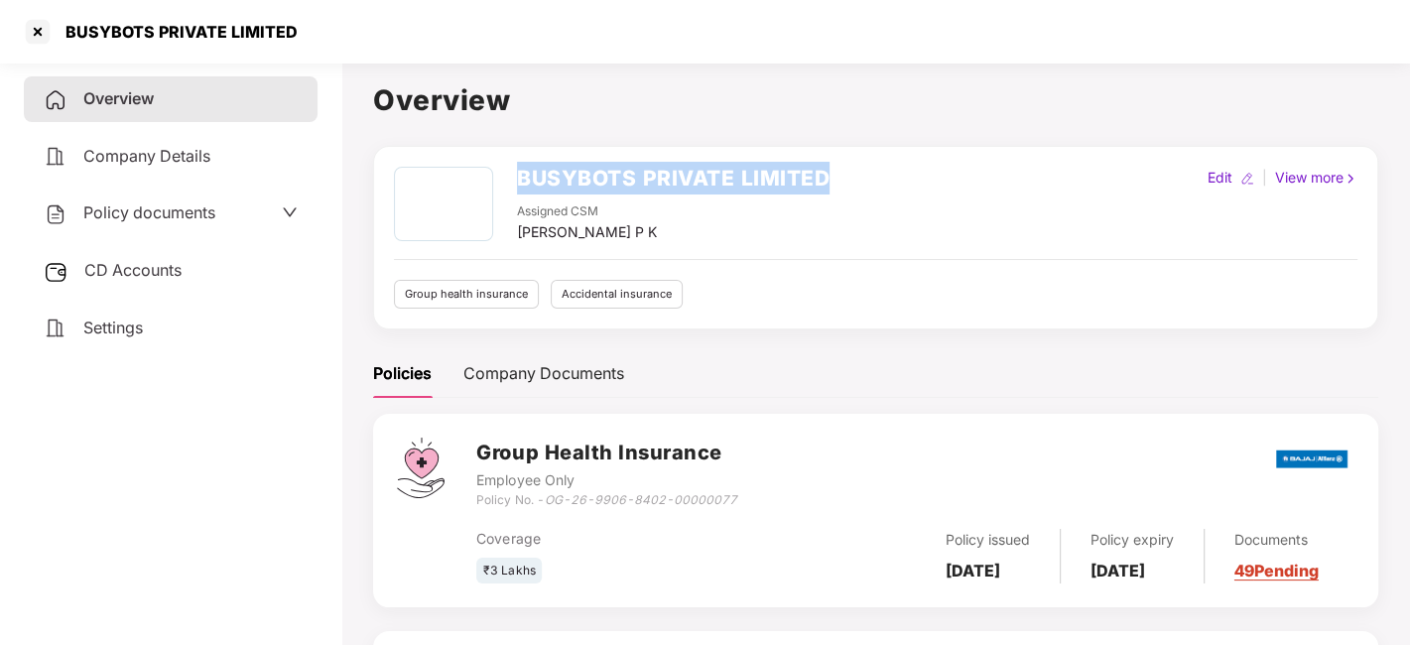
drag, startPoint x: 516, startPoint y: 178, endPoint x: 890, endPoint y: 183, distance: 374.2
click at [890, 183] on div "BUSYBOTS PRIVATE LIMITED Assigned CSM [PERSON_NAME] P K Edit | View more" at bounding box center [876, 205] width 964 height 76
copy h2 "BUSYBOTS PRIVATE LIMITED"
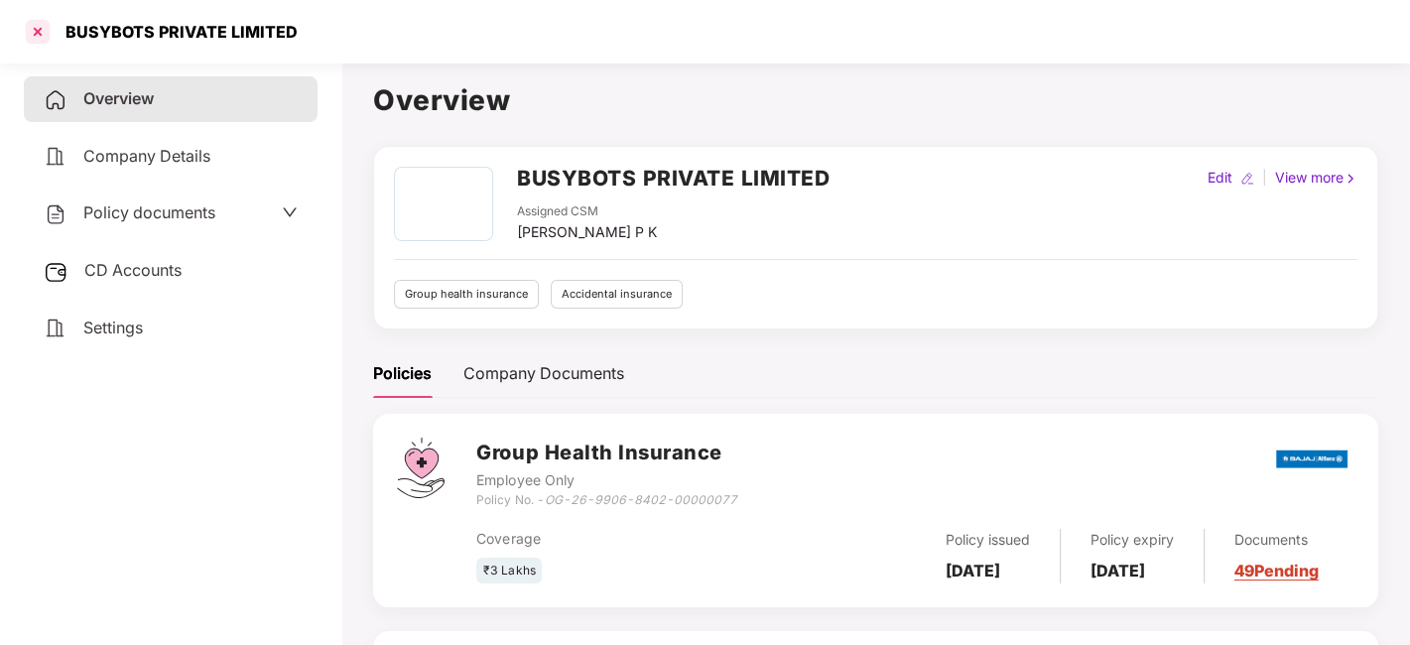
click at [38, 31] on div at bounding box center [38, 32] width 32 height 32
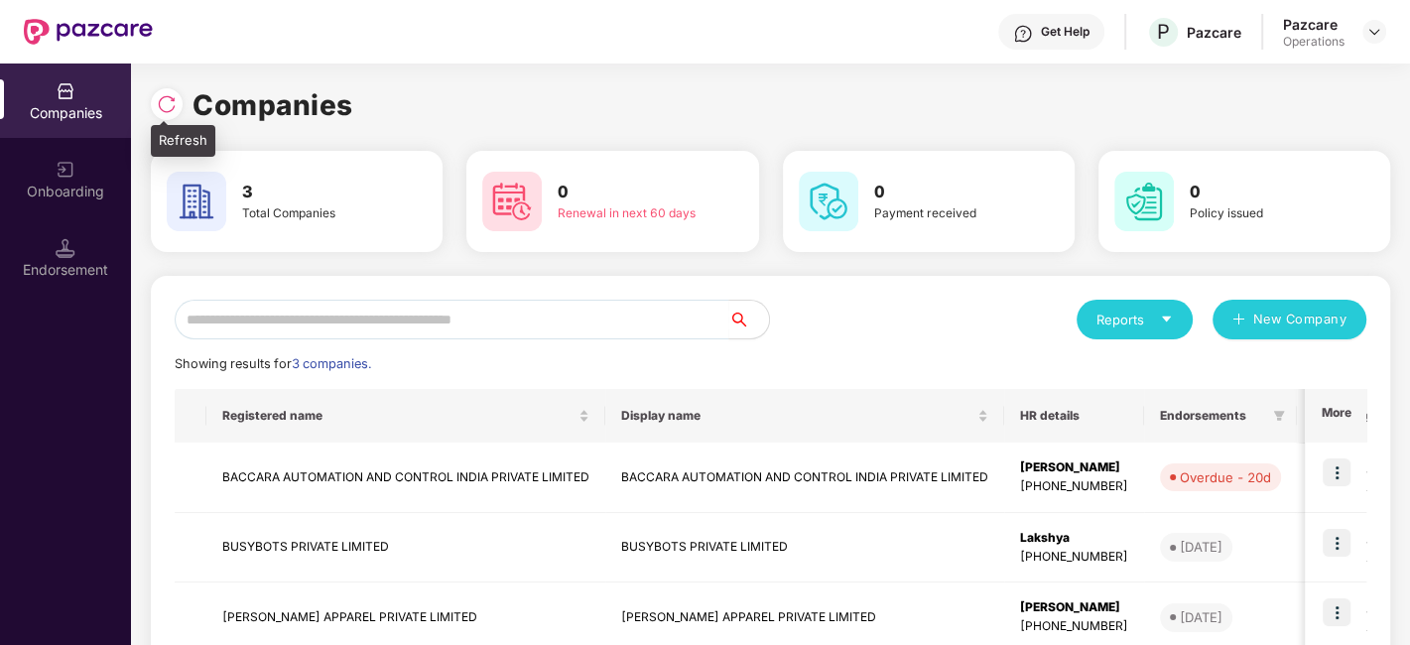
click at [160, 103] on img at bounding box center [167, 104] width 20 height 20
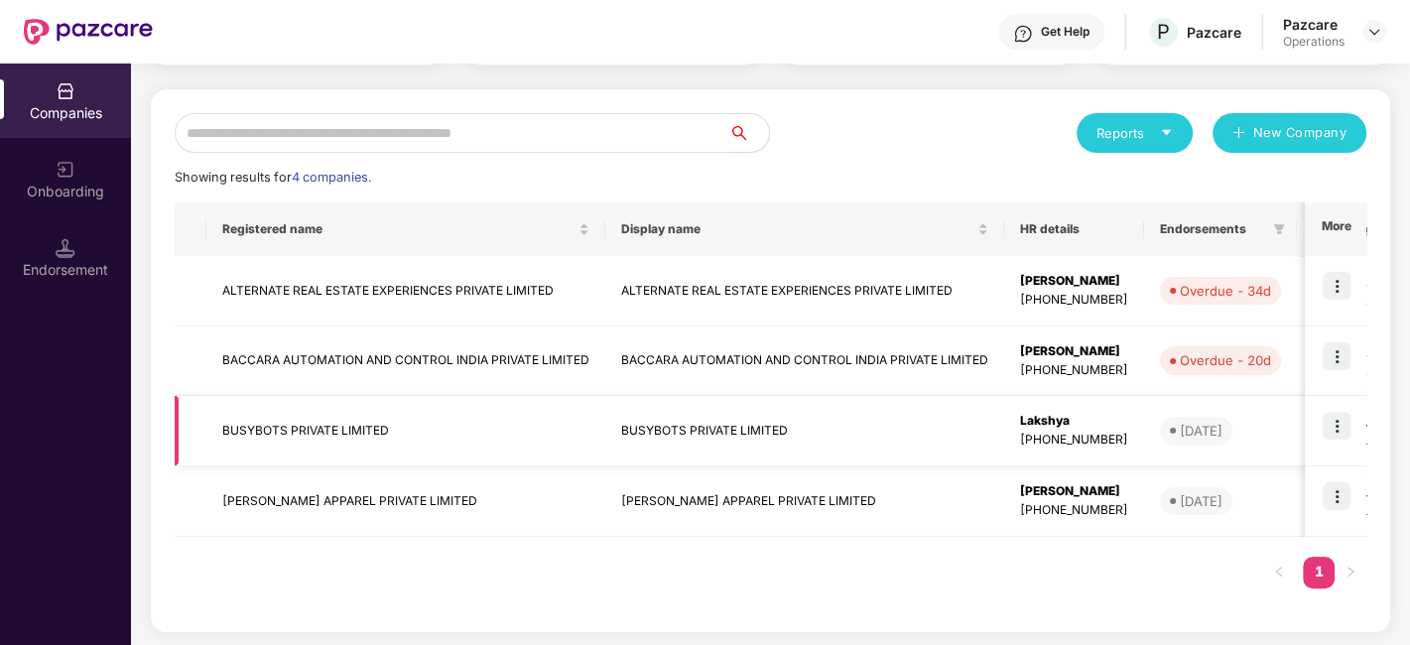
click at [280, 422] on td "BUSYBOTS PRIVATE LIMITED" at bounding box center [405, 431] width 399 height 70
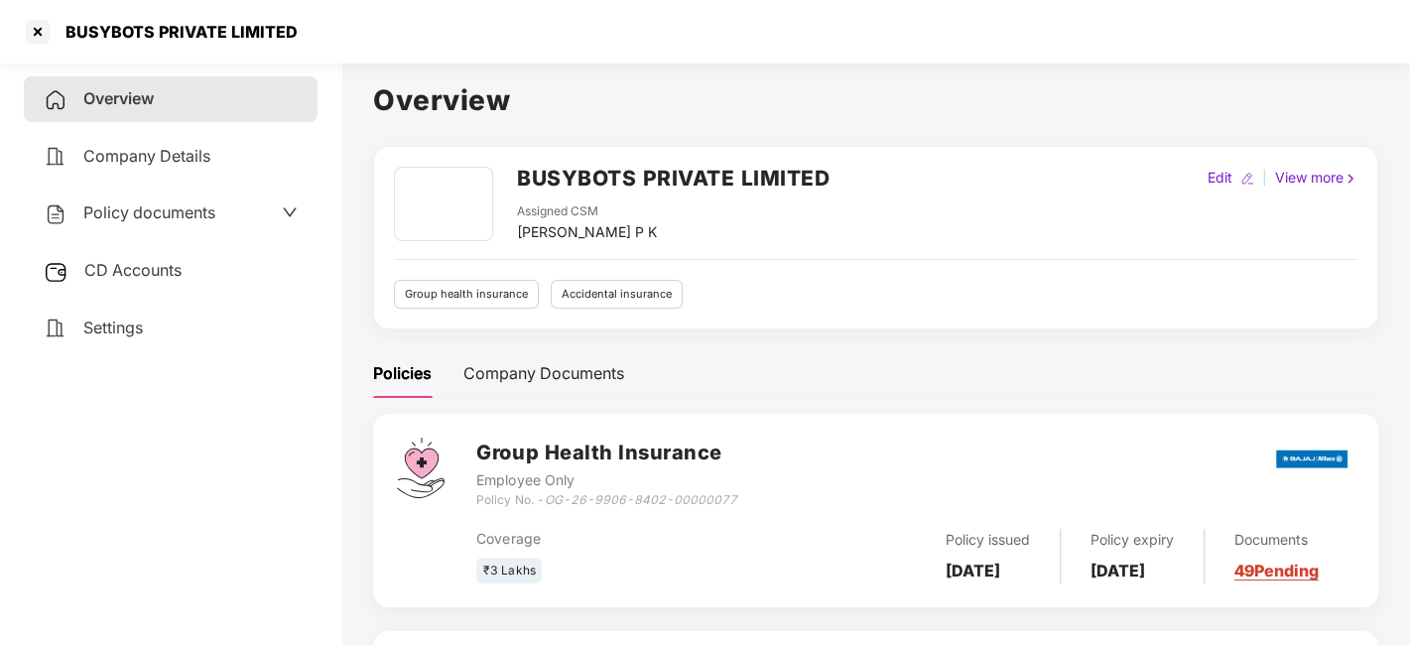
scroll to position [236, 0]
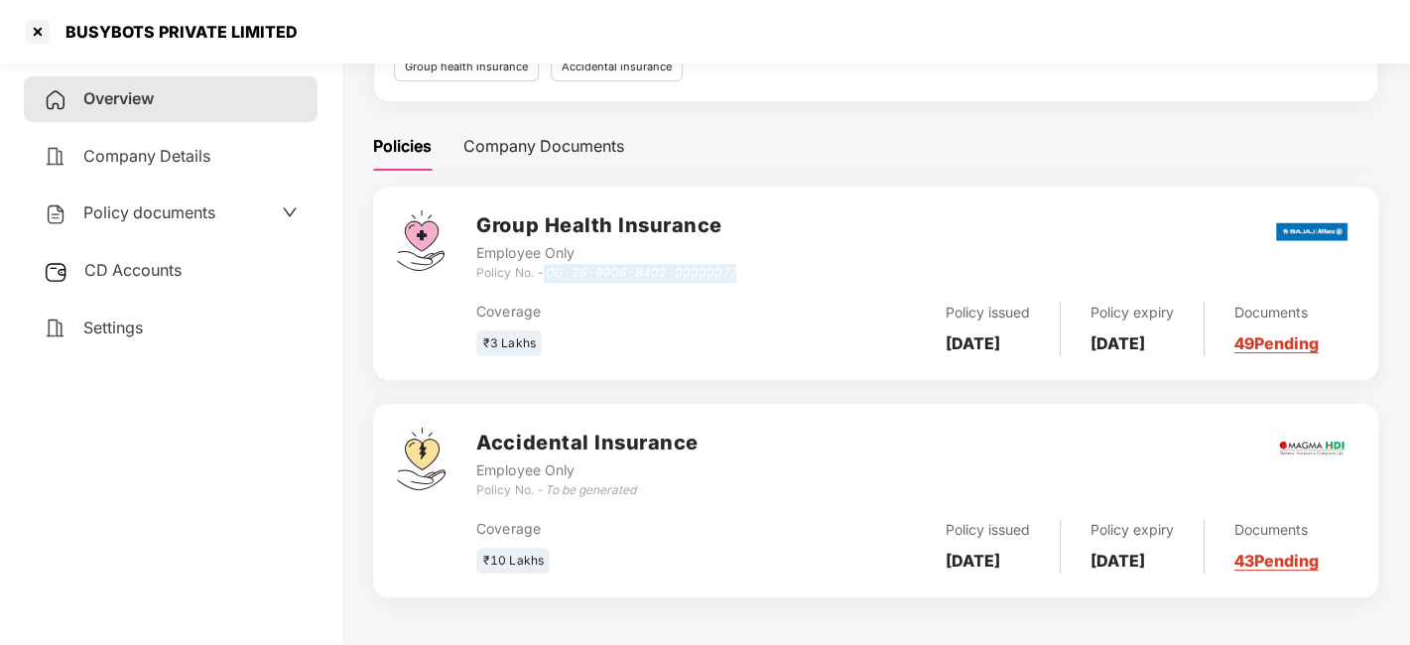
drag, startPoint x: 550, startPoint y: 258, endPoint x: 805, endPoint y: 270, distance: 255.3
click at [805, 270] on div "Group Health Insurance Employee Only Policy No. - OG-26-9906-8402-00000077" at bounding box center [915, 245] width 878 height 71
copy icon "OG-26-9906-8402-00000077"
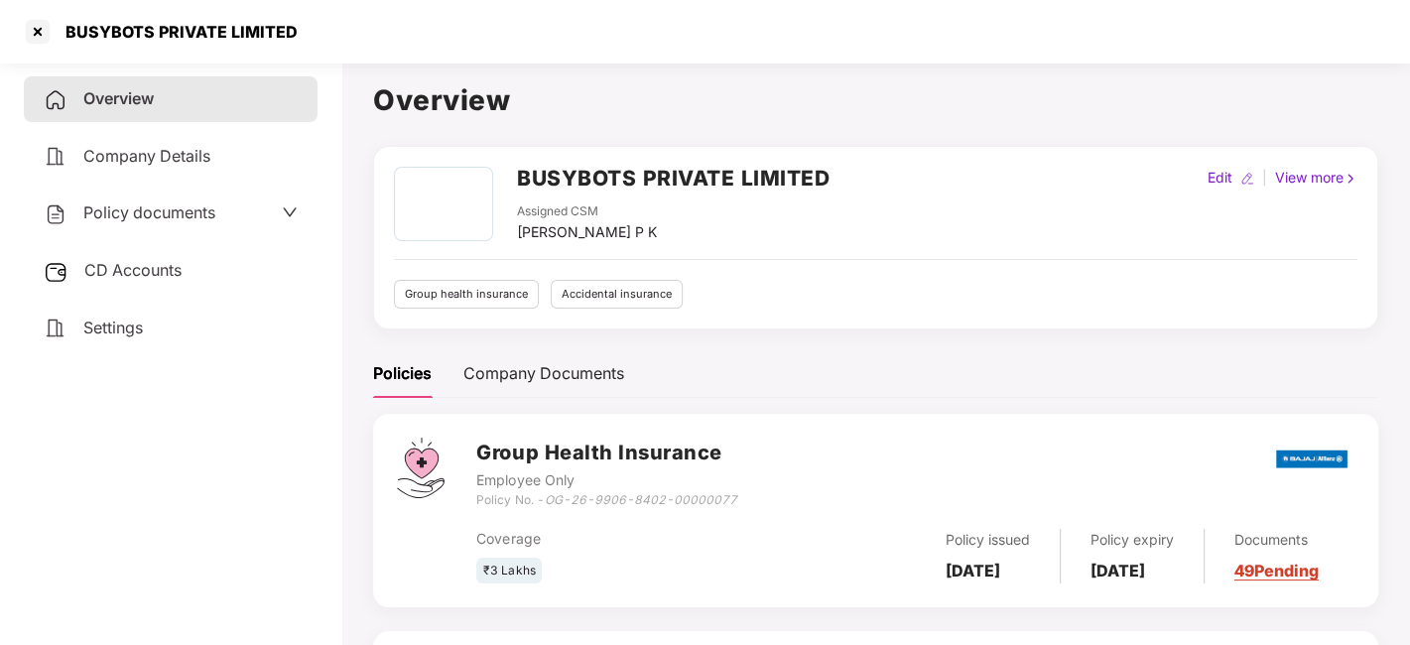
click at [210, 210] on span "Policy documents" at bounding box center [149, 212] width 132 height 20
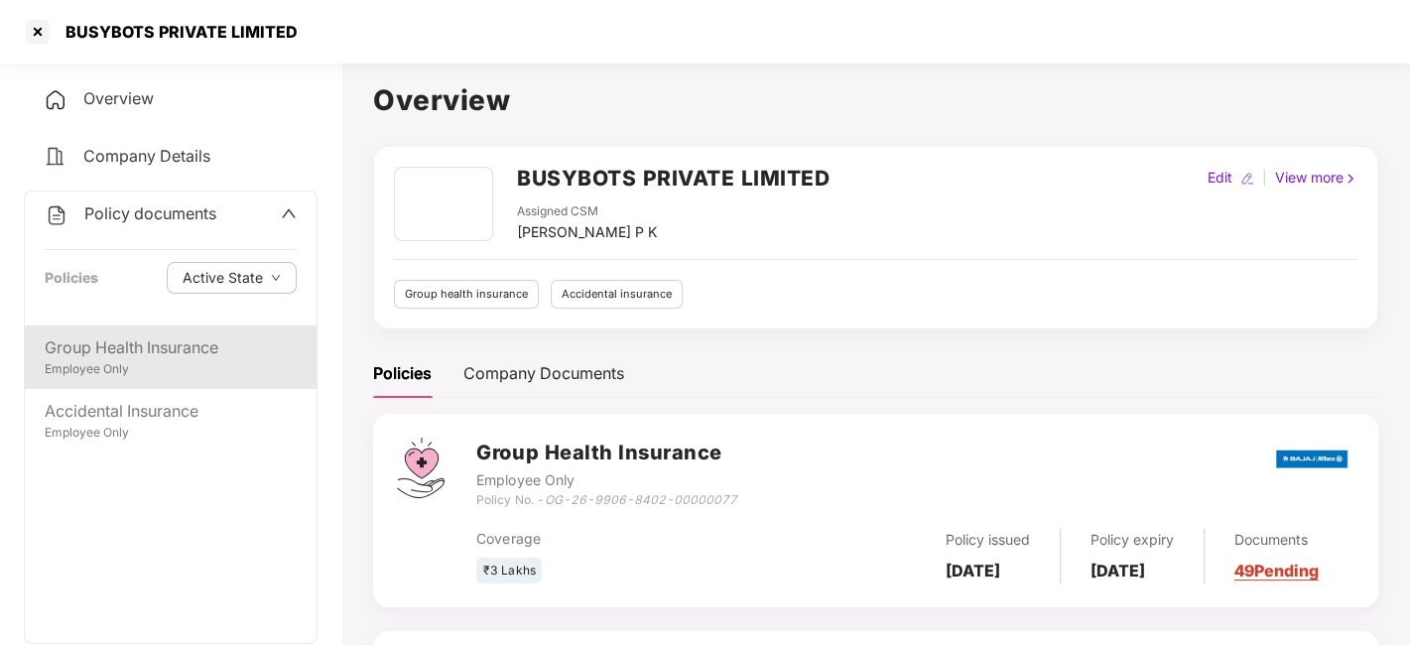
click at [181, 351] on div "Group Health Insurance" at bounding box center [171, 347] width 252 height 25
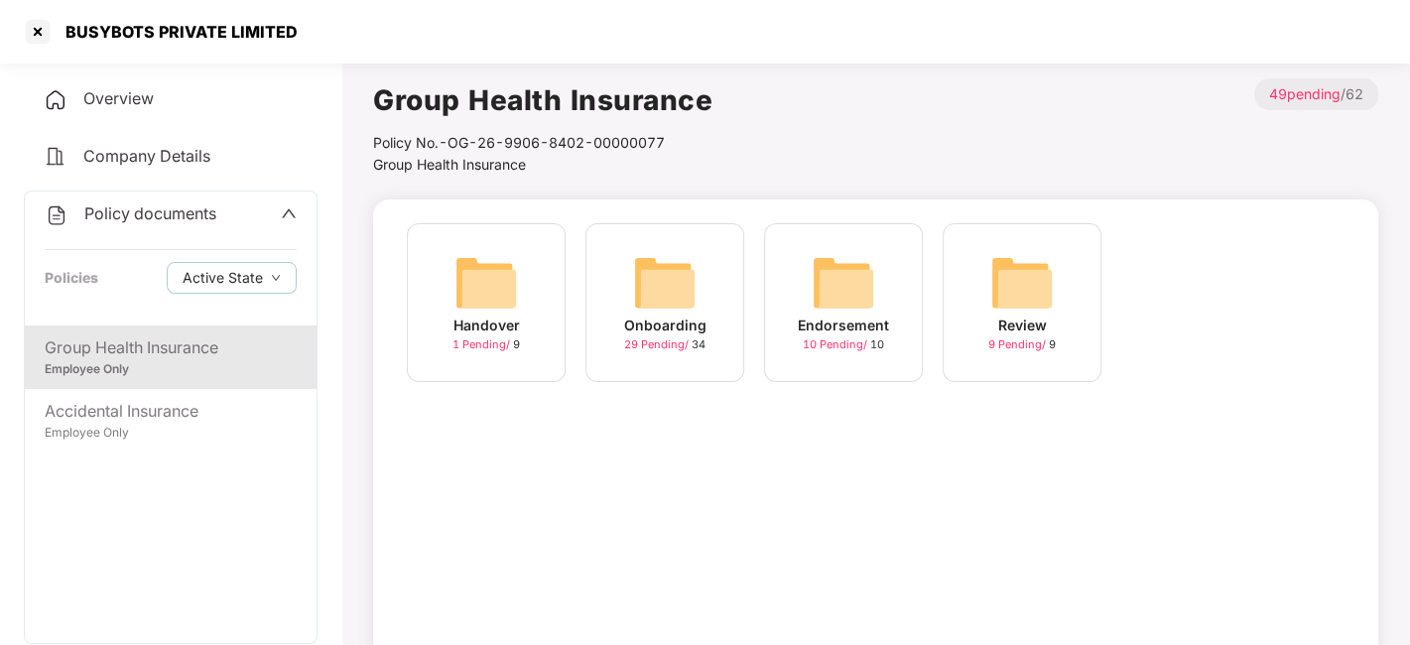
click at [212, 108] on div "Overview" at bounding box center [171, 99] width 294 height 46
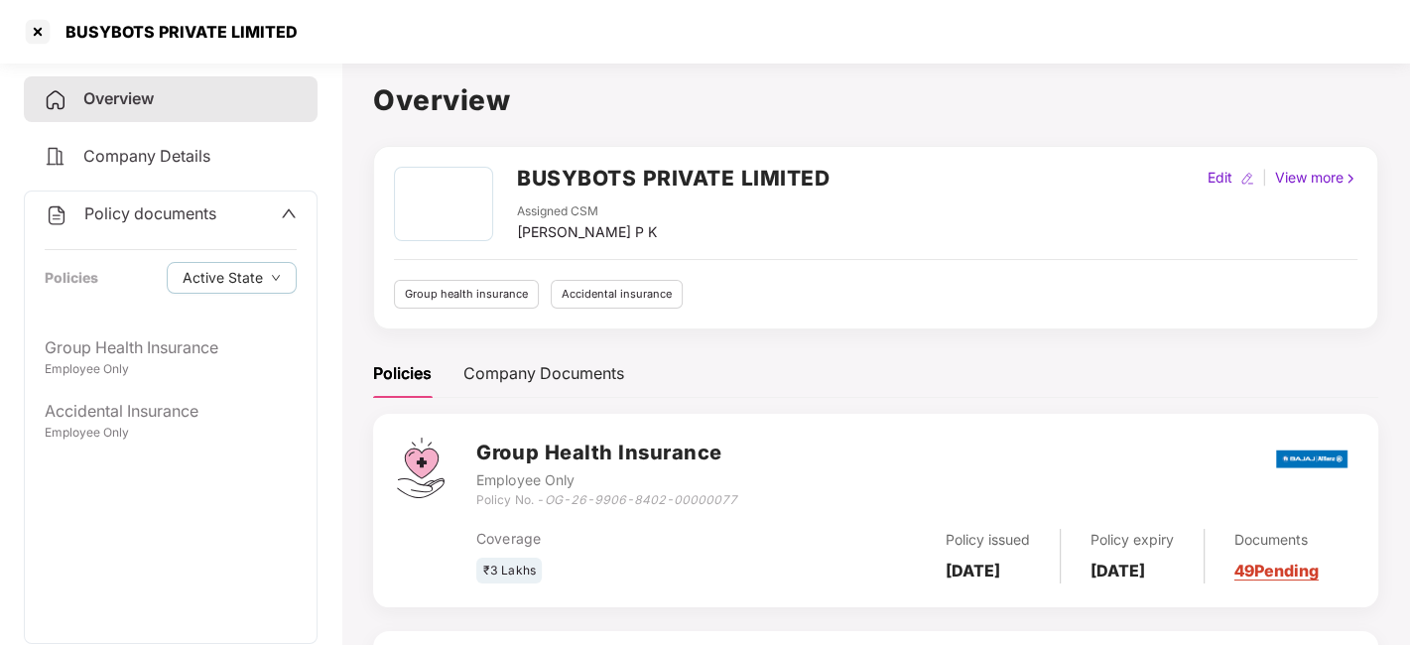
click at [570, 460] on h3 "Group Health Insurance" at bounding box center [606, 453] width 260 height 31
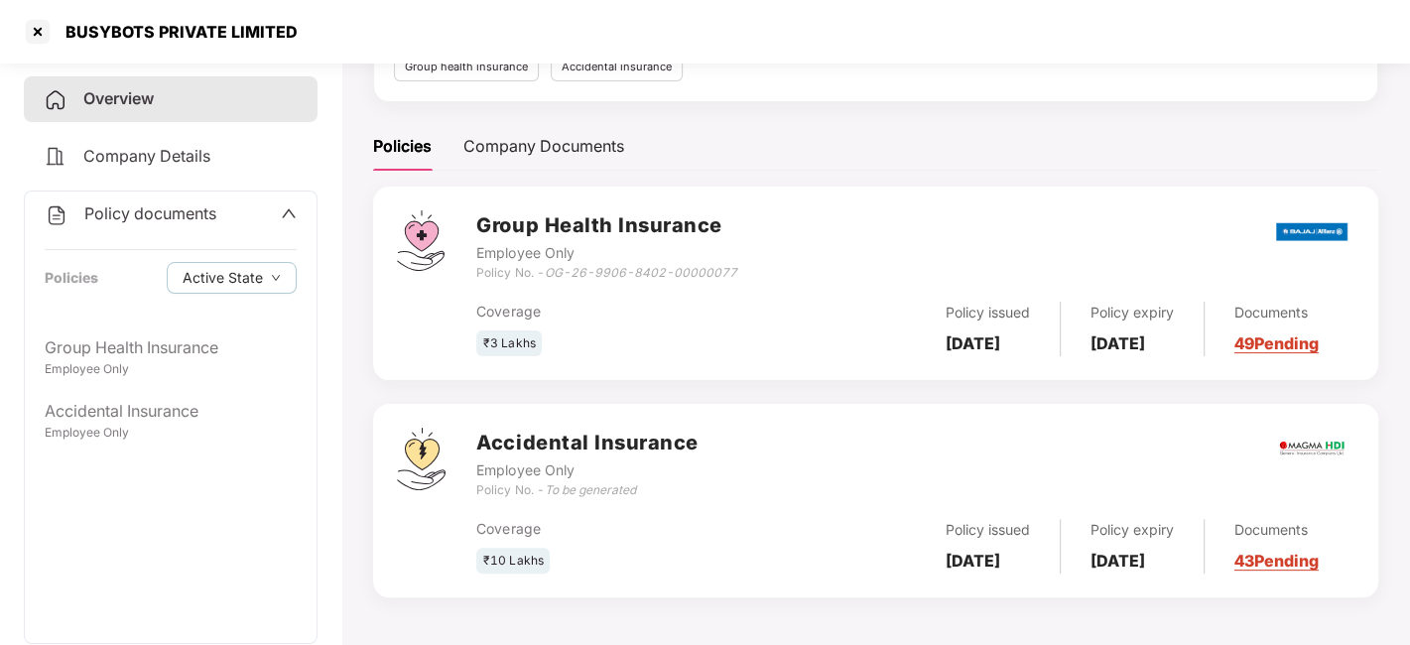
scroll to position [235, 0]
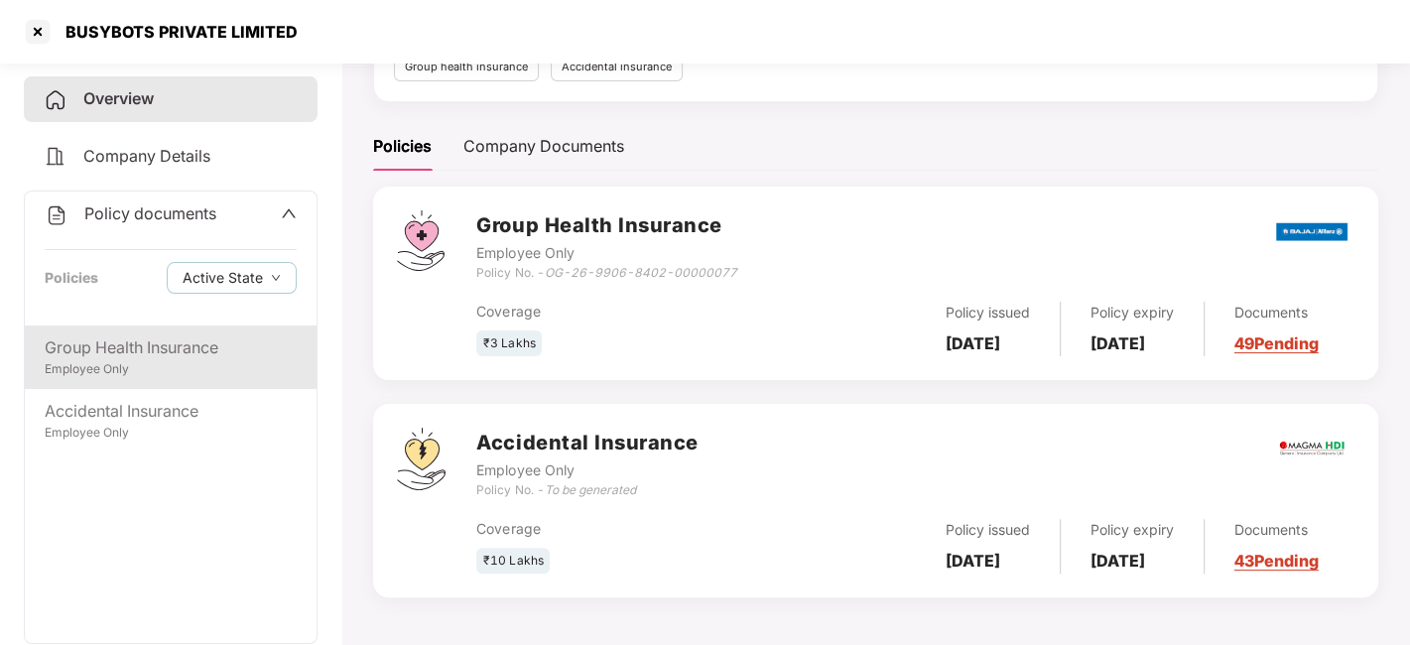
click at [78, 346] on div "Group Health Insurance" at bounding box center [171, 347] width 252 height 25
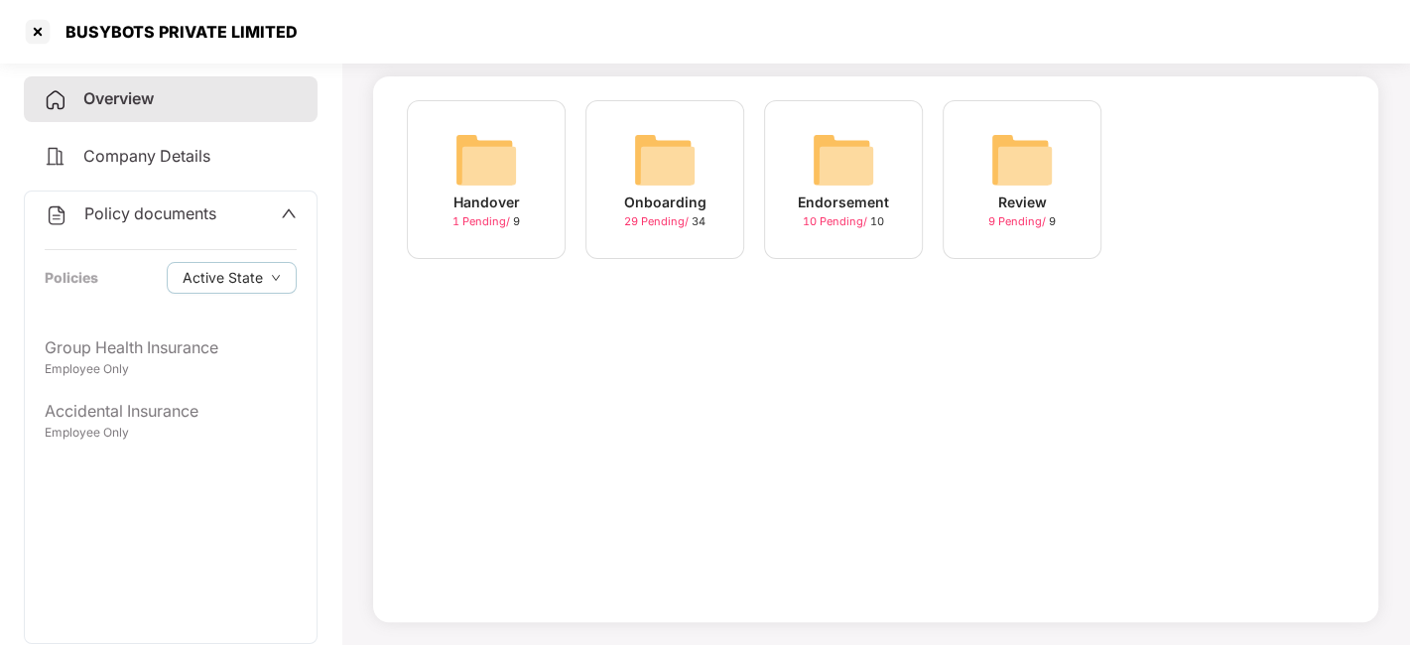
click at [842, 199] on div "Endorsement" at bounding box center [843, 203] width 91 height 22
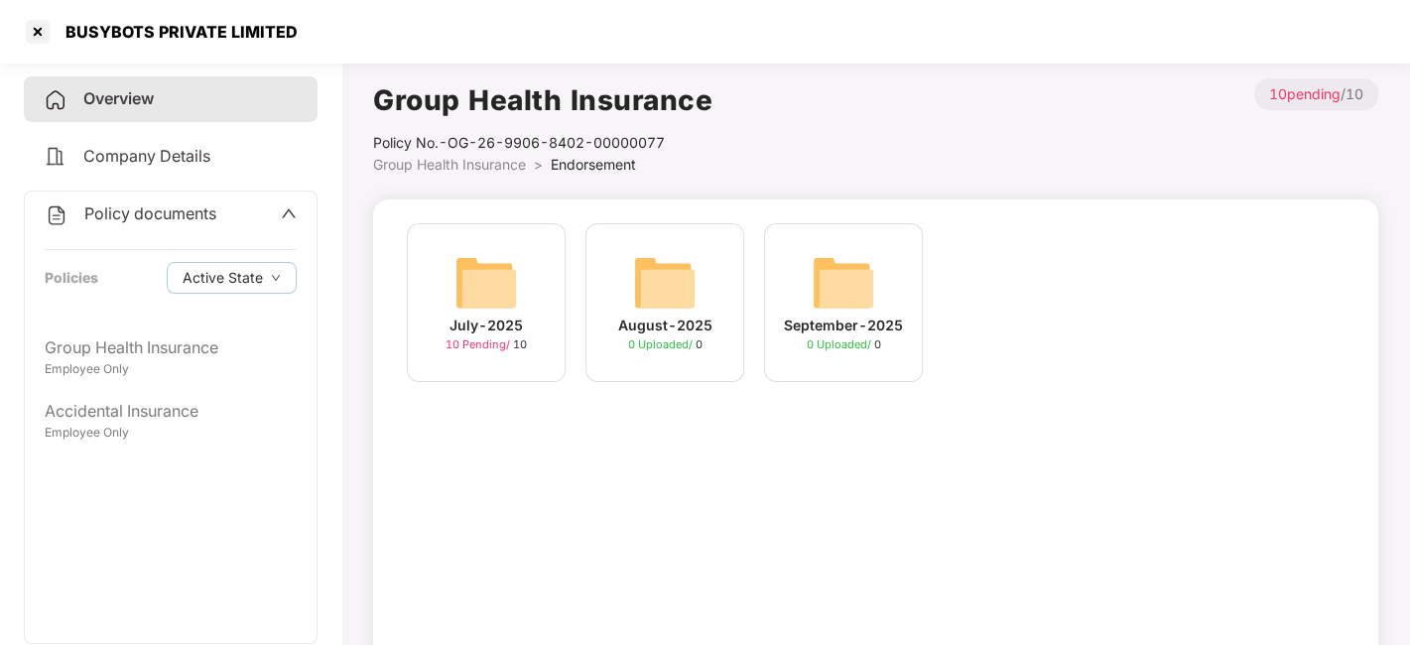
click at [185, 206] on span "Policy documents" at bounding box center [150, 213] width 132 height 20
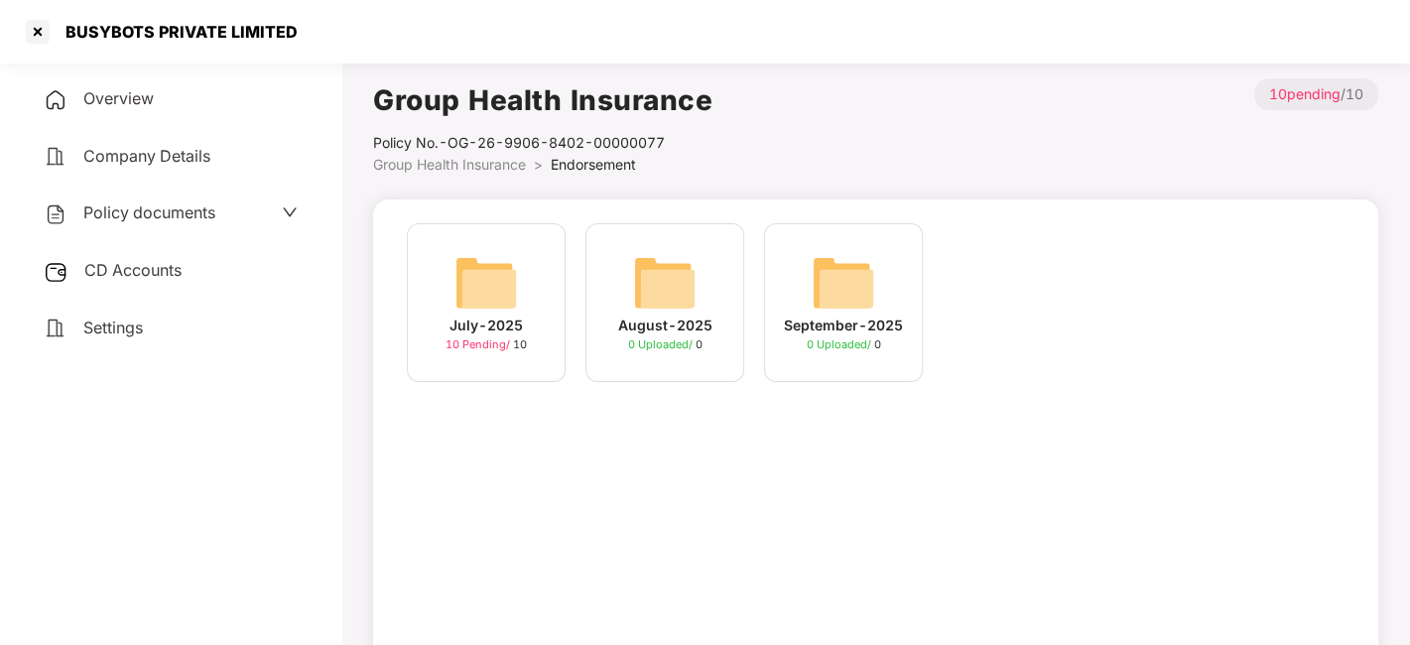
click at [92, 308] on div "Settings" at bounding box center [171, 329] width 294 height 46
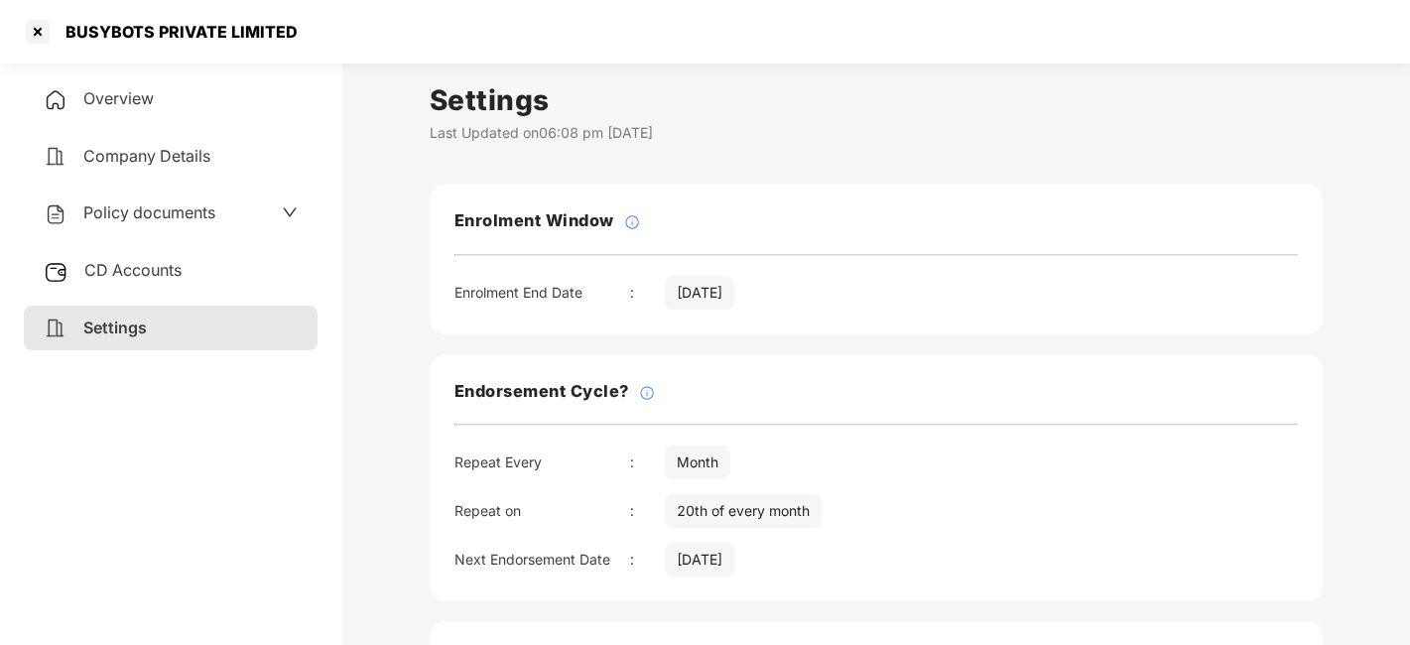
drag, startPoint x: 680, startPoint y: 558, endPoint x: 791, endPoint y: 565, distance: 111.4
click at [791, 565] on div "Next Endorsement Date : [DATE]" at bounding box center [877, 560] width 844 height 34
copy div "[DATE]"
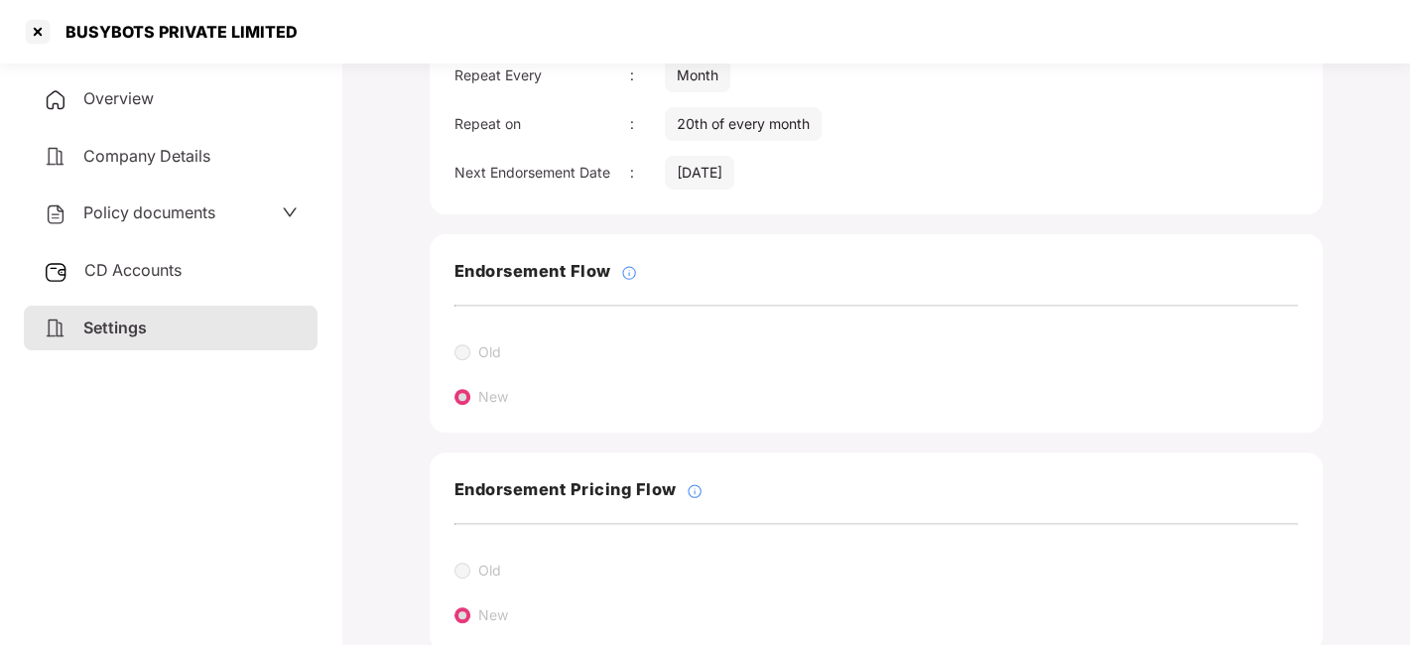
scroll to position [434, 0]
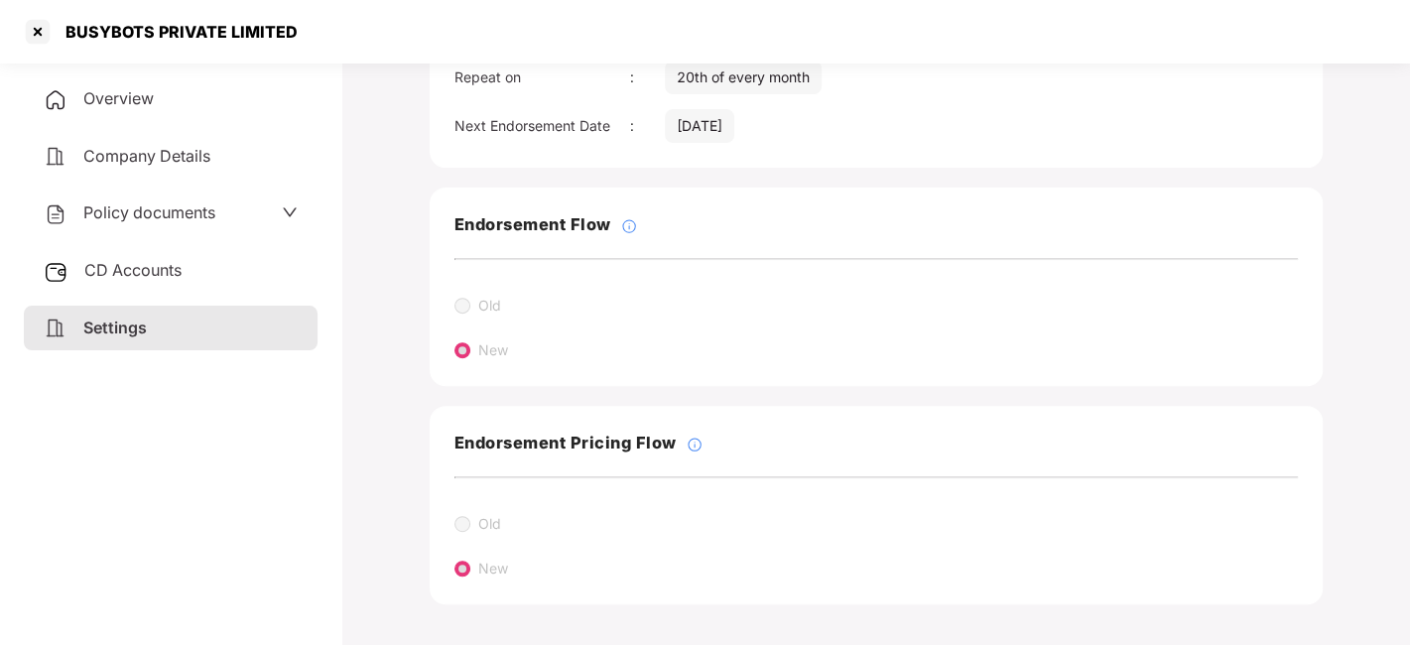
click at [221, 216] on div "Policy documents" at bounding box center [171, 213] width 254 height 26
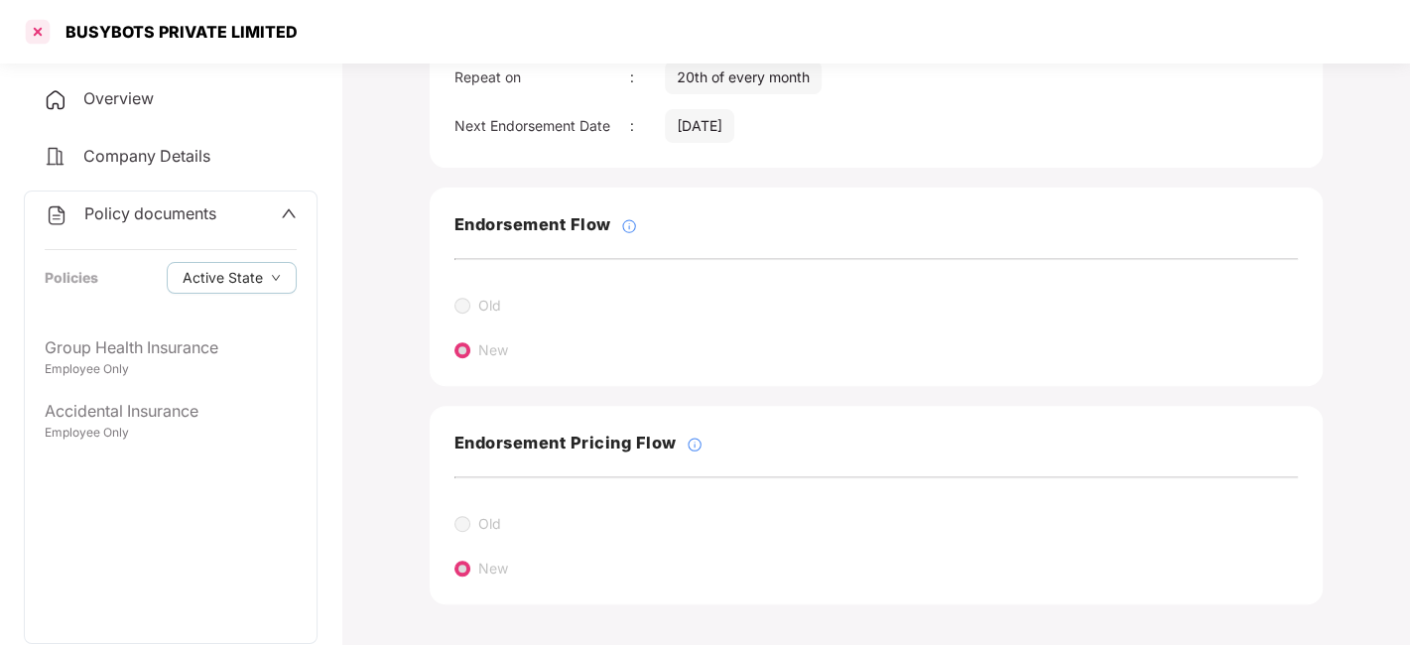
click at [32, 30] on div at bounding box center [38, 32] width 32 height 32
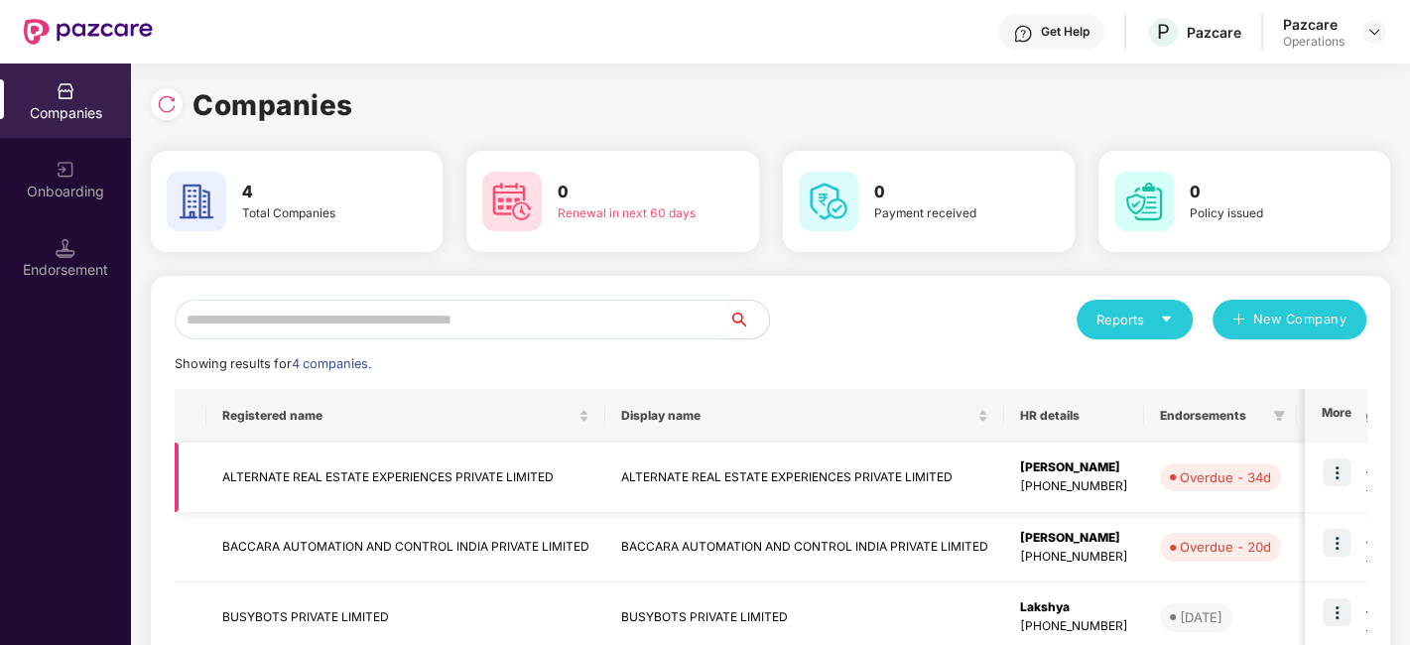
click at [337, 485] on td "ALTERNATE REAL ESTATE EXPERIENCES PRIVATE LIMITED" at bounding box center [405, 478] width 399 height 70
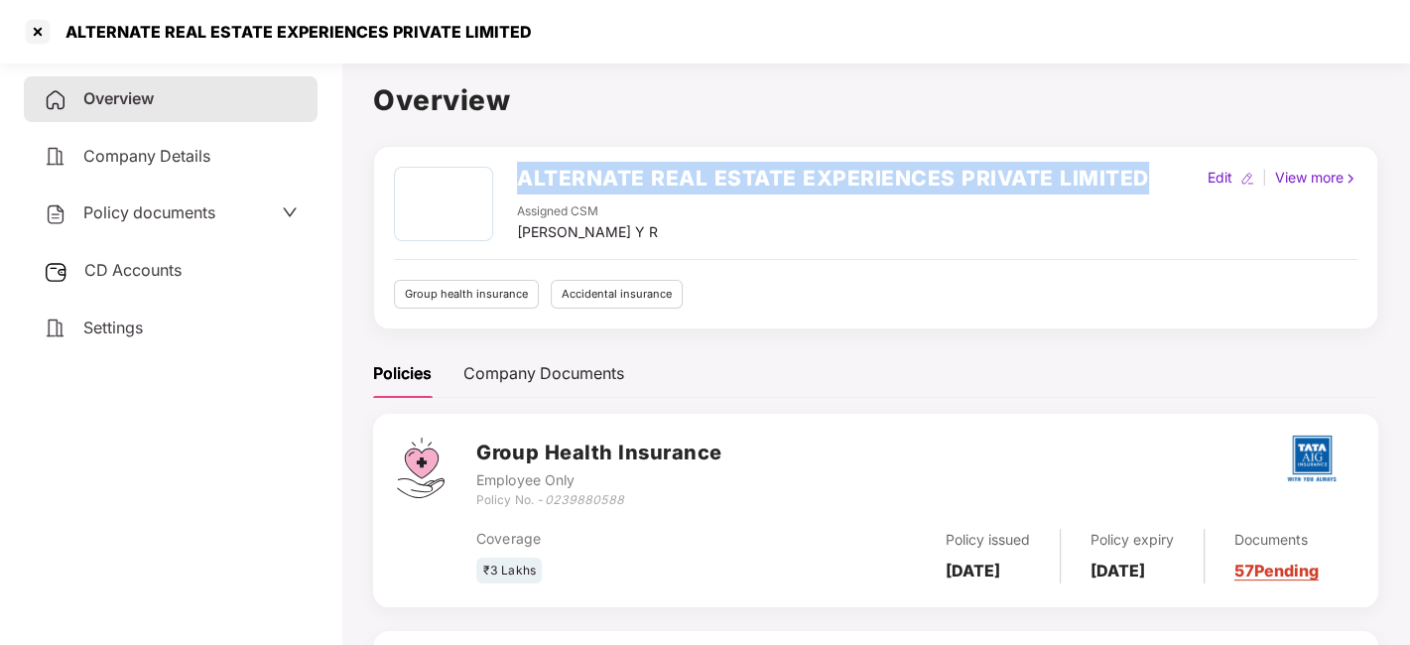
drag, startPoint x: 521, startPoint y: 171, endPoint x: 1160, endPoint y: 171, distance: 639.1
click at [1160, 171] on div "ALTERNATE REAL ESTATE EXPERIENCES PRIVATE LIMITED Assigned CSM [PERSON_NAME] Y …" at bounding box center [876, 205] width 964 height 76
copy h2 "ALTERNATE REAL ESTATE EXPERIENCES PRIVATE LIMITED"
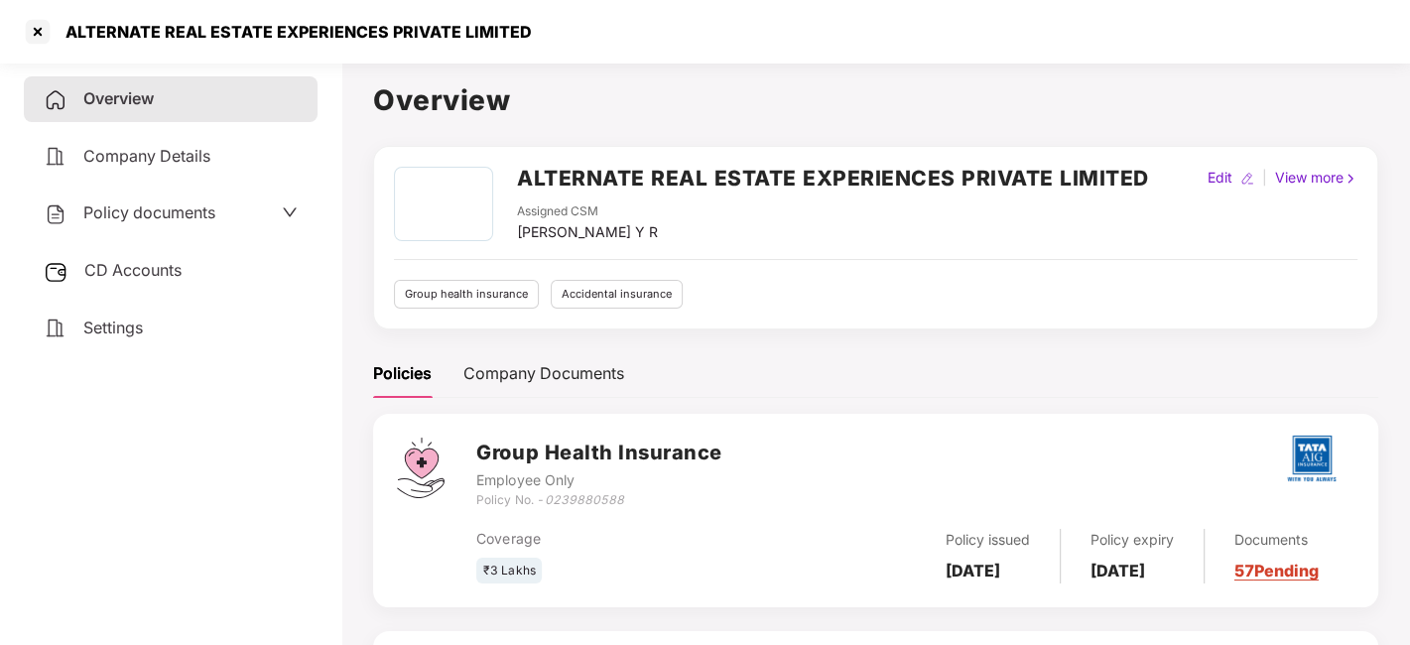
click at [144, 471] on div "Overview Company Details Policy documents CD Accounts Settings" at bounding box center [171, 349] width 294 height 547
drag, startPoint x: 692, startPoint y: 226, endPoint x: 504, endPoint y: 236, distance: 187.8
click at [504, 236] on div "ALTERNATE REAL ESTATE EXPERIENCES PRIVATE LIMITED Assigned CSM [PERSON_NAME] Y R" at bounding box center [771, 205] width 755 height 76
copy div "[PERSON_NAME] Y R"
click at [1204, 368] on div "Policies Company Documents" at bounding box center [875, 373] width 1005 height 49
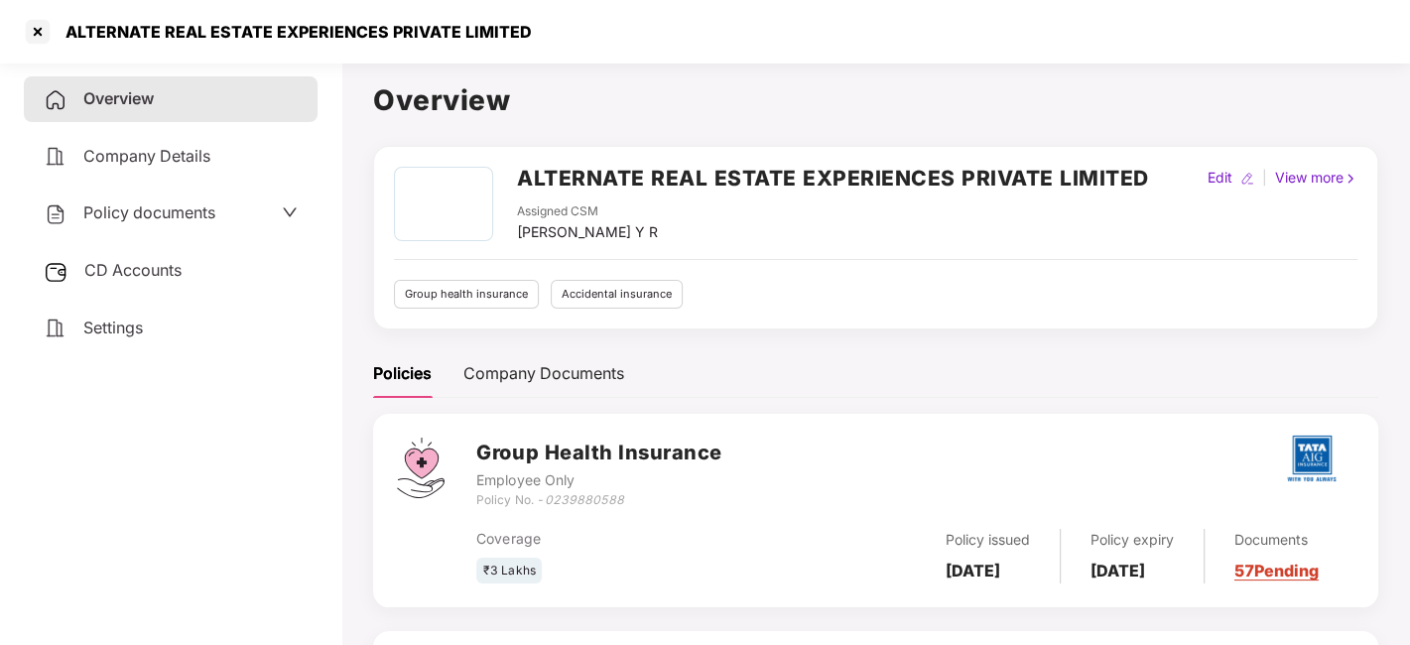
click at [513, 175] on div "ALTERNATE REAL ESTATE EXPERIENCES PRIVATE LIMITED Assigned CSM [PERSON_NAME] Y R" at bounding box center [771, 205] width 755 height 76
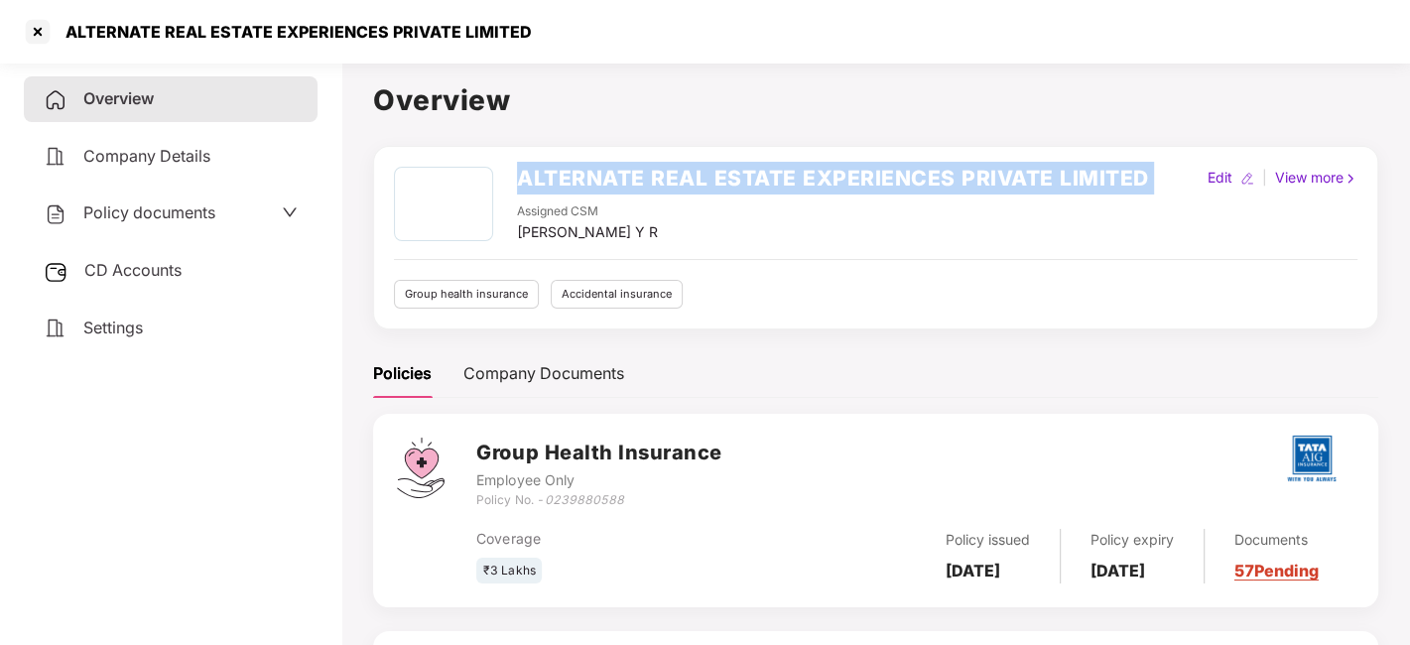
drag, startPoint x: 513, startPoint y: 176, endPoint x: 570, endPoint y: 168, distance: 57.1
click at [570, 168] on div "ALTERNATE REAL ESTATE EXPERIENCES PRIVATE LIMITED Assigned CSM [PERSON_NAME] Y R" at bounding box center [771, 205] width 755 height 76
copy h2 "ALTERNATE REAL ESTATE EXPERIENCES PRIVATE LIMITED"
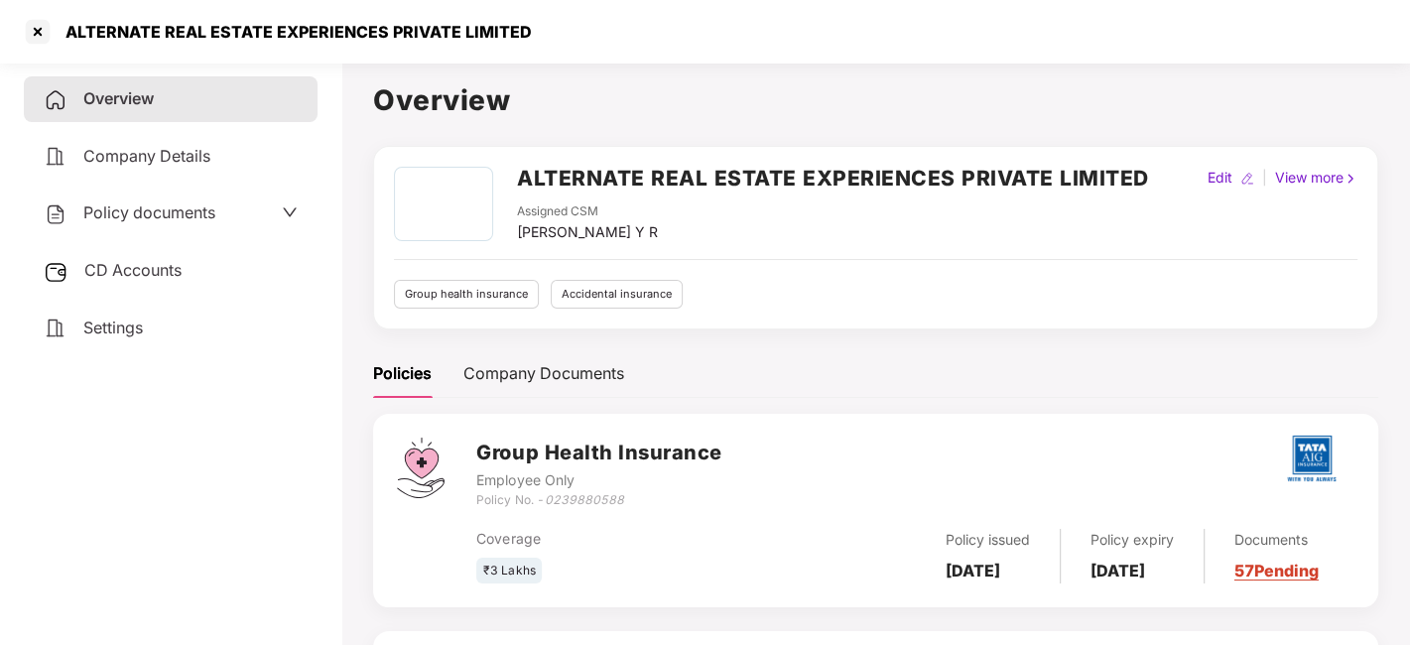
click at [1185, 359] on div "Policies Company Documents" at bounding box center [875, 373] width 1005 height 49
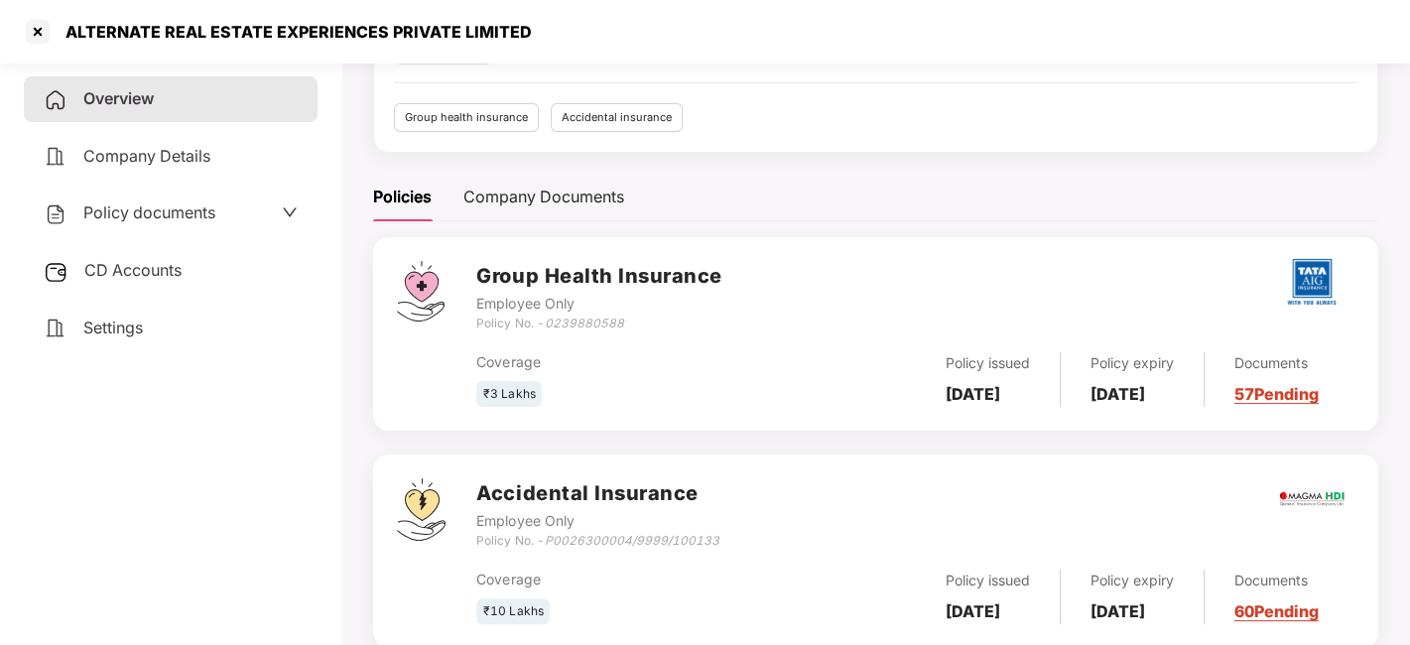
scroll to position [175, 0]
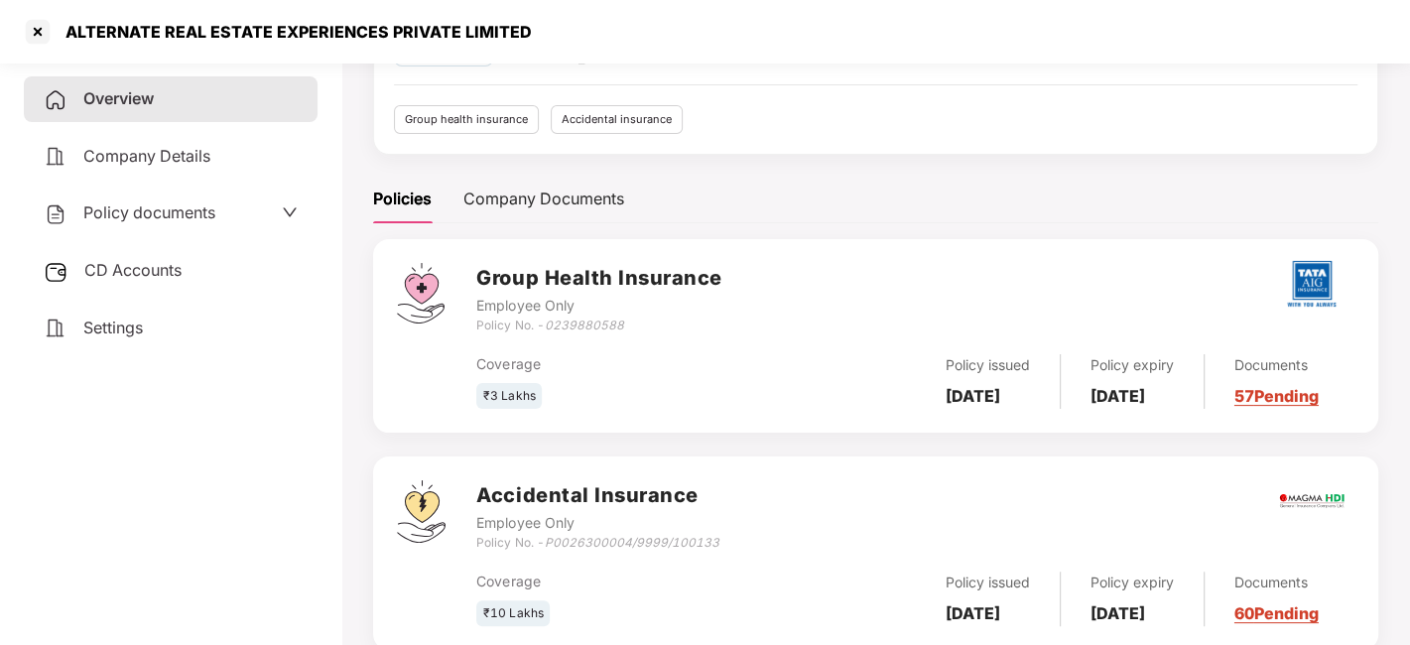
click at [139, 206] on span "Policy documents" at bounding box center [149, 212] width 132 height 20
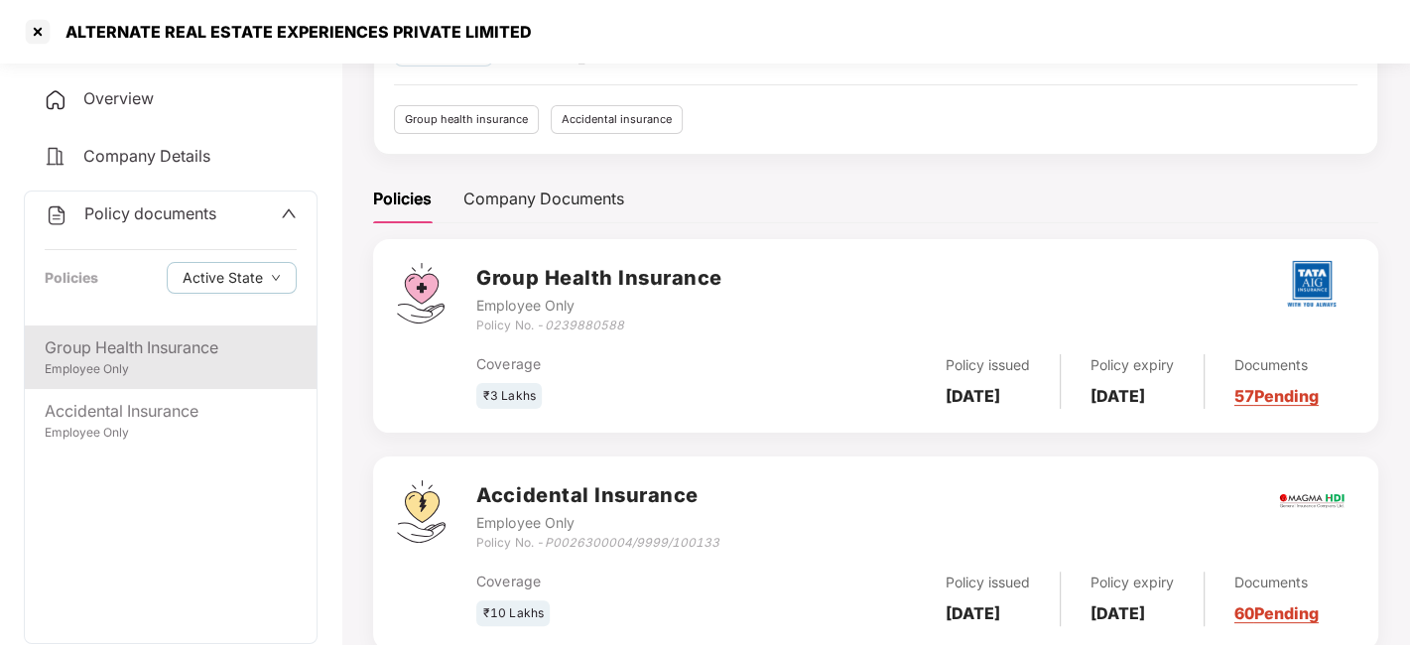
click at [134, 352] on div "Group Health Insurance" at bounding box center [171, 347] width 252 height 25
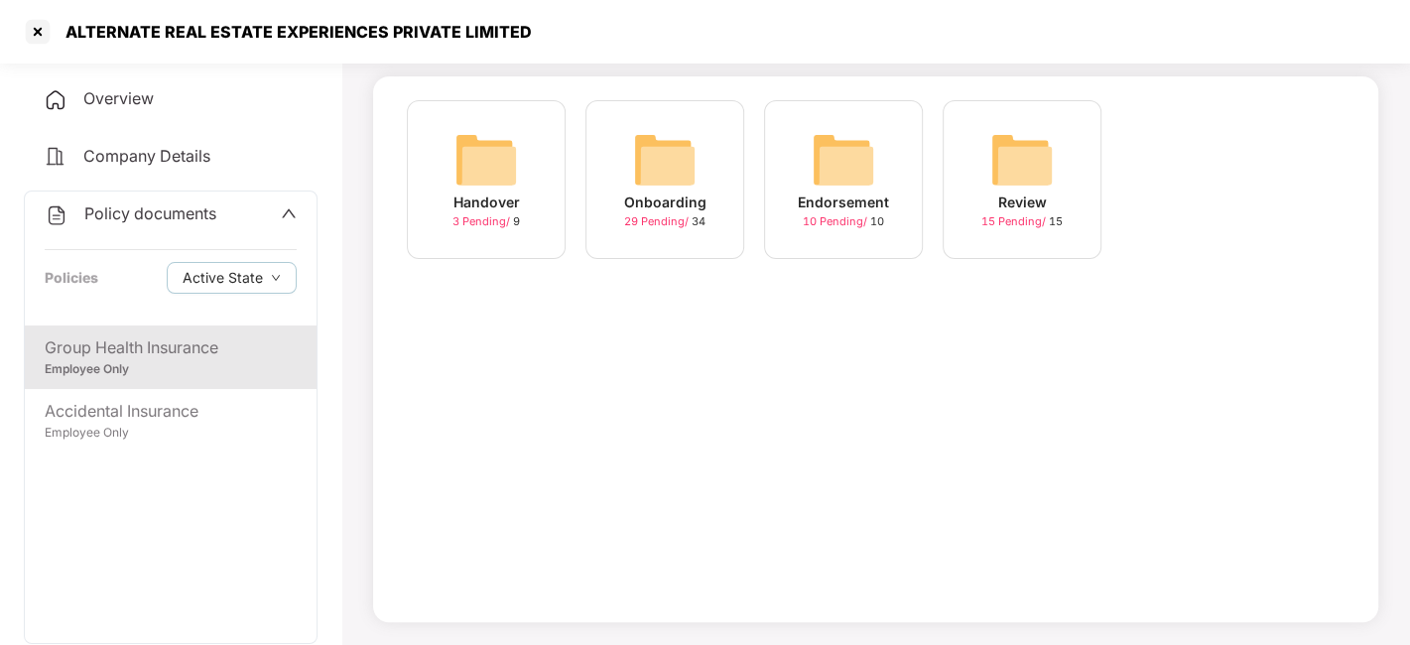
click at [642, 214] on span "29 Pending /" at bounding box center [657, 221] width 67 height 14
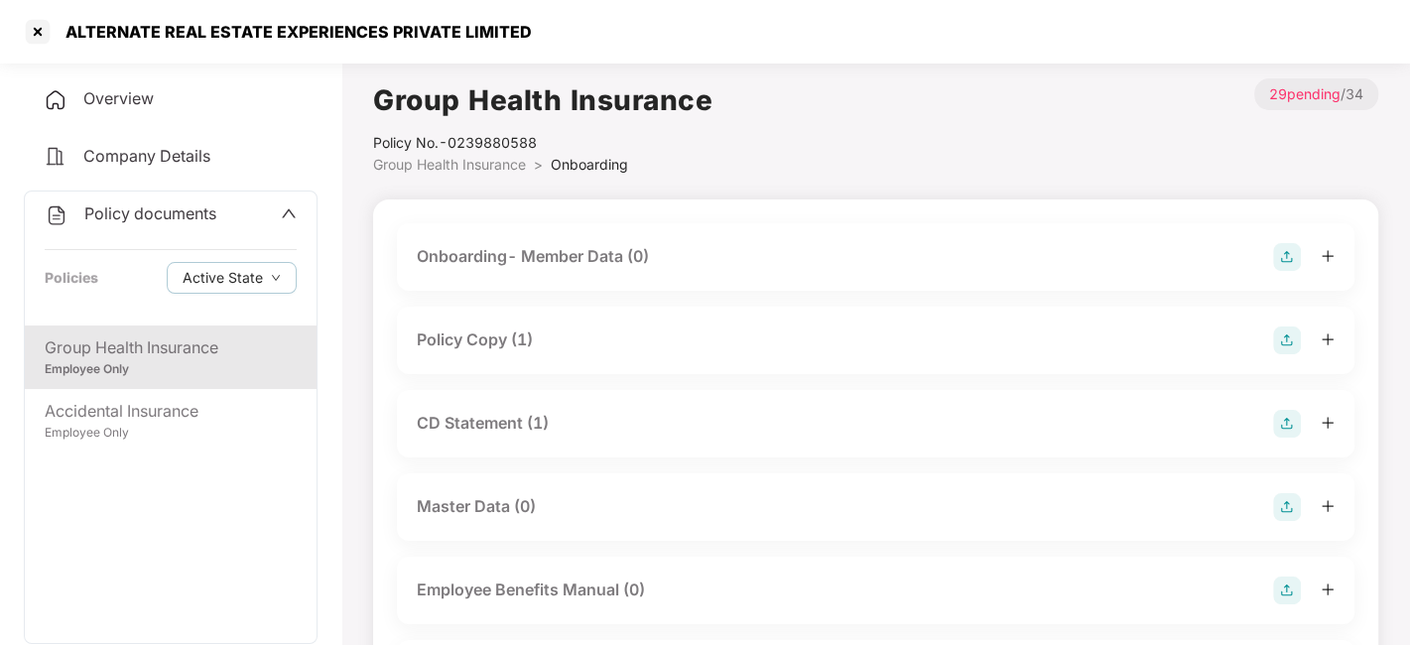
click at [486, 338] on div "Policy Copy (1)" at bounding box center [475, 339] width 116 height 25
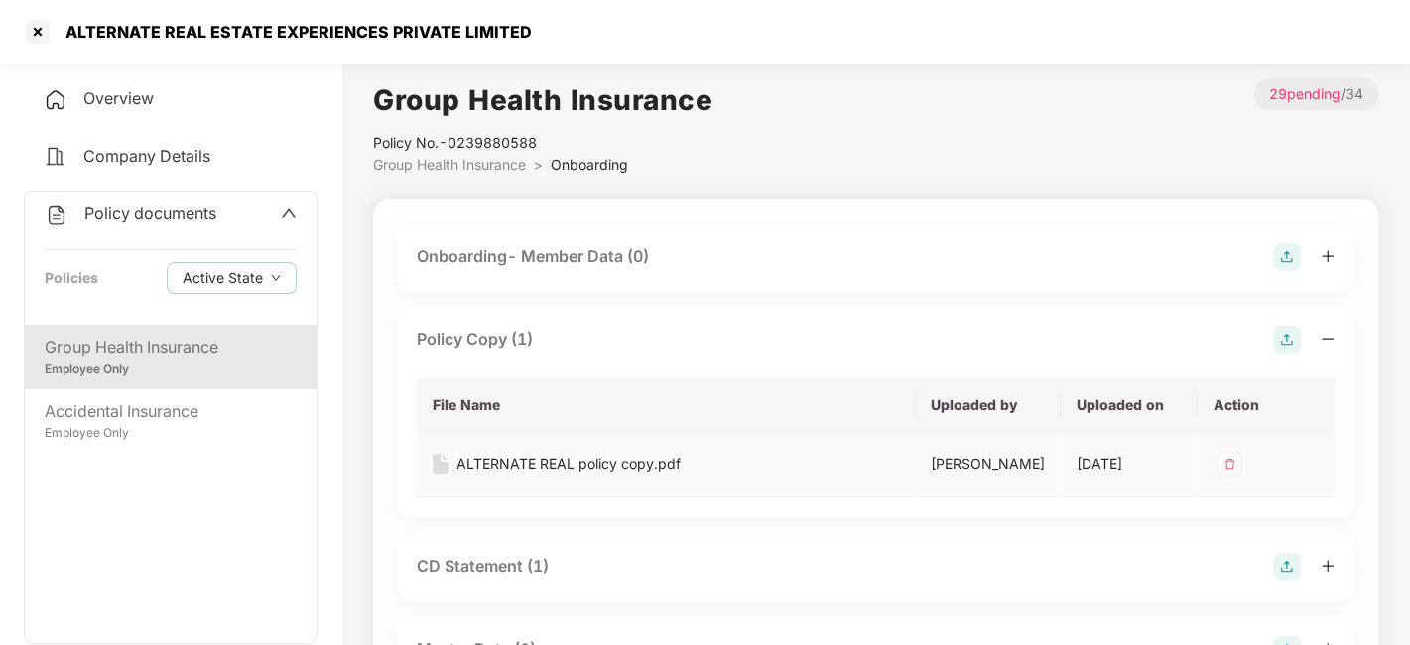
click at [516, 454] on div "ALTERNATE REAL policy copy.pdf" at bounding box center [568, 465] width 224 height 22
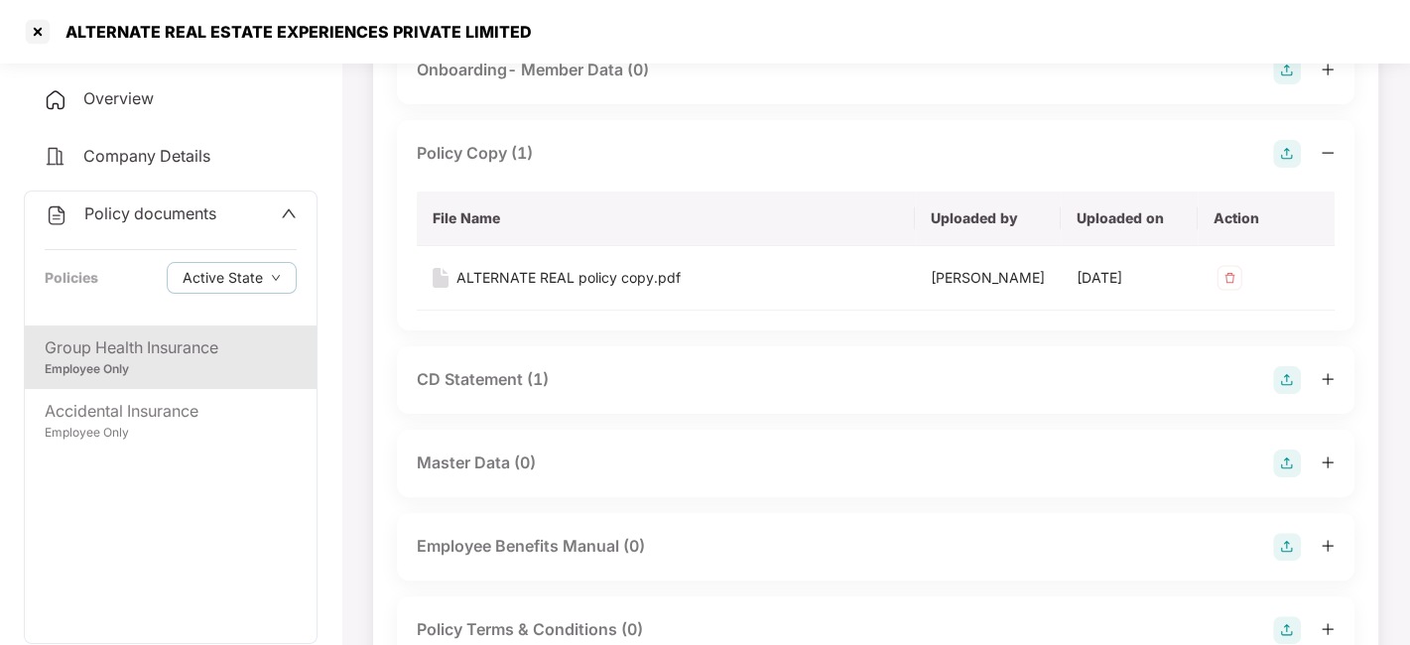
scroll to position [190, 0]
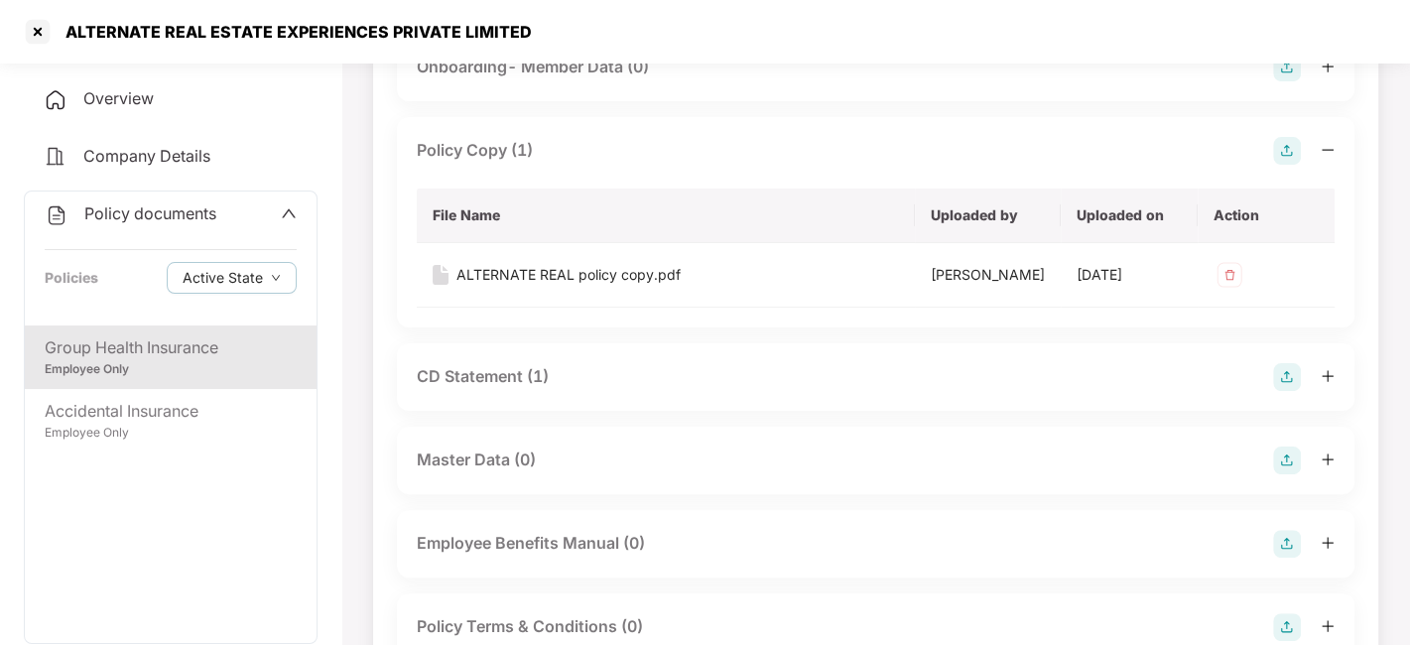
click at [508, 386] on div "CD Statement (1)" at bounding box center [483, 376] width 132 height 25
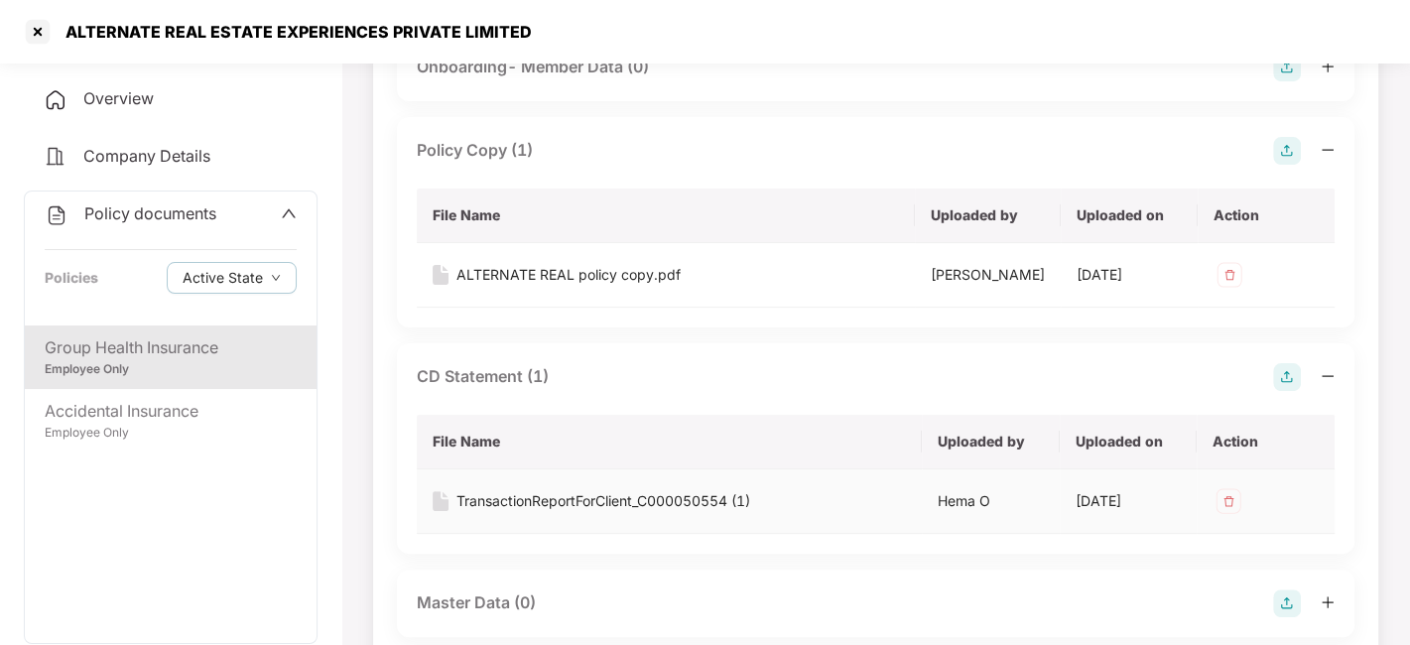
click at [552, 499] on div "TransactionReportForClient_C000050554 (1)" at bounding box center [603, 501] width 294 height 22
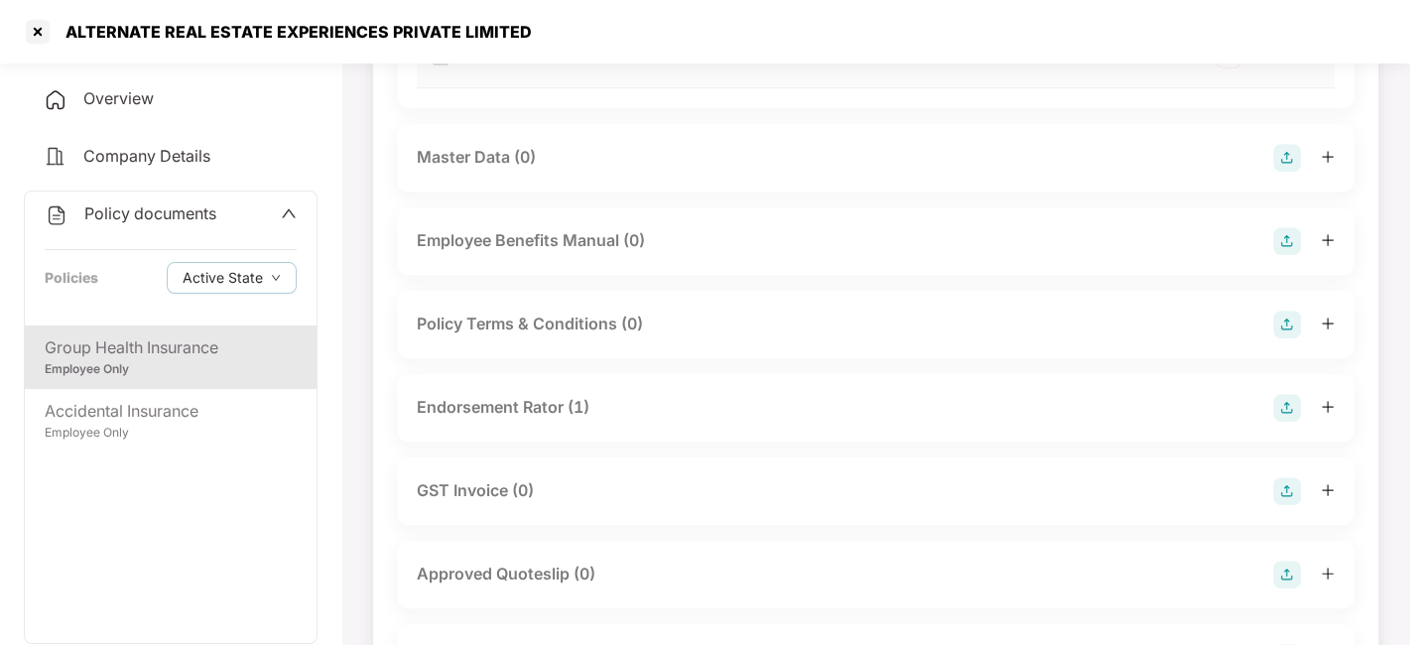
scroll to position [645, 0]
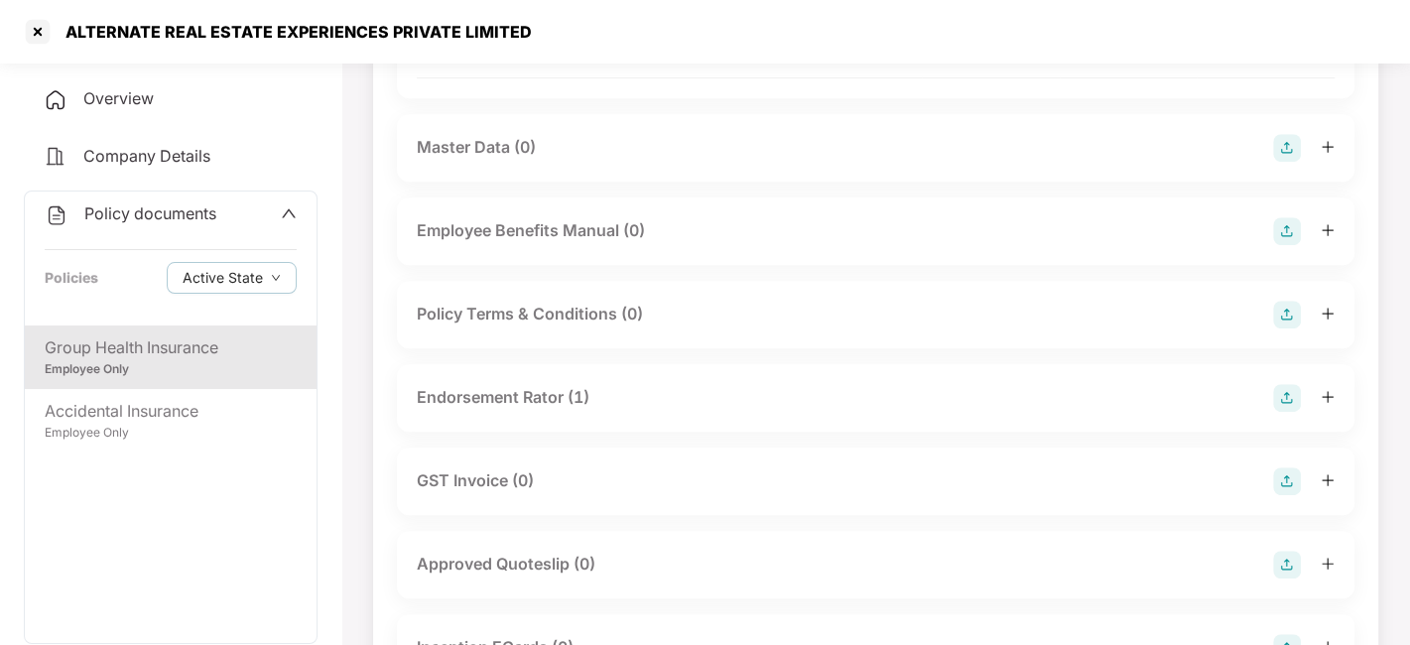
click at [508, 405] on div "Endorsement Rator (1)" at bounding box center [503, 397] width 173 height 25
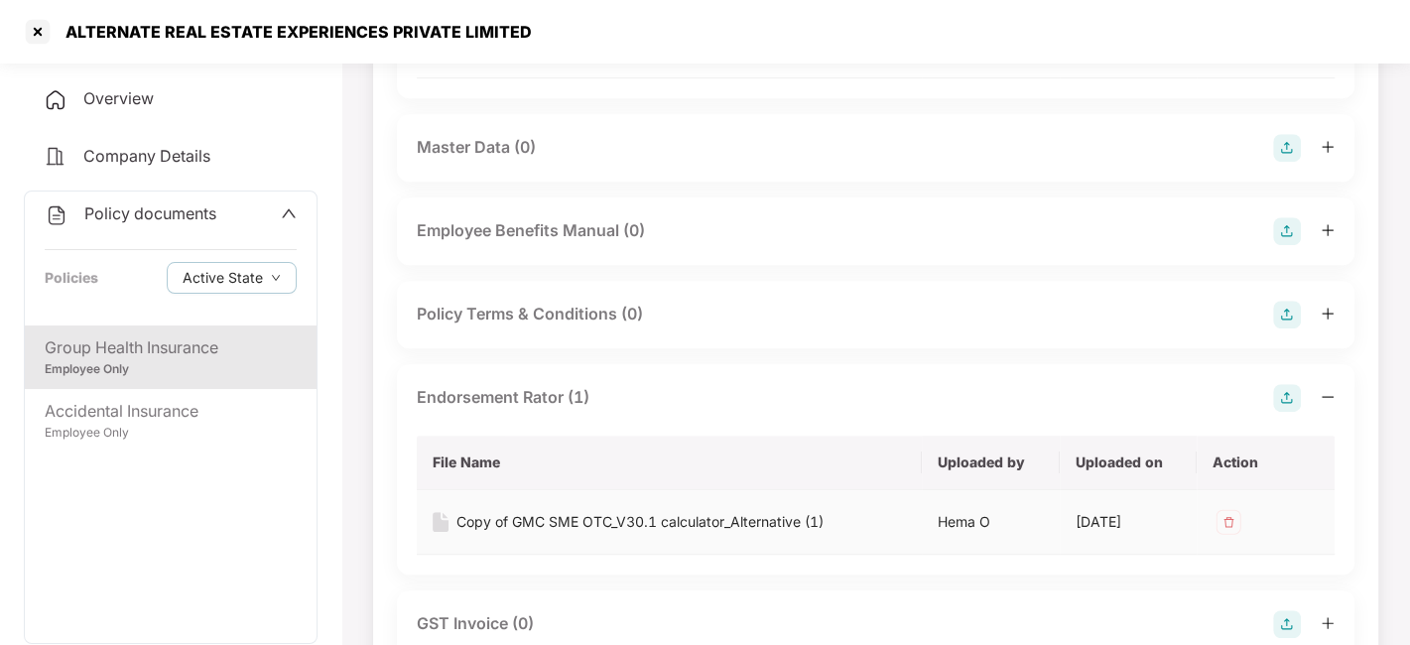
click at [594, 524] on div "Copy of GMC SME OTC_V30.1 calculator_Alternative (1)" at bounding box center [639, 522] width 367 height 22
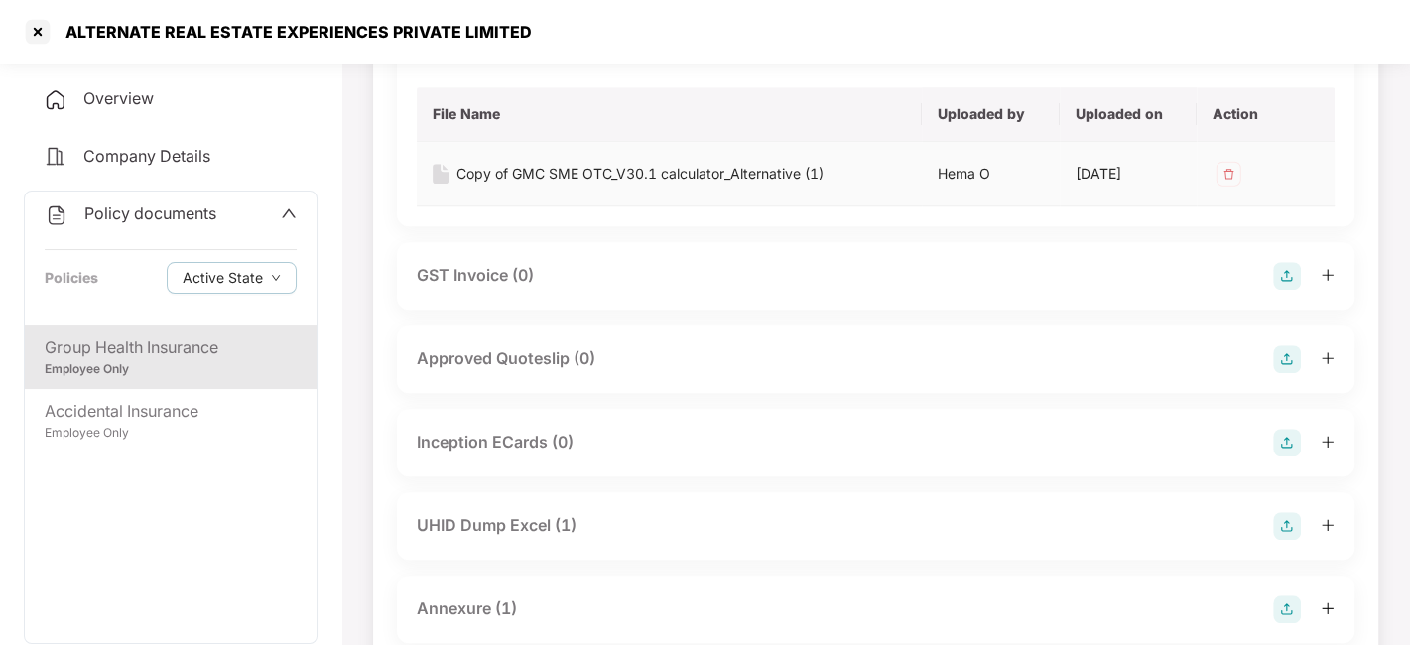
click at [594, 524] on div "UHID Dump Excel (1)" at bounding box center [876, 526] width 918 height 28
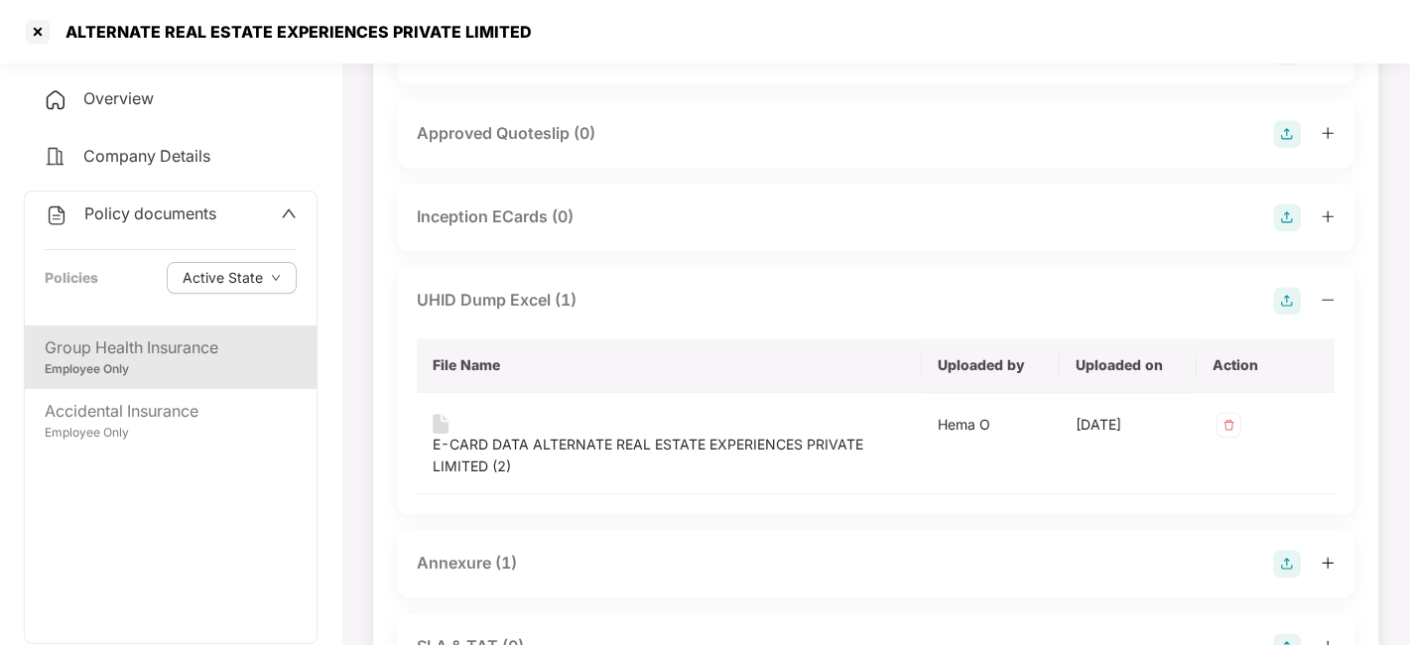
scroll to position [1223, 0]
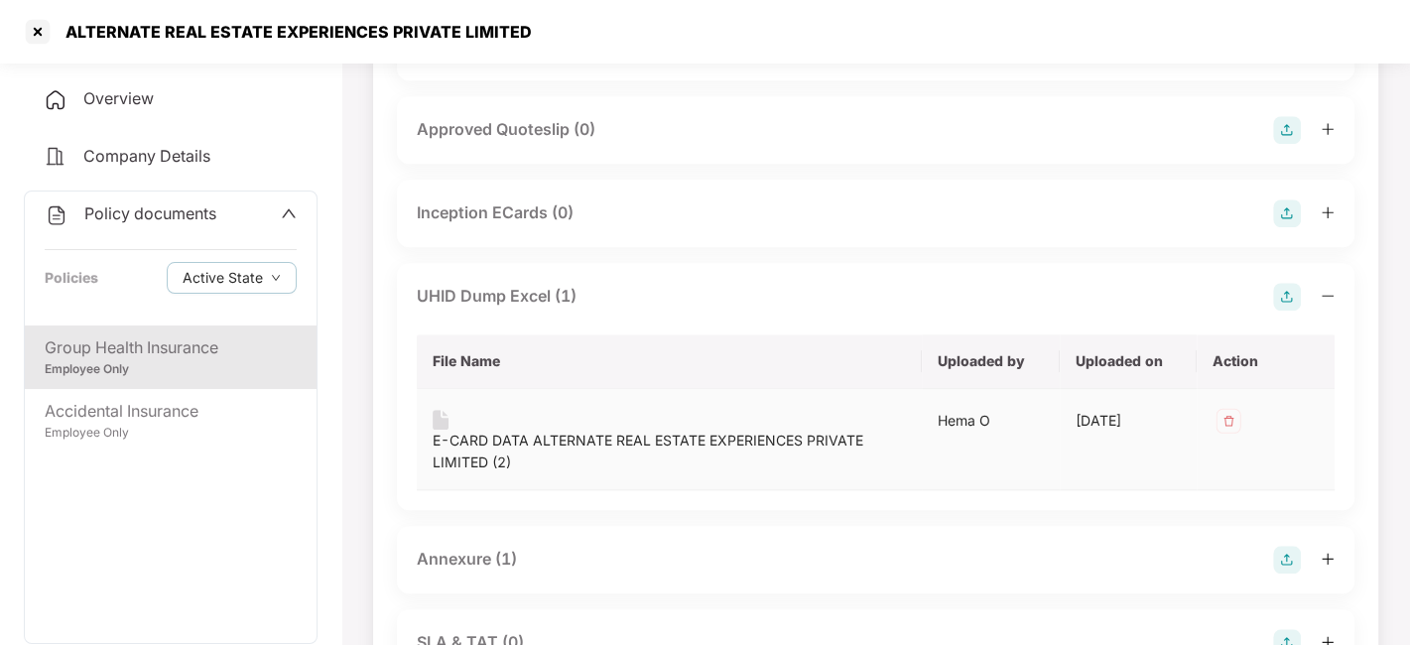
click at [537, 430] on div "E-CARD DATA ALTERNATE REAL ESTATE EXPERIENCES PRIVATE LIMITED (2)" at bounding box center [669, 452] width 473 height 44
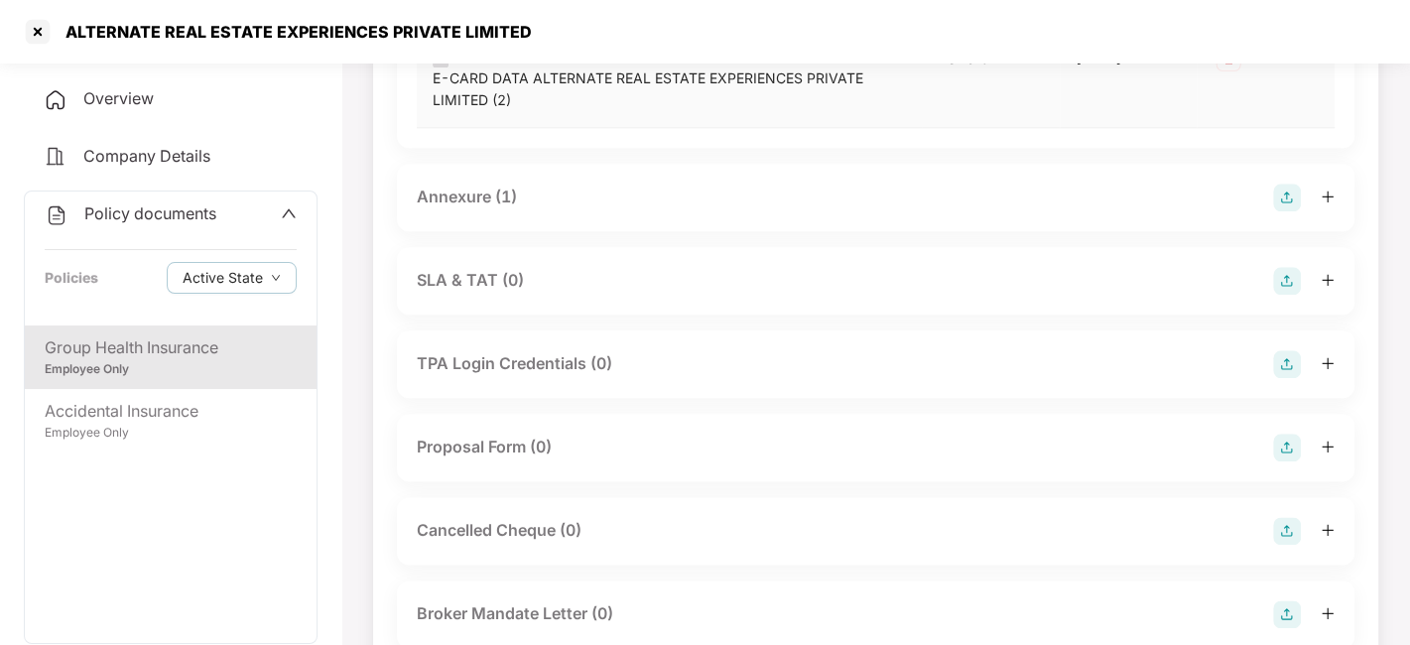
scroll to position [1596, 0]
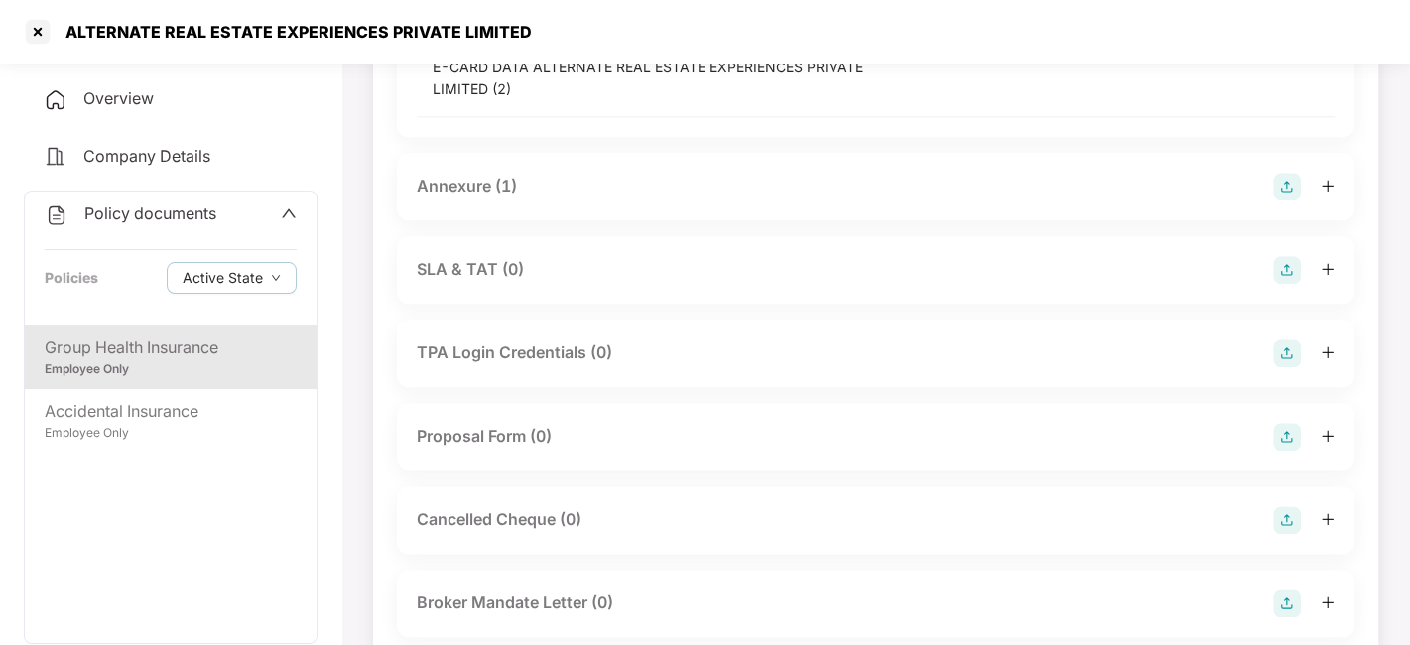
click at [546, 193] on div "Annexure (1)" at bounding box center [876, 187] width 918 height 28
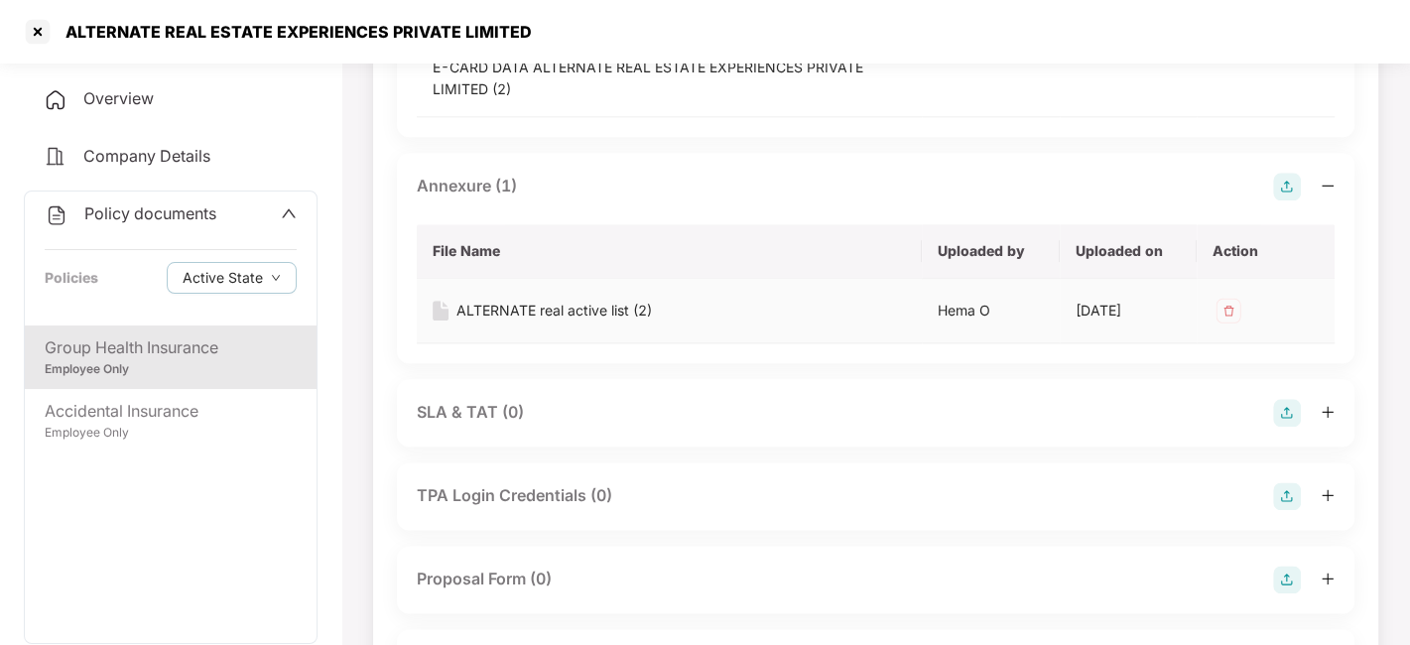
click at [527, 305] on div "ALTERNATE real active list (2)" at bounding box center [554, 311] width 196 height 22
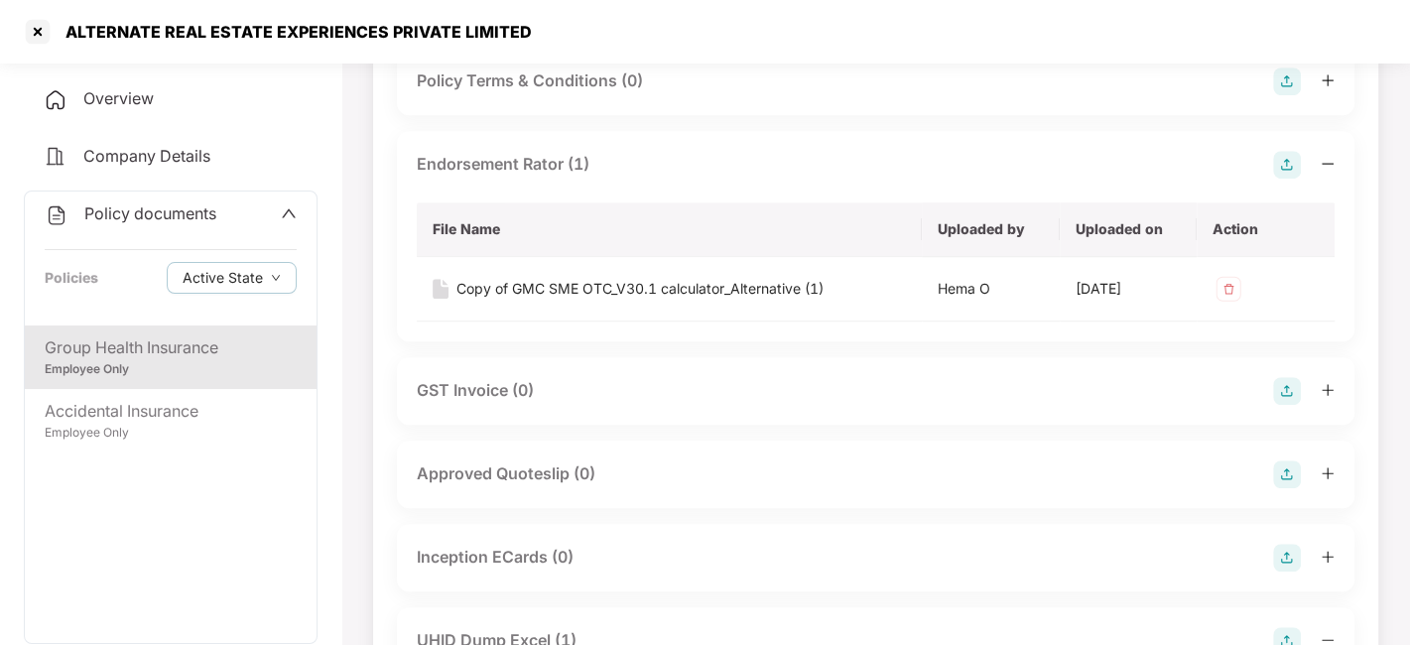
scroll to position [0, 0]
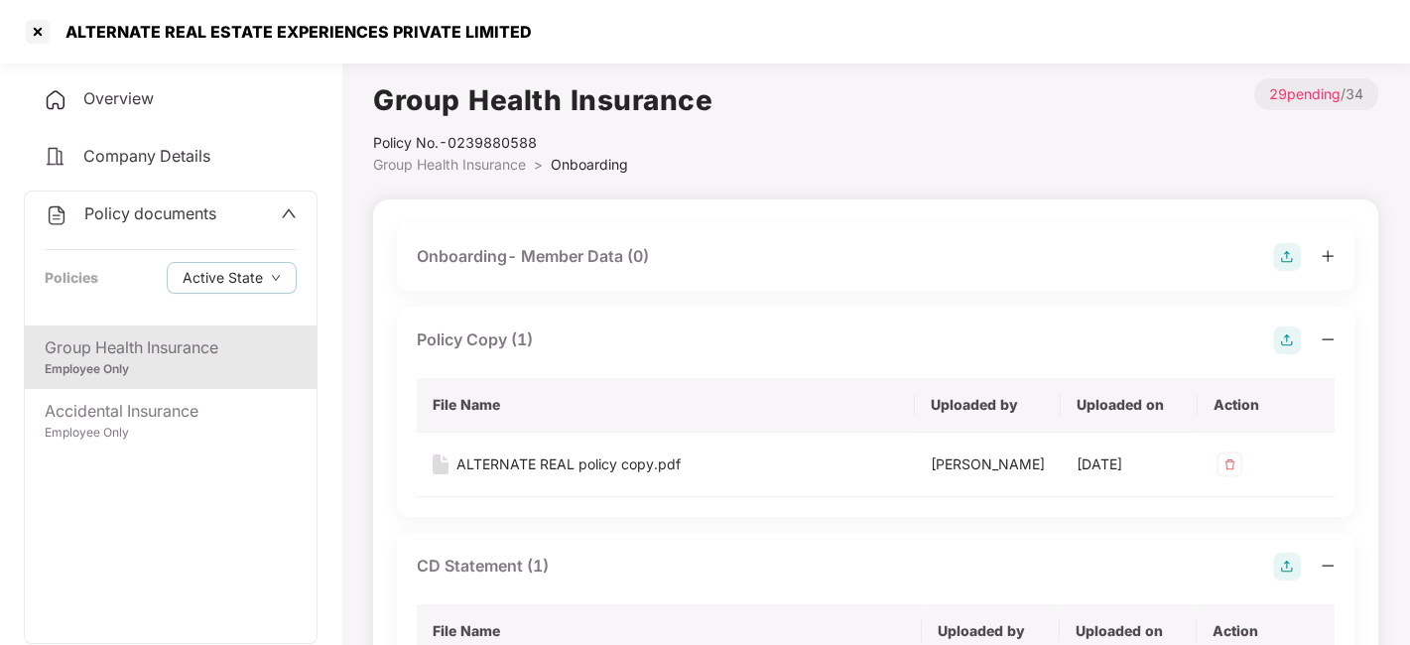
click at [104, 116] on div "Overview" at bounding box center [171, 99] width 294 height 46
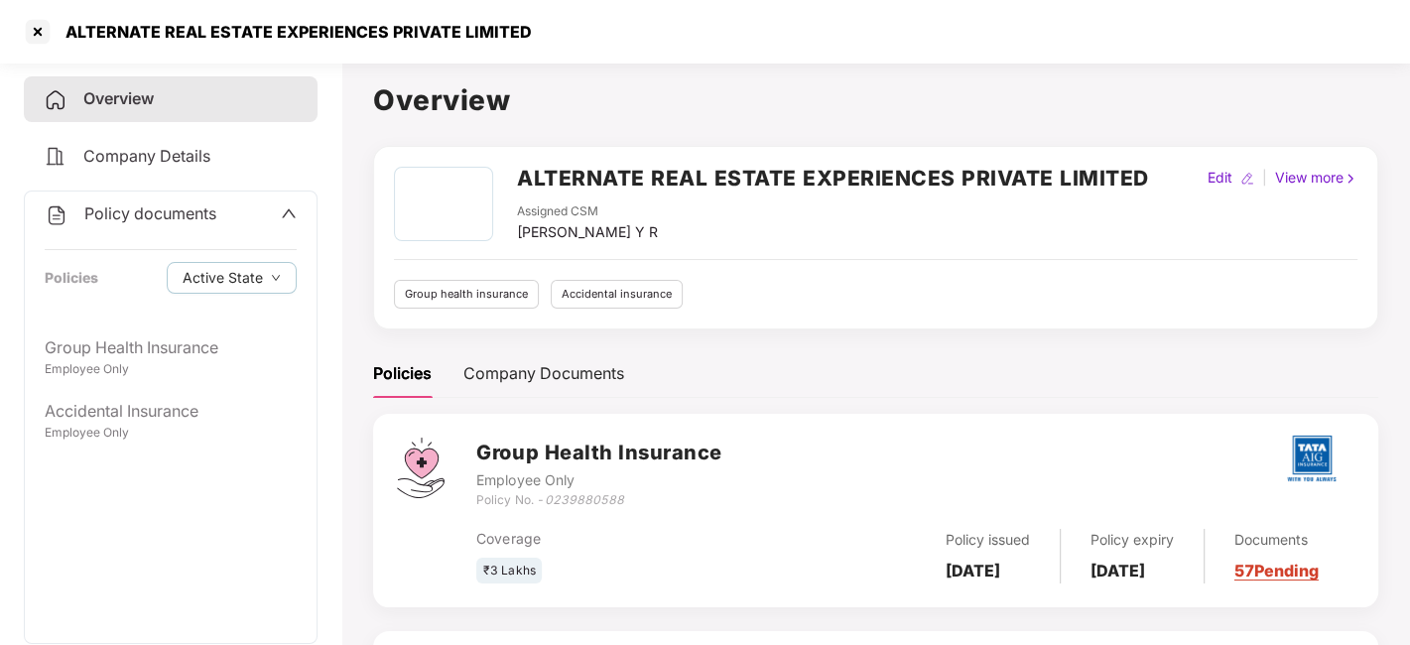
scroll to position [236, 0]
